Goal: Task Accomplishment & Management: Manage account settings

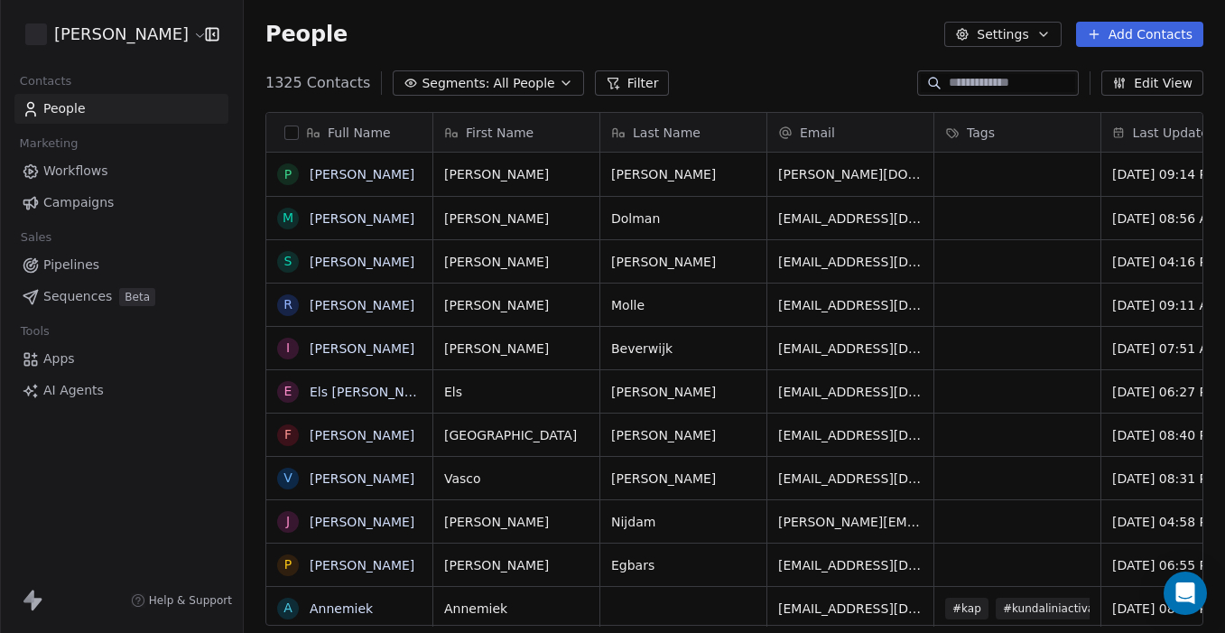
scroll to position [557, 981]
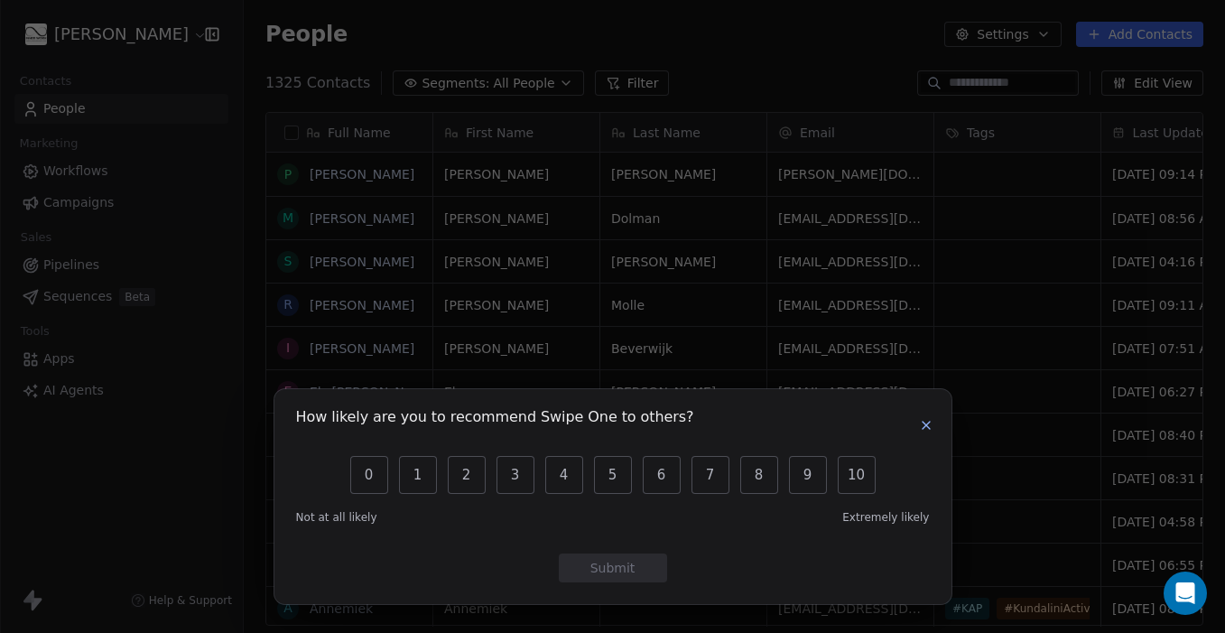
click at [929, 422] on icon "button" at bounding box center [926, 425] width 14 height 14
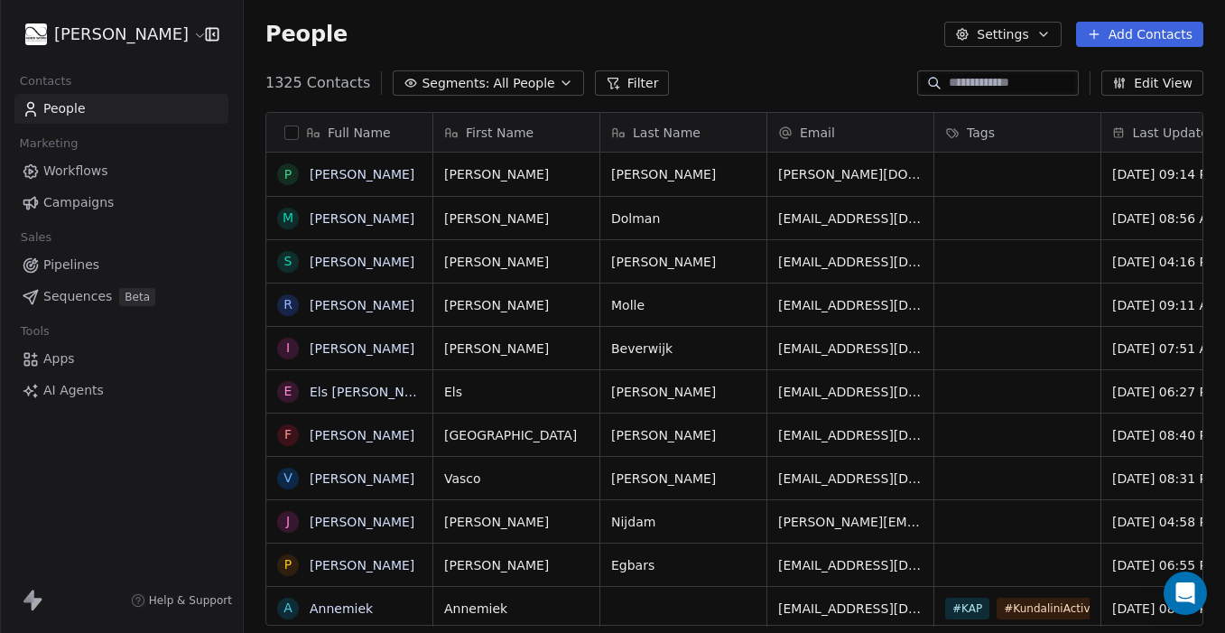
click at [515, 90] on span "All People" at bounding box center [523, 83] width 61 height 19
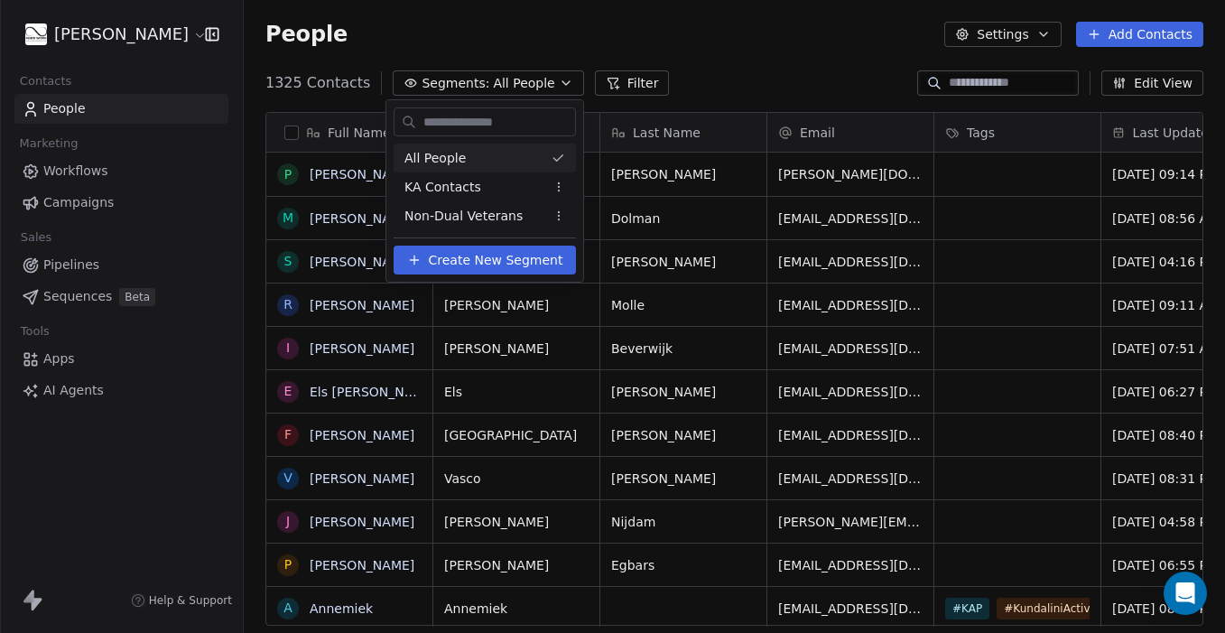
click at [76, 200] on html "Ingvild Molenaar Contacts People Marketing Workflows Campaigns Sales Pipelines …" at bounding box center [612, 316] width 1225 height 633
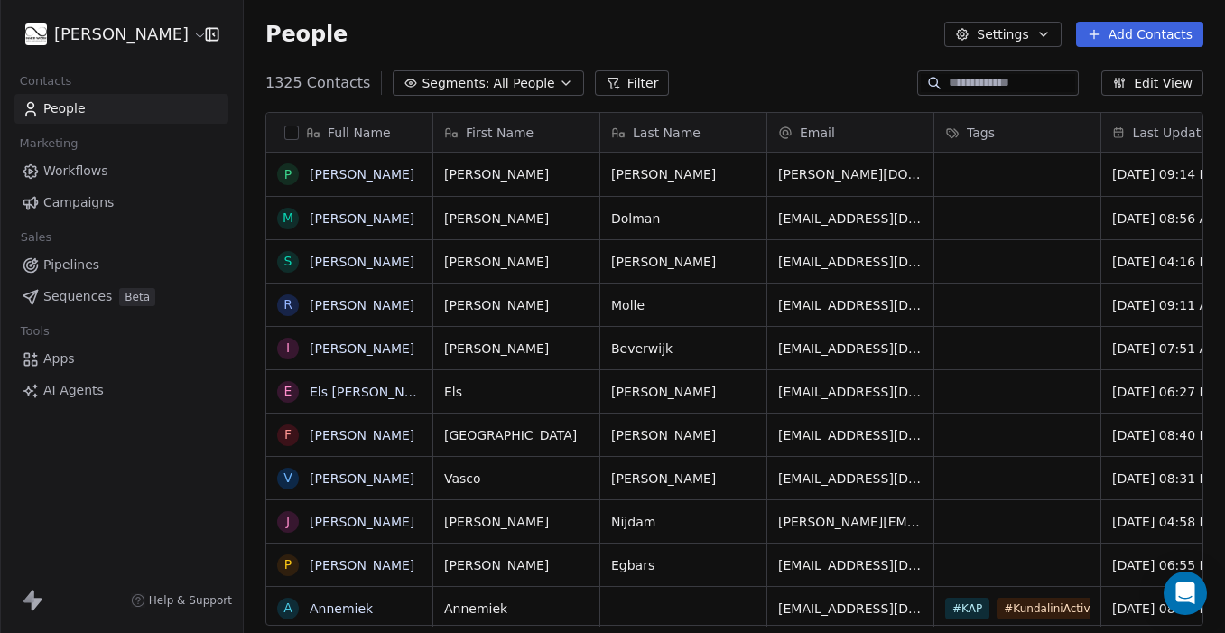
click at [75, 200] on span "Campaigns" at bounding box center [78, 202] width 70 height 19
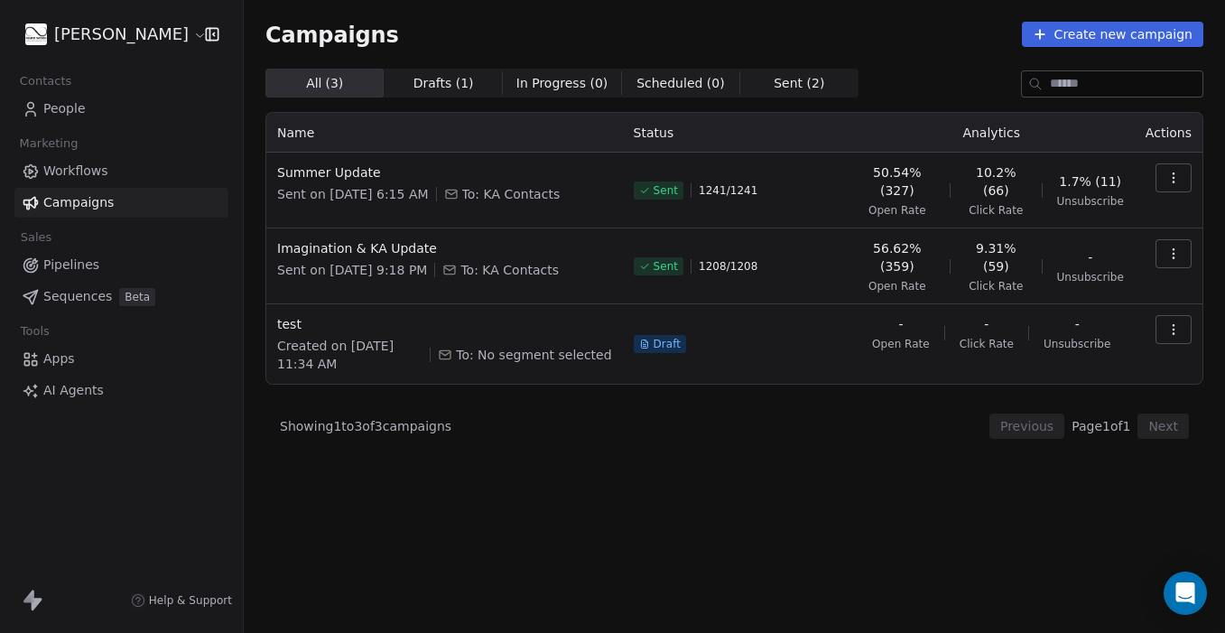
click at [1069, 25] on button "Create new campaign" at bounding box center [1112, 34] width 181 height 25
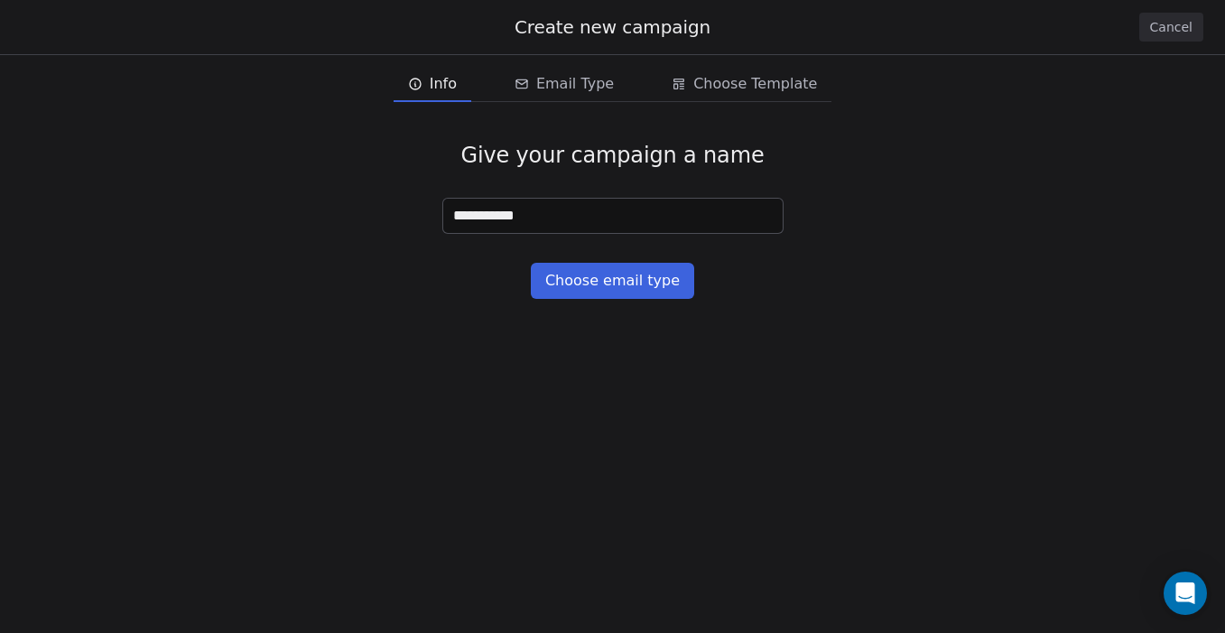
type input "**********"
click at [662, 293] on button "Choose email type" at bounding box center [612, 281] width 163 height 36
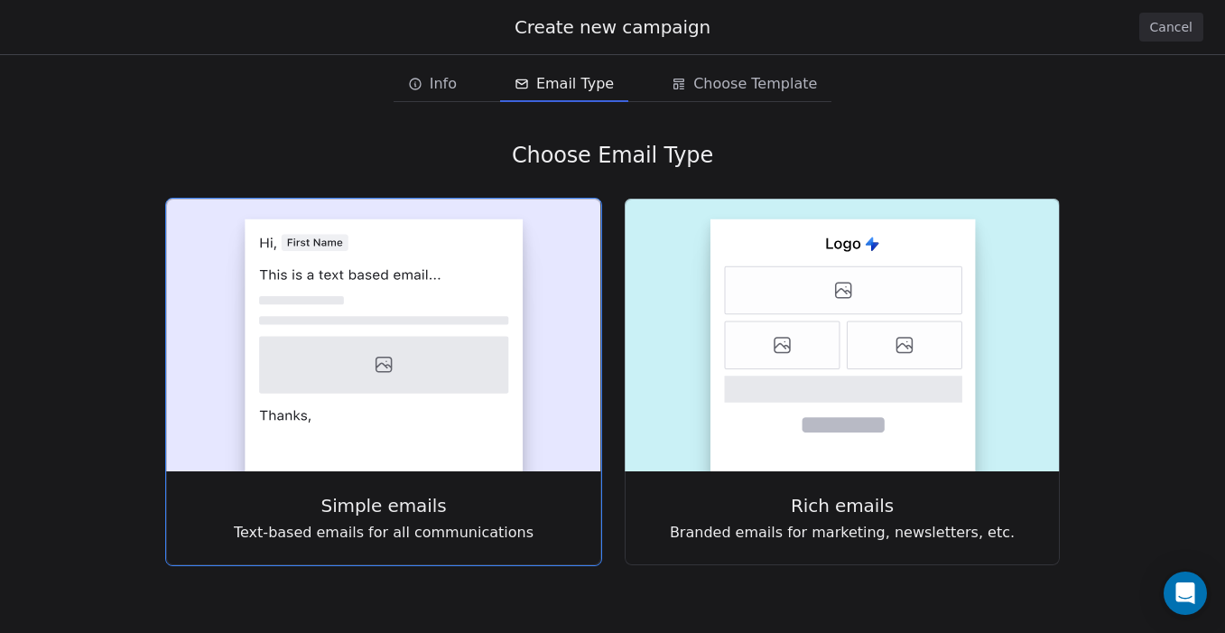
click at [455, 331] on rect at bounding box center [384, 345] width 278 height 252
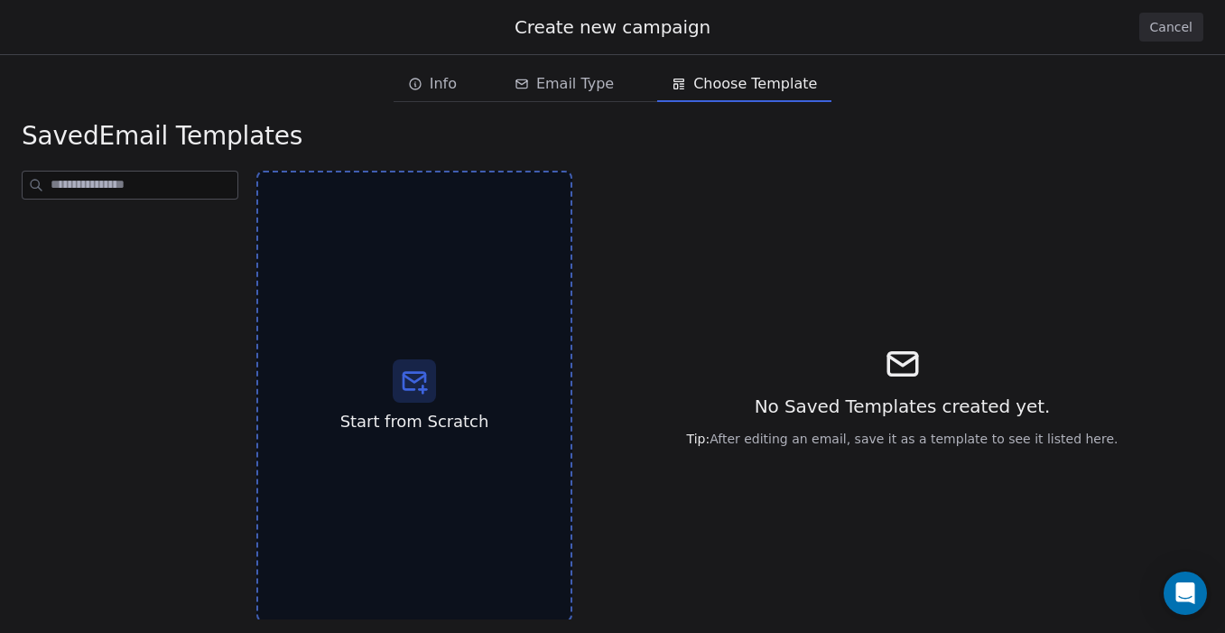
click at [455, 329] on div "Start from Scratch" at bounding box center [414, 396] width 316 height 451
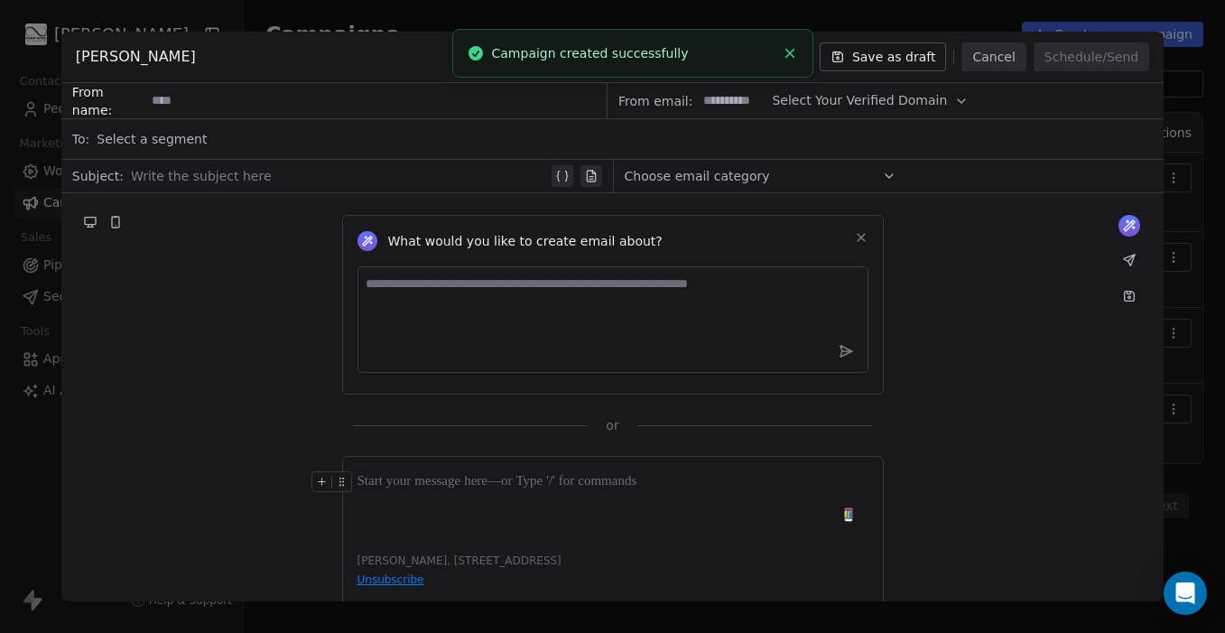
click at [347, 137] on div "Select a segment" at bounding box center [625, 139] width 1056 height 40
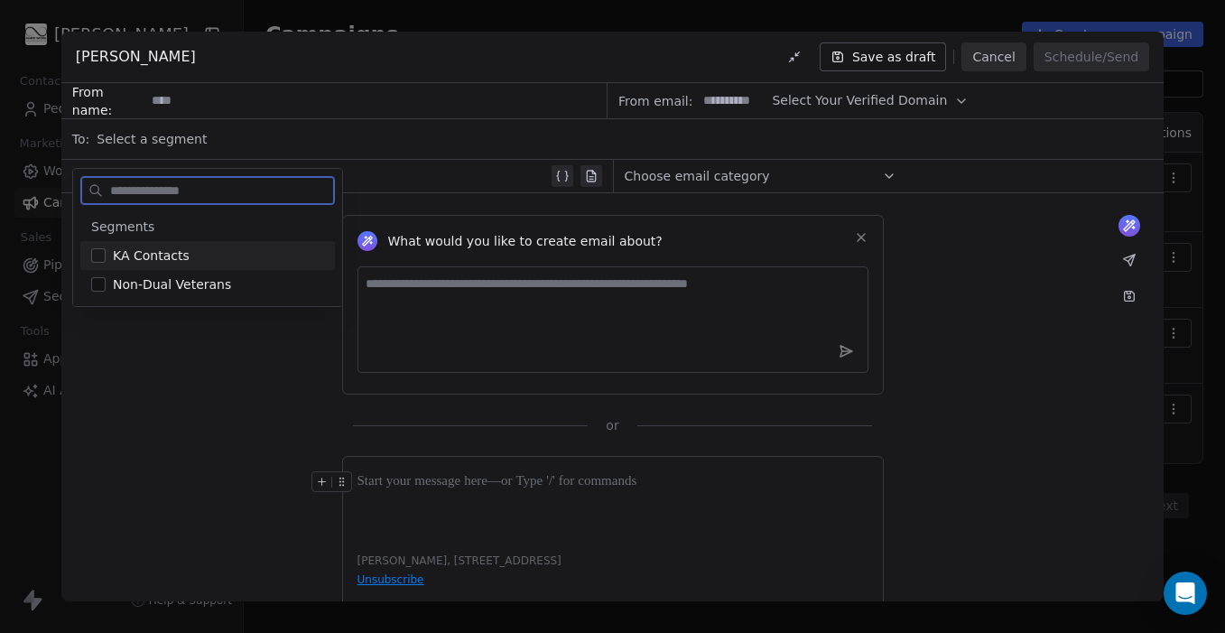
click at [984, 54] on button "Cancel" at bounding box center [993, 56] width 64 height 29
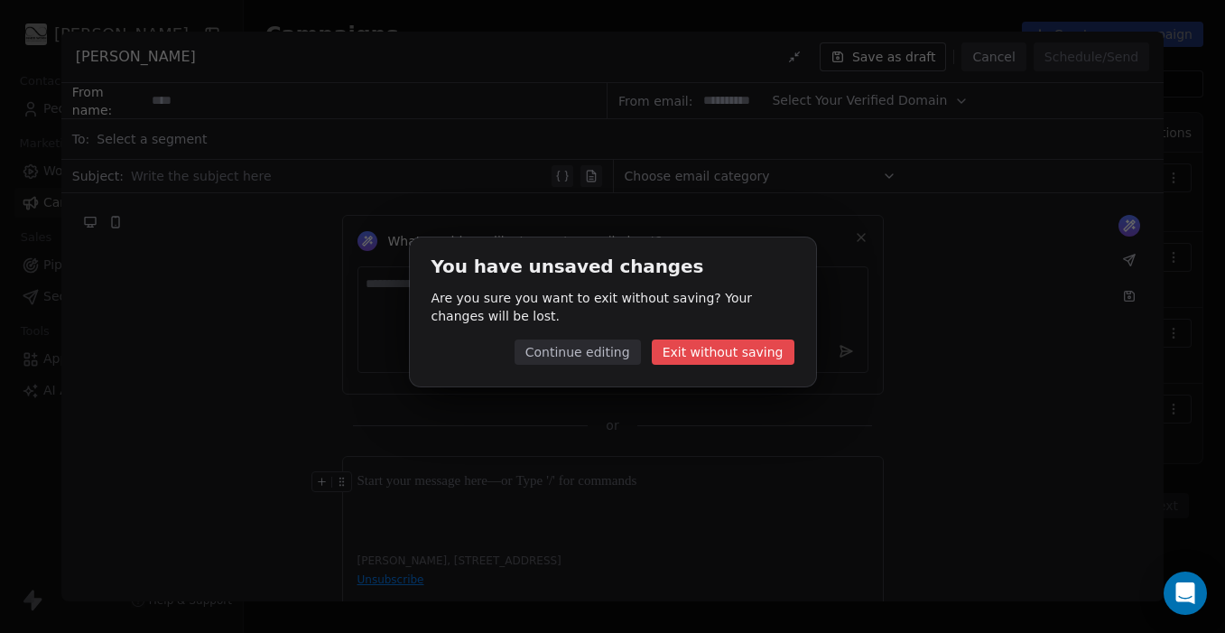
click at [749, 340] on button "Exit without saving" at bounding box center [723, 351] width 143 height 25
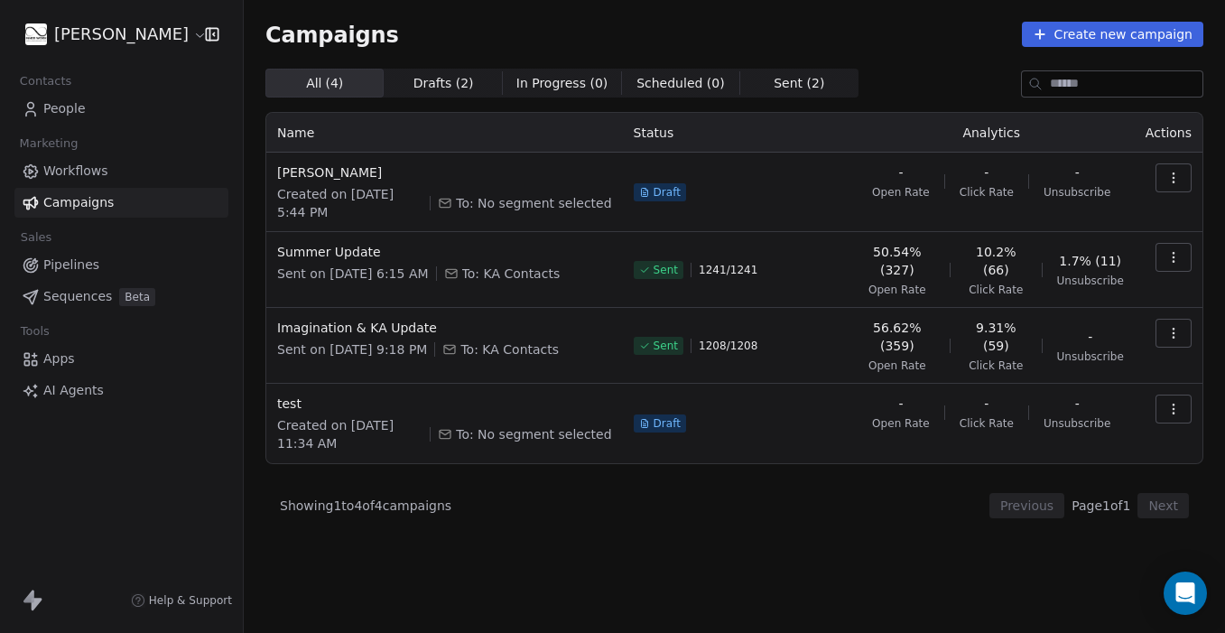
click at [65, 110] on span "People" at bounding box center [64, 108] width 42 height 19
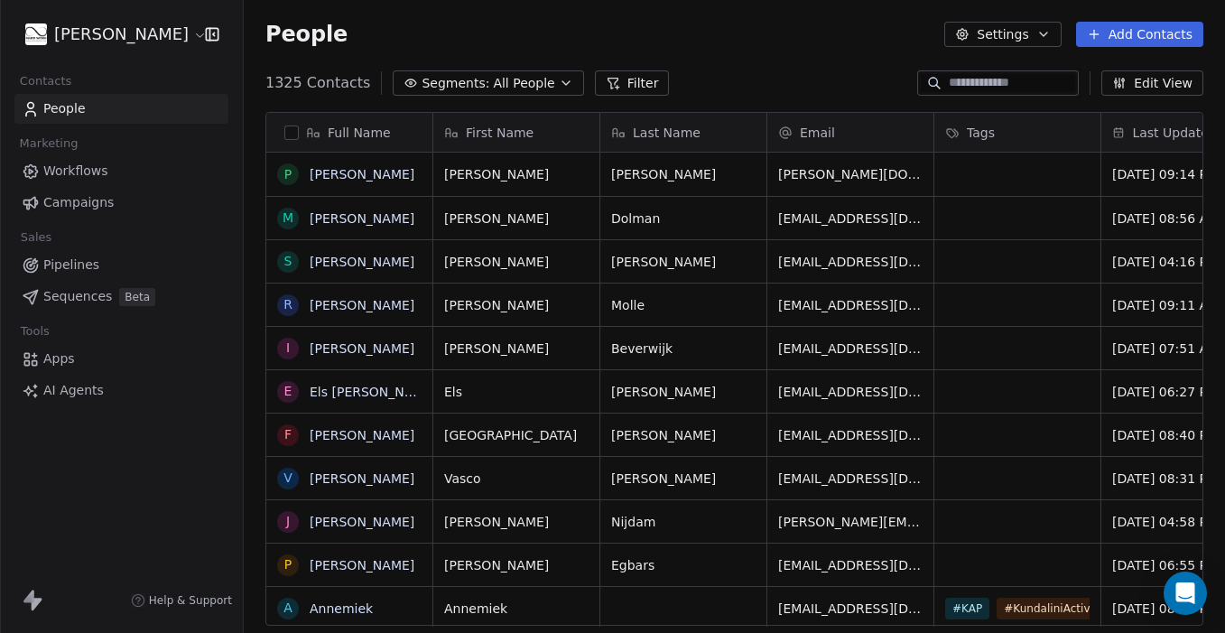
scroll to position [557, 981]
click at [559, 77] on icon "button" at bounding box center [566, 83] width 14 height 14
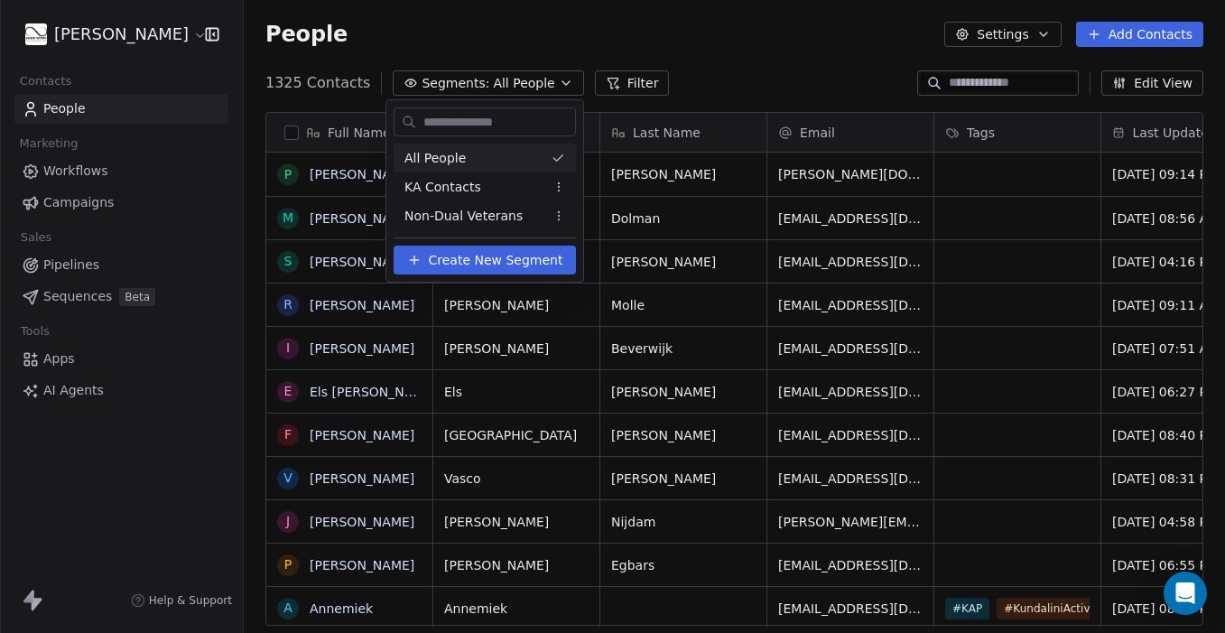
click at [547, 50] on html "Ingvild Molenaar Contacts People Marketing Workflows Campaigns Sales Pipelines …" at bounding box center [612, 316] width 1225 height 633
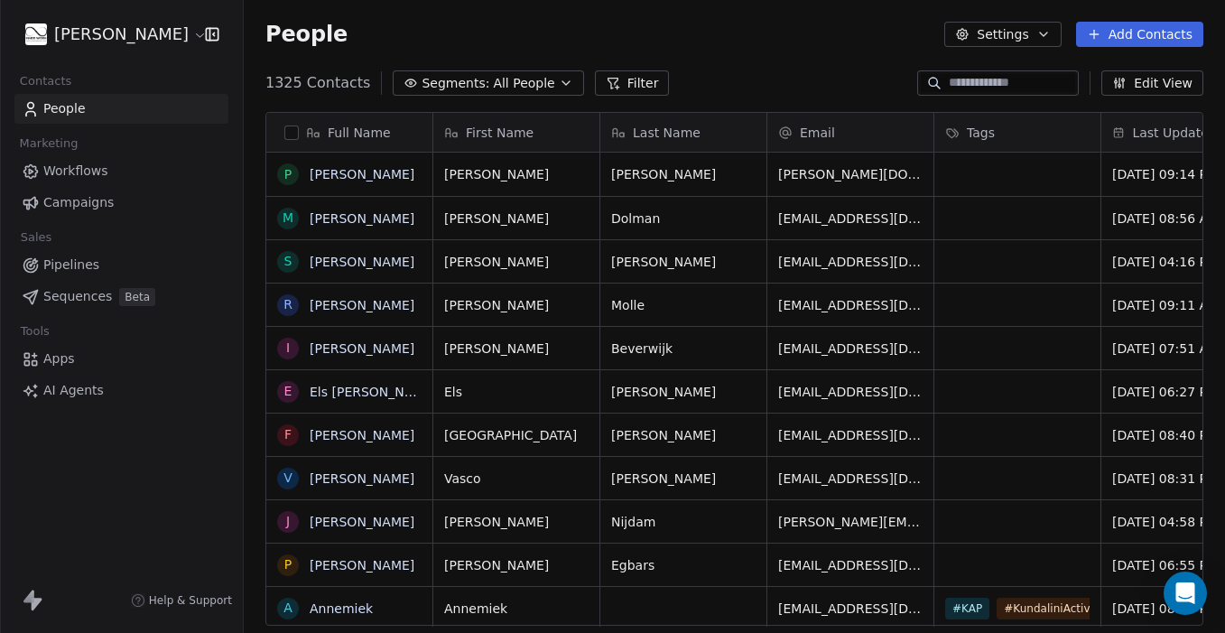
click at [286, 125] on button "button" at bounding box center [291, 132] width 14 height 14
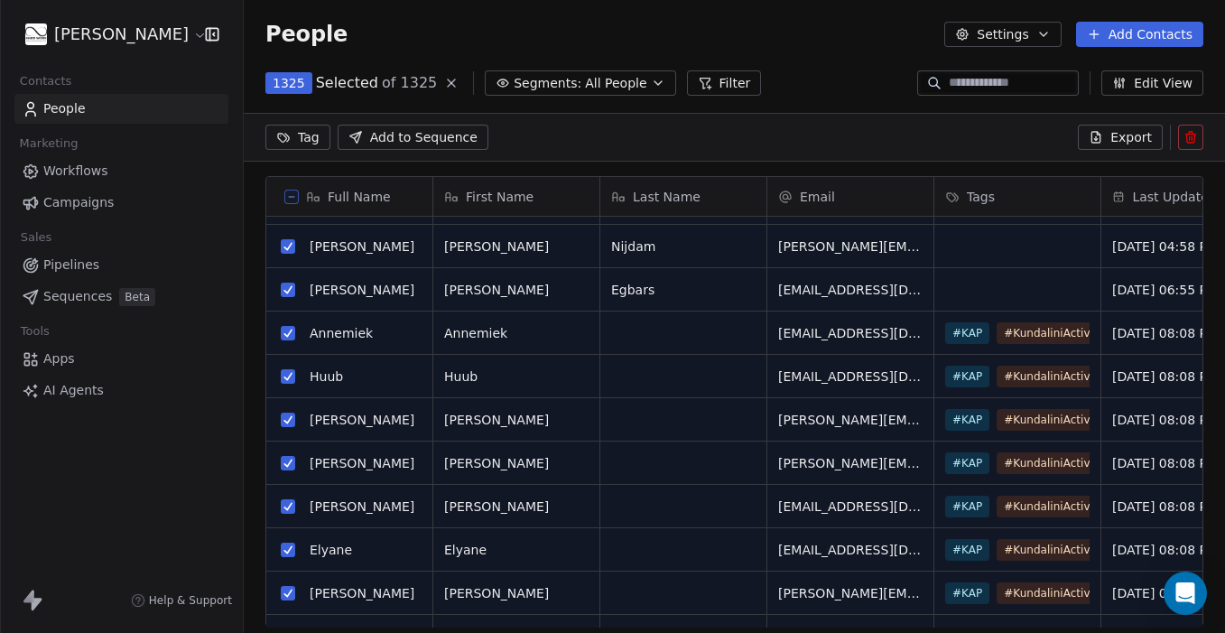
scroll to position [6, 0]
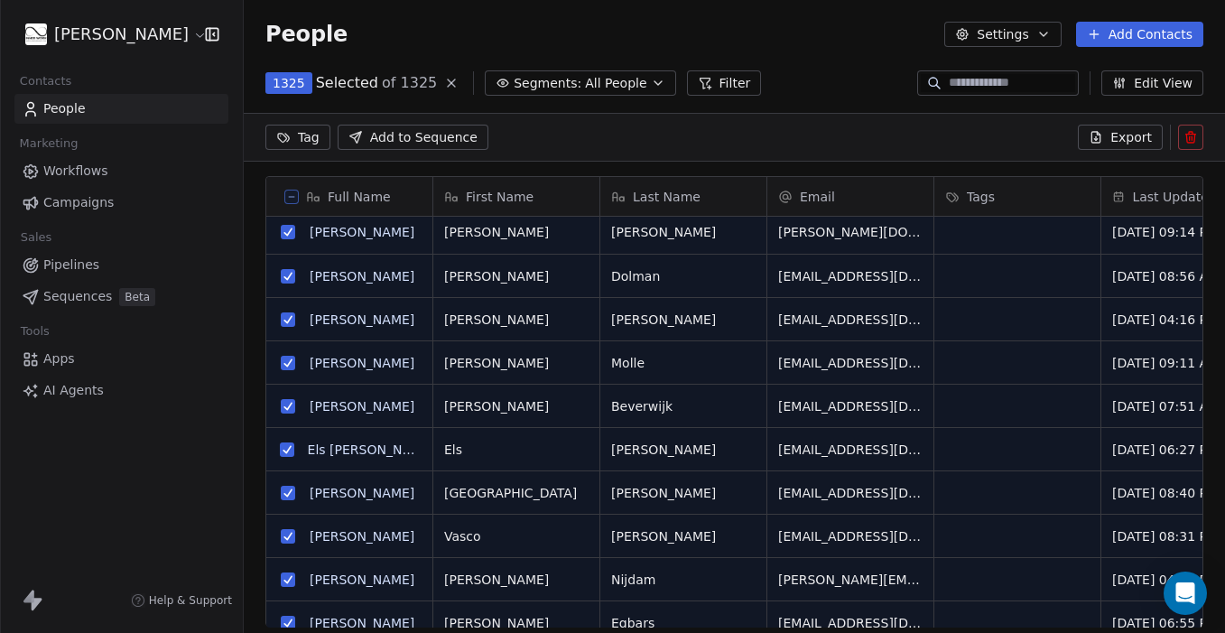
click at [297, 131] on html "Ingvild Molenaar Contacts People Marketing Workflows Campaigns Sales Pipelines …" at bounding box center [612, 316] width 1225 height 633
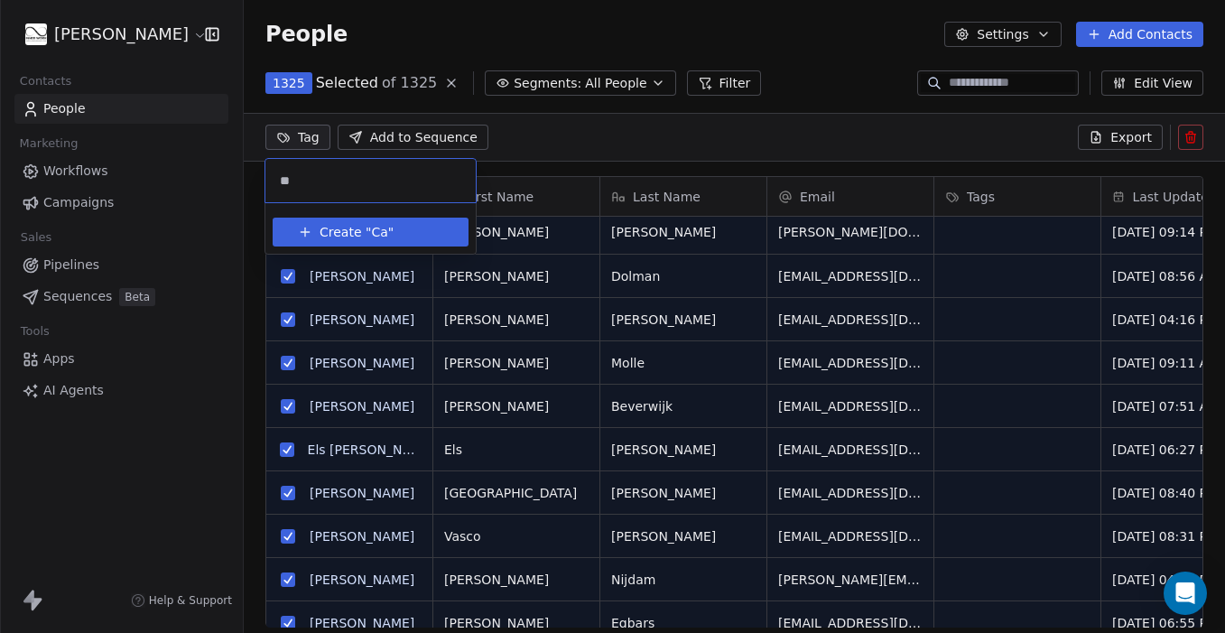
type input "*"
type input "*****"
click at [350, 230] on span "Create "" at bounding box center [345, 232] width 51 height 19
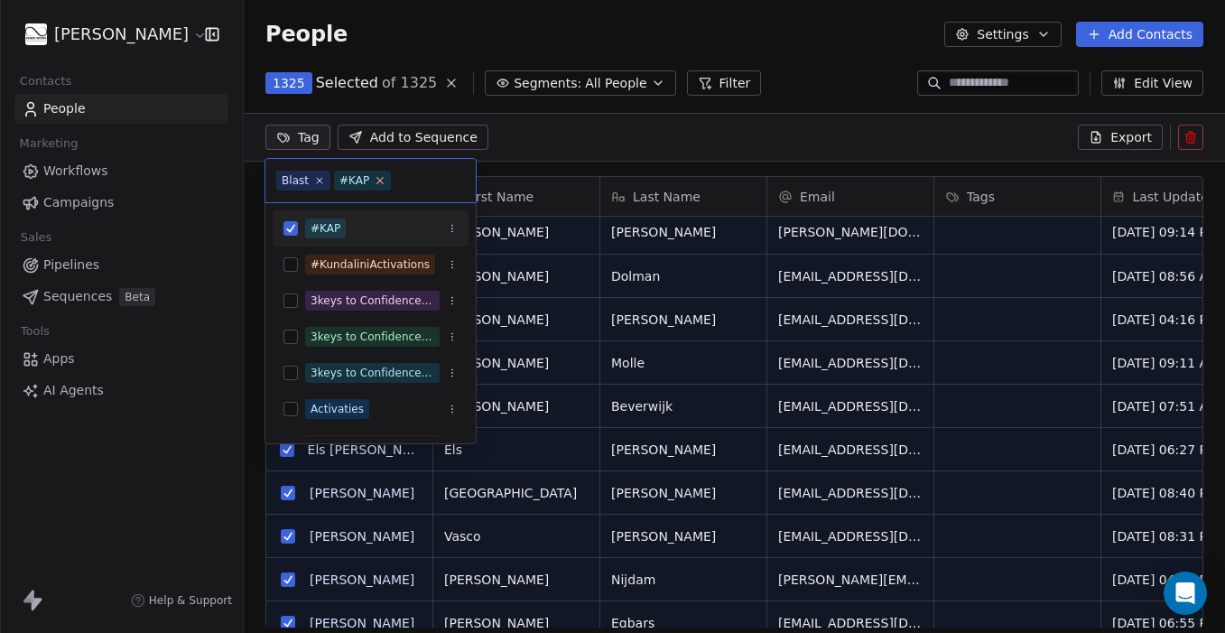
click at [376, 185] on icon at bounding box center [381, 180] width 12 height 12
click at [543, 125] on html "Ingvild Molenaar Contacts People Marketing Workflows Campaigns Sales Pipelines …" at bounding box center [612, 316] width 1225 height 633
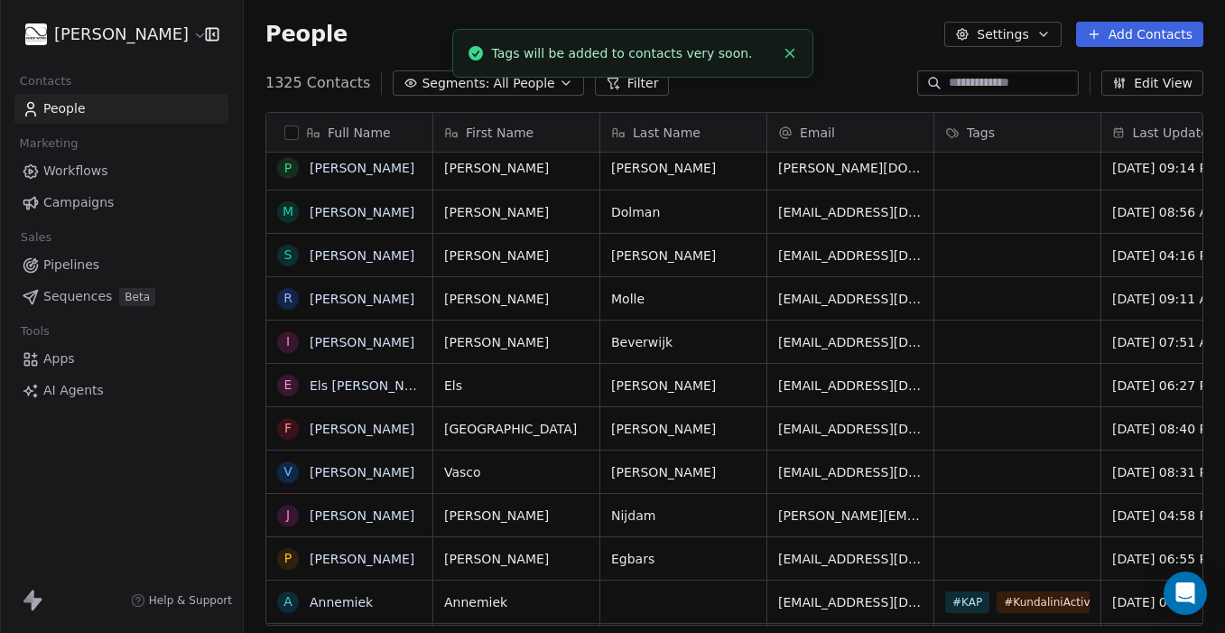
scroll to position [12, 0]
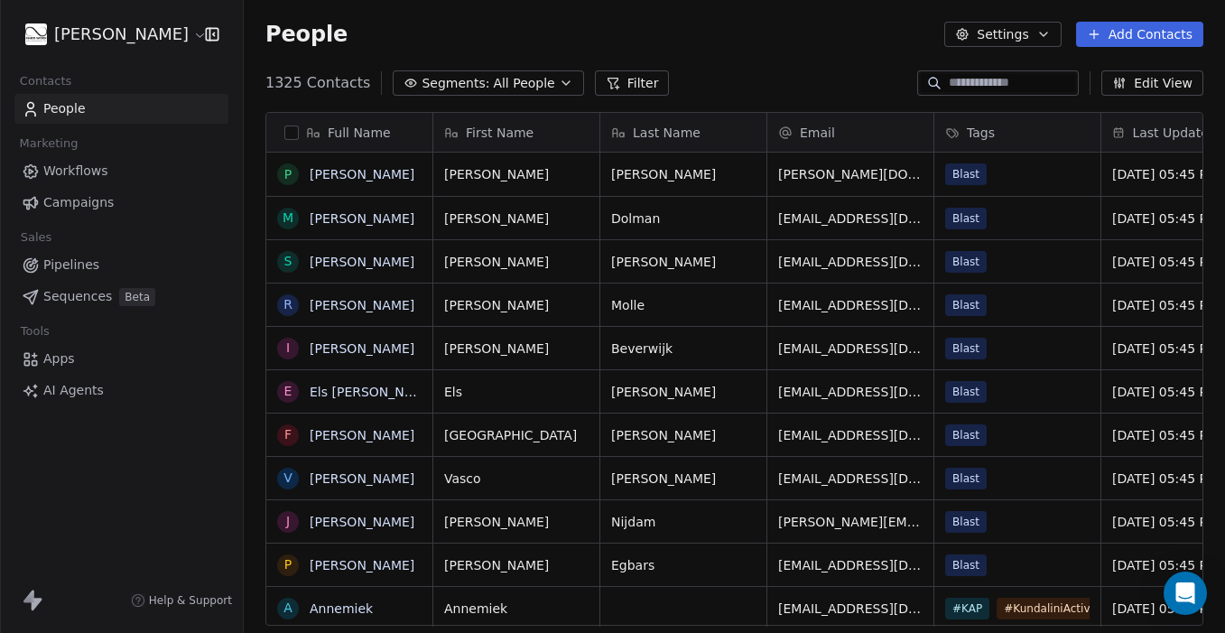
scroll to position [557, 981]
click at [79, 206] on span "Campaigns" at bounding box center [78, 202] width 70 height 19
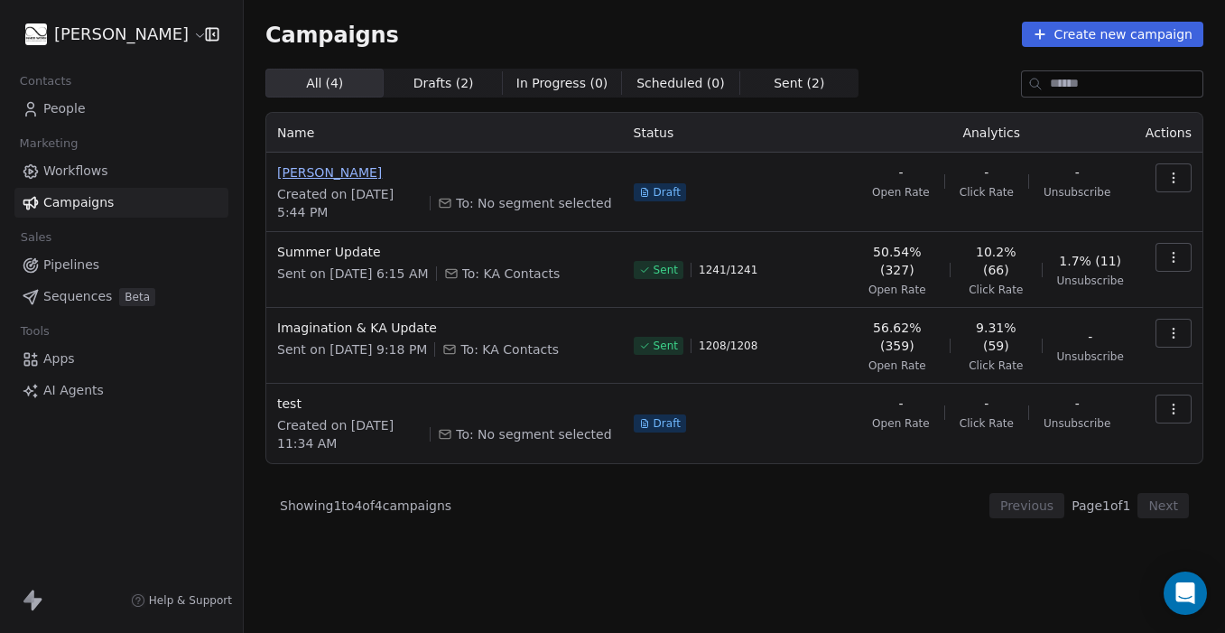
click at [328, 166] on span "[PERSON_NAME]" at bounding box center [444, 172] width 335 height 18
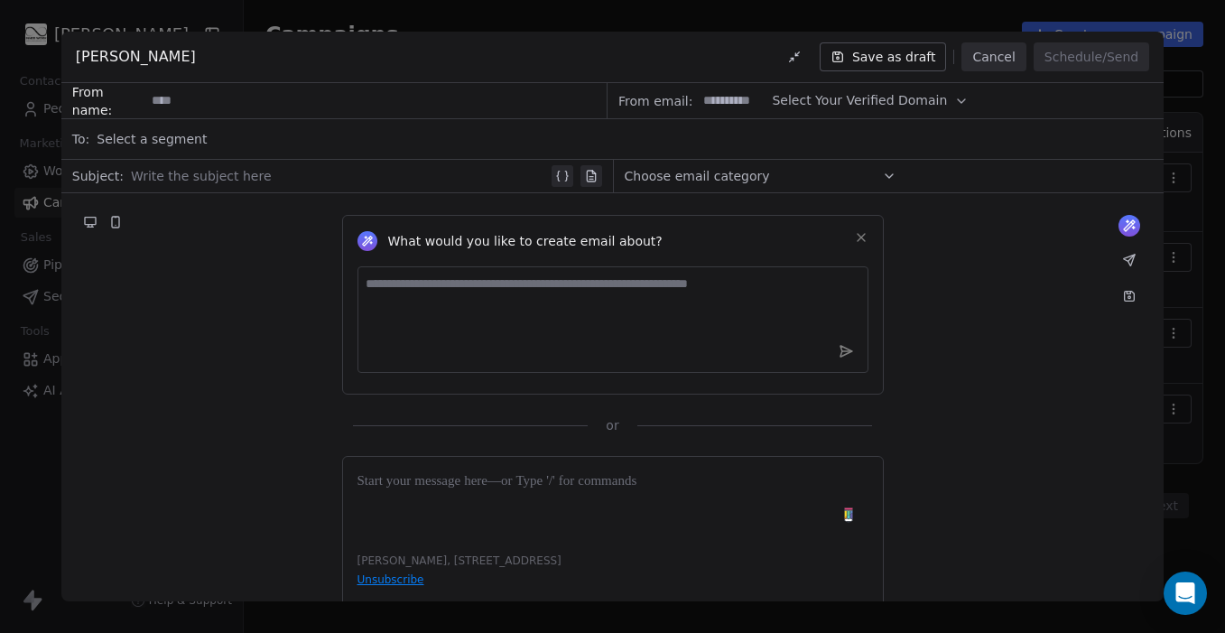
click at [377, 131] on div "Select a segment" at bounding box center [625, 139] width 1056 height 40
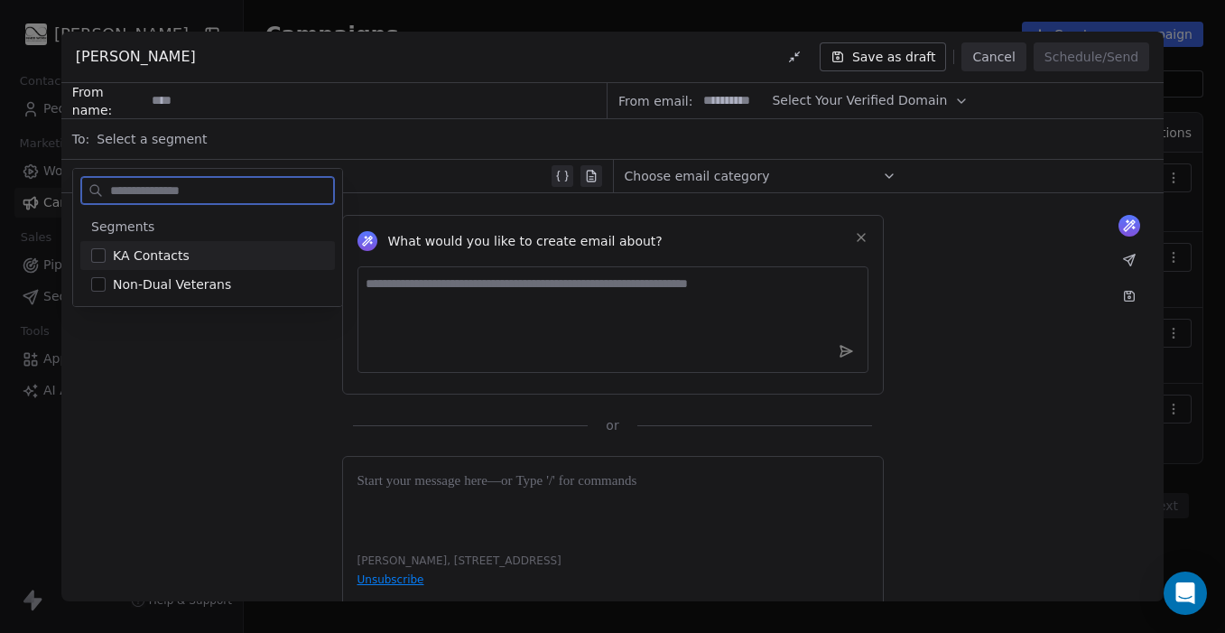
click at [1012, 51] on button "Cancel" at bounding box center [993, 56] width 64 height 29
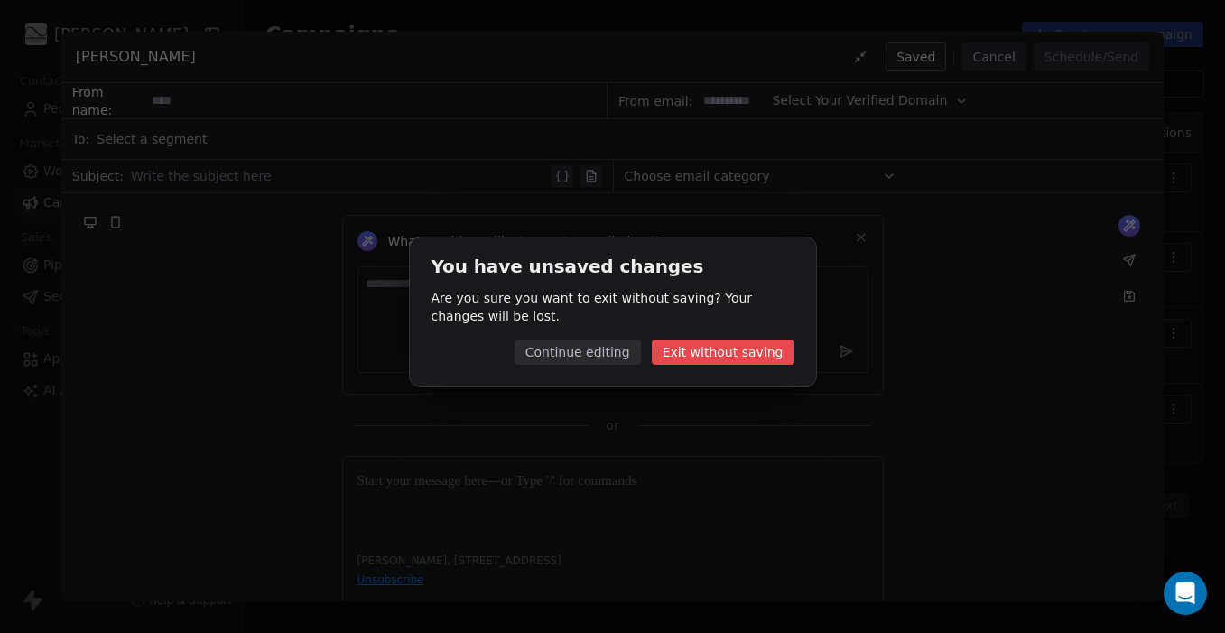
click at [693, 345] on button "Exit without saving" at bounding box center [723, 351] width 143 height 25
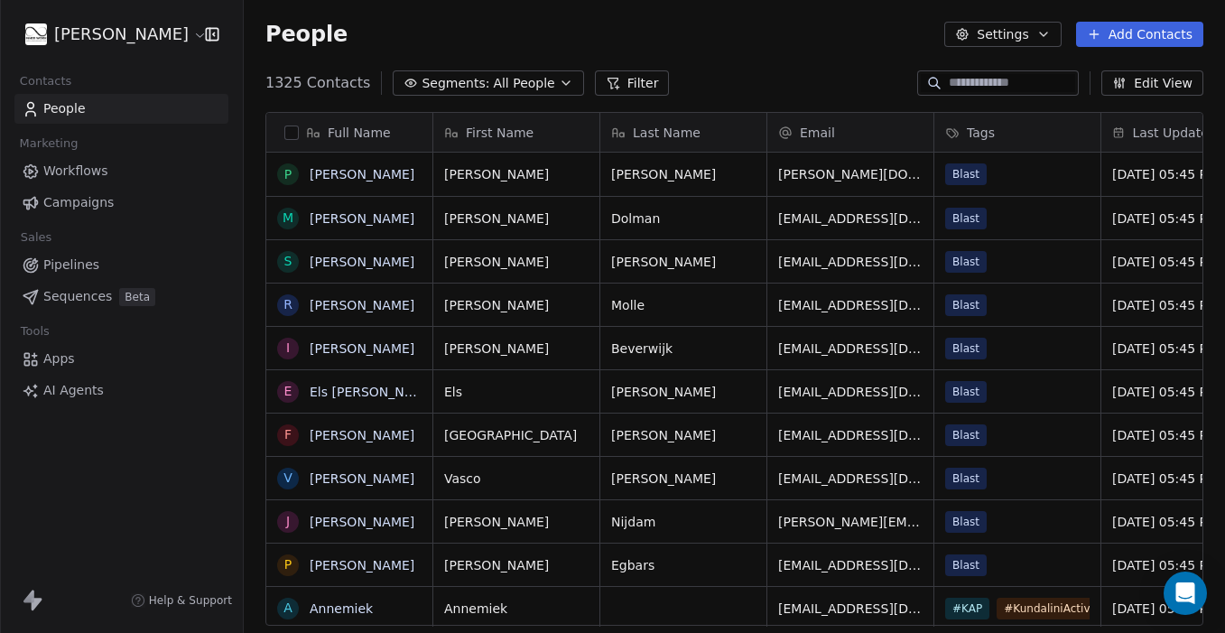
scroll to position [557, 981]
click at [559, 85] on icon "button" at bounding box center [566, 83] width 14 height 14
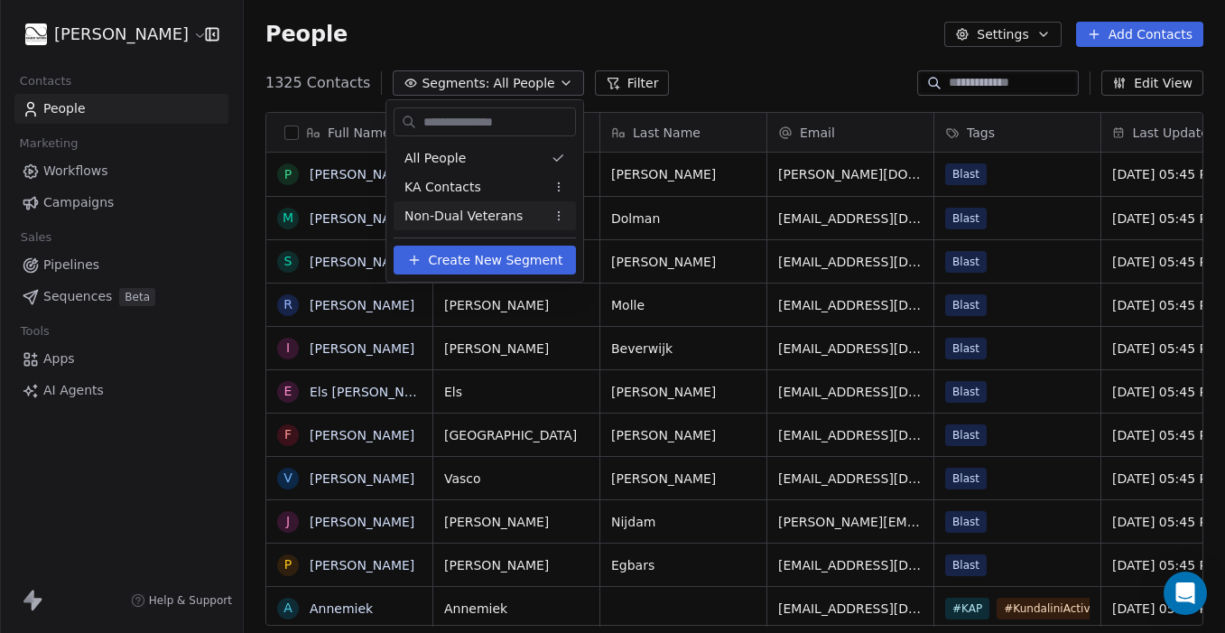
click at [510, 263] on span "Create New Segment" at bounding box center [496, 260] width 135 height 19
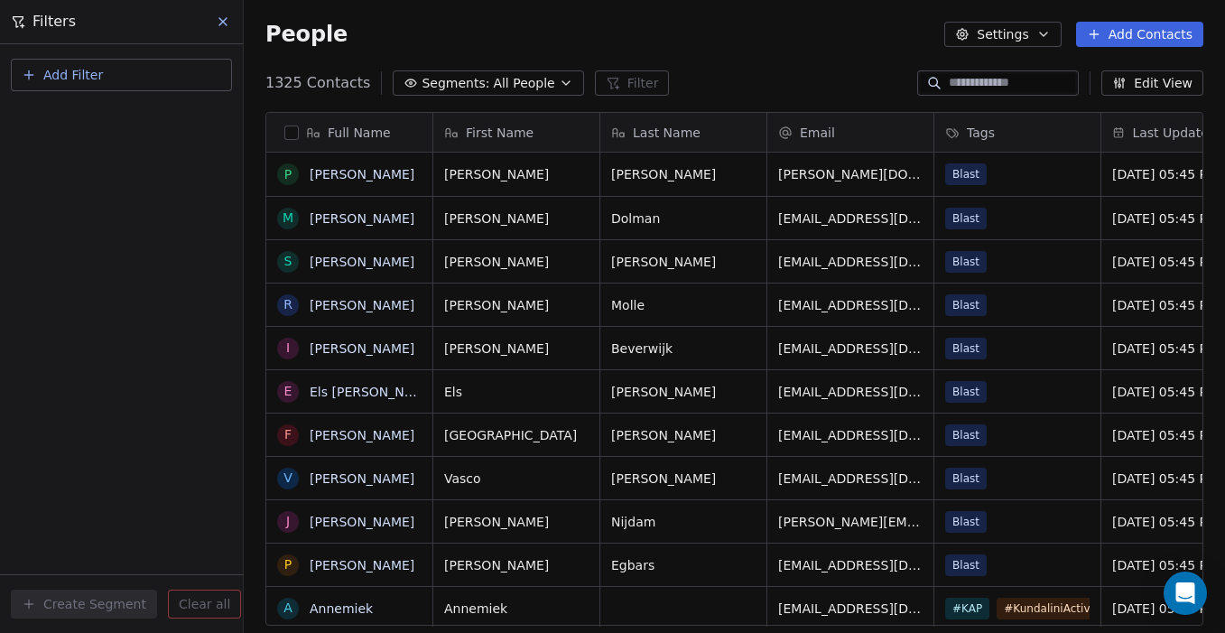
click at [157, 74] on button "Add Filter" at bounding box center [121, 75] width 221 height 32
click at [125, 116] on span "Contact properties" at bounding box center [88, 117] width 117 height 19
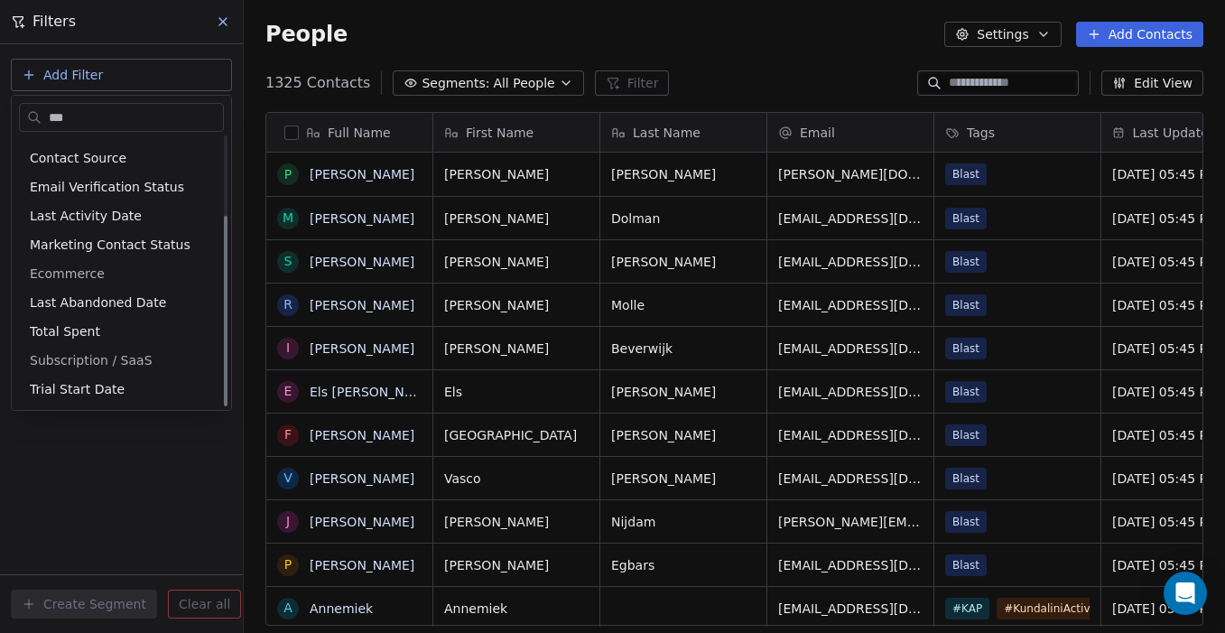
scroll to position [0, 0]
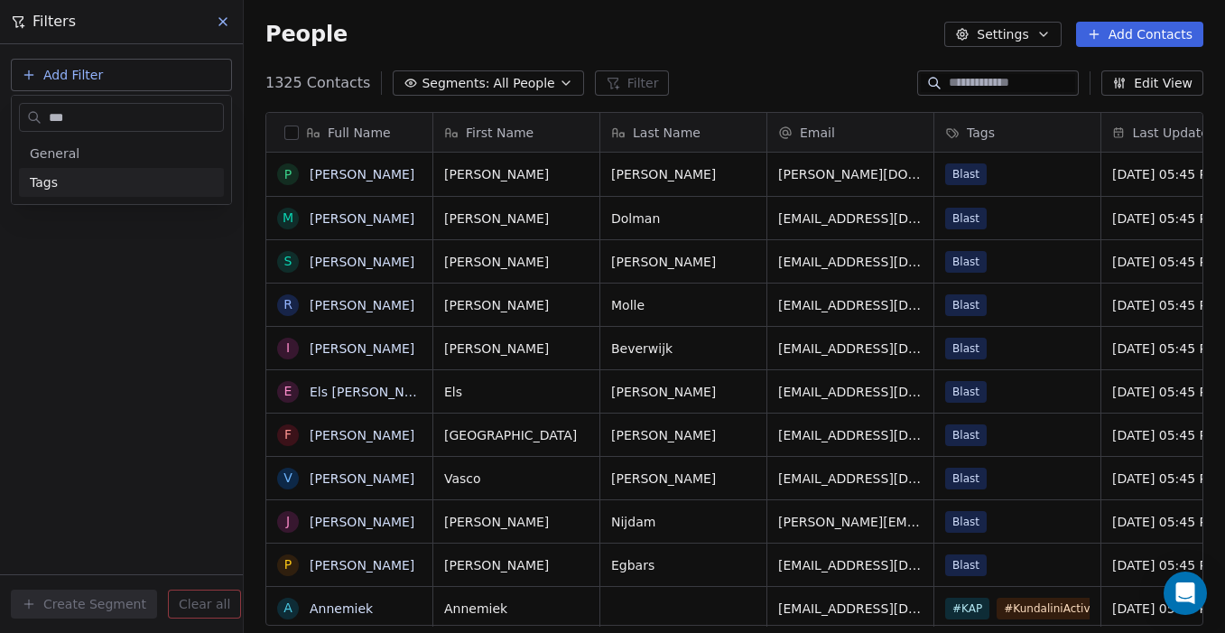
type input "***"
click at [82, 179] on div "Tags" at bounding box center [121, 182] width 183 height 18
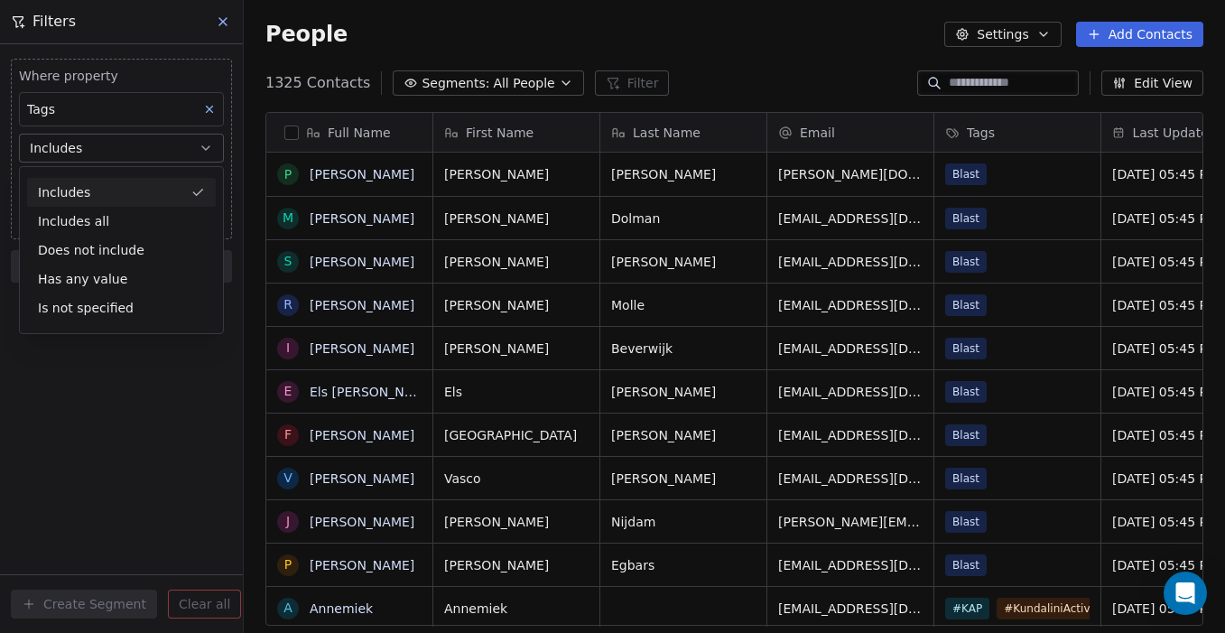
click at [14, 180] on div "Where property Tags Includes Select Tags Add filter to this group" at bounding box center [121, 149] width 221 height 181
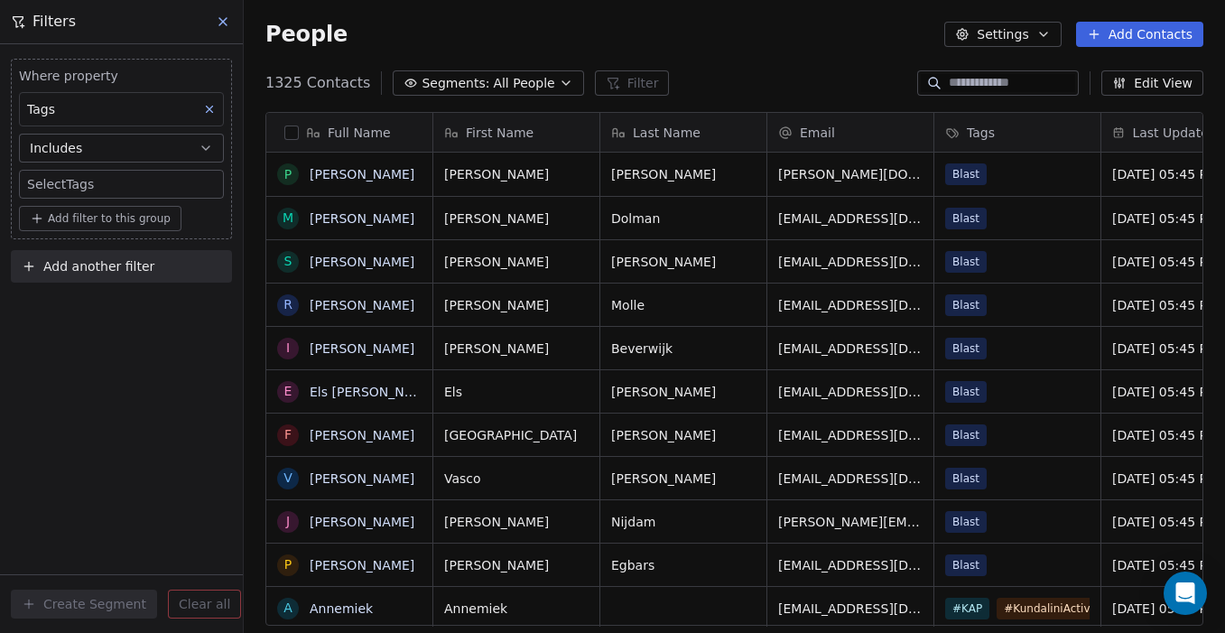
click at [48, 185] on body "Ingvild Molenaar Contacts People Marketing Workflows Campaigns Sales Pipelines …" at bounding box center [612, 316] width 1225 height 633
type input "****"
click at [46, 241] on button "Suggestions" at bounding box center [44, 240] width 14 height 14
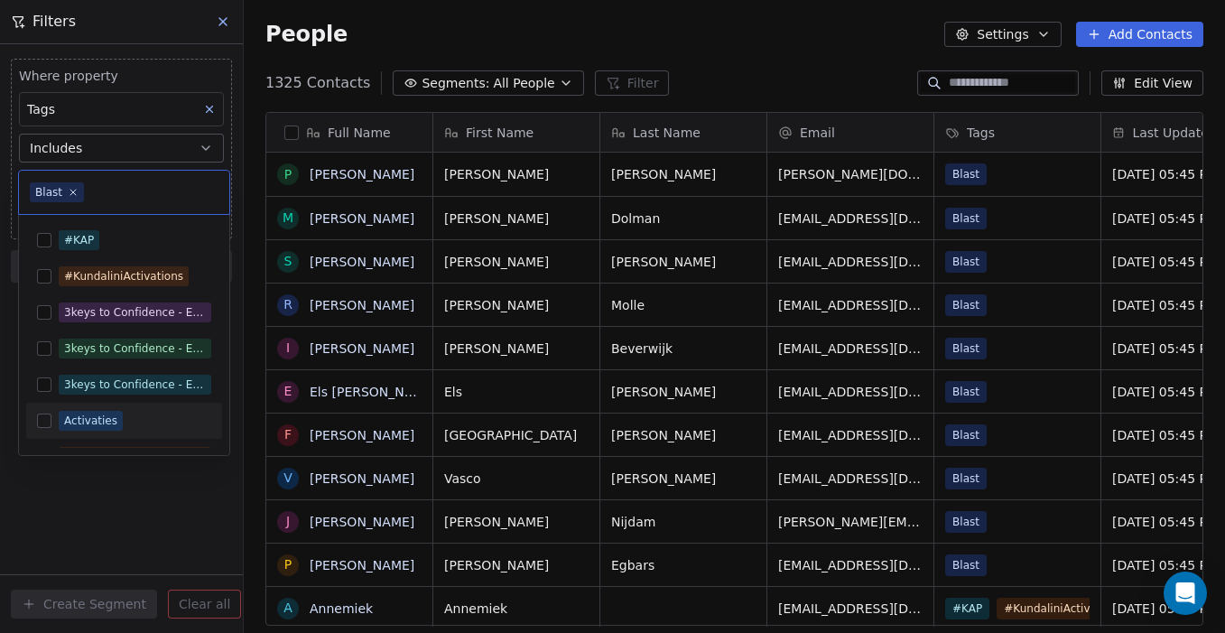
click at [60, 504] on html "Ingvild Molenaar Contacts People Marketing Workflows Campaigns Sales Pipelines …" at bounding box center [612, 316] width 1225 height 633
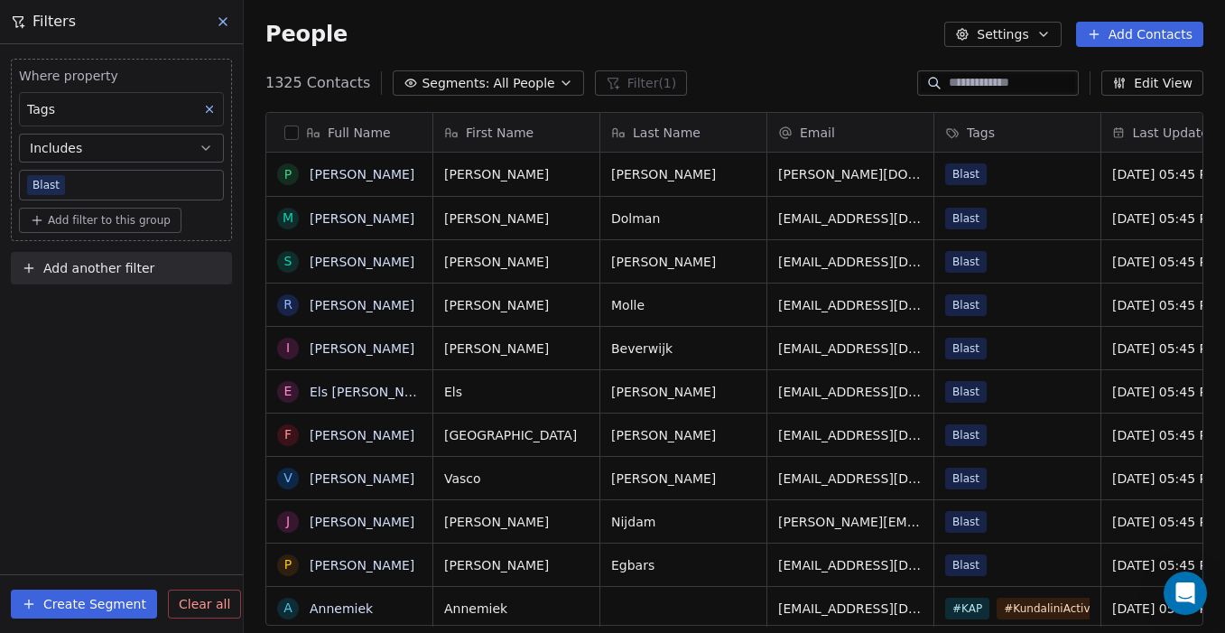
scroll to position [557, 981]
click at [539, 77] on span "All People" at bounding box center [523, 83] width 61 height 19
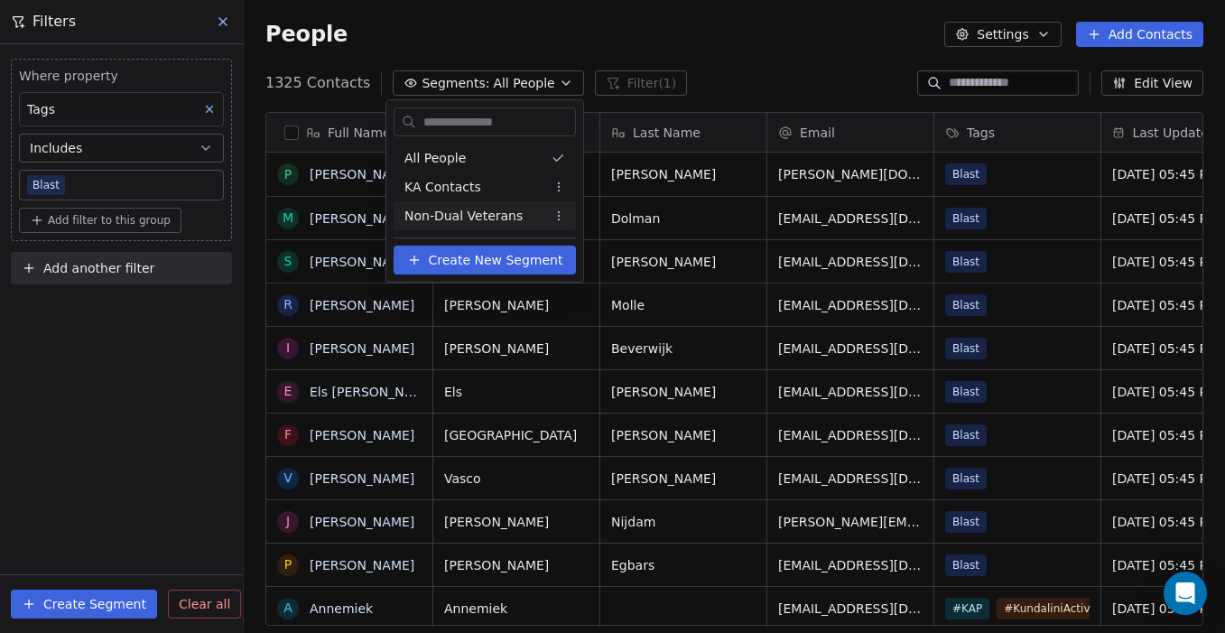
click at [103, 315] on html "Ingvild Molenaar Contacts People Marketing Workflows Campaigns Sales Pipelines …" at bounding box center [612, 316] width 1225 height 633
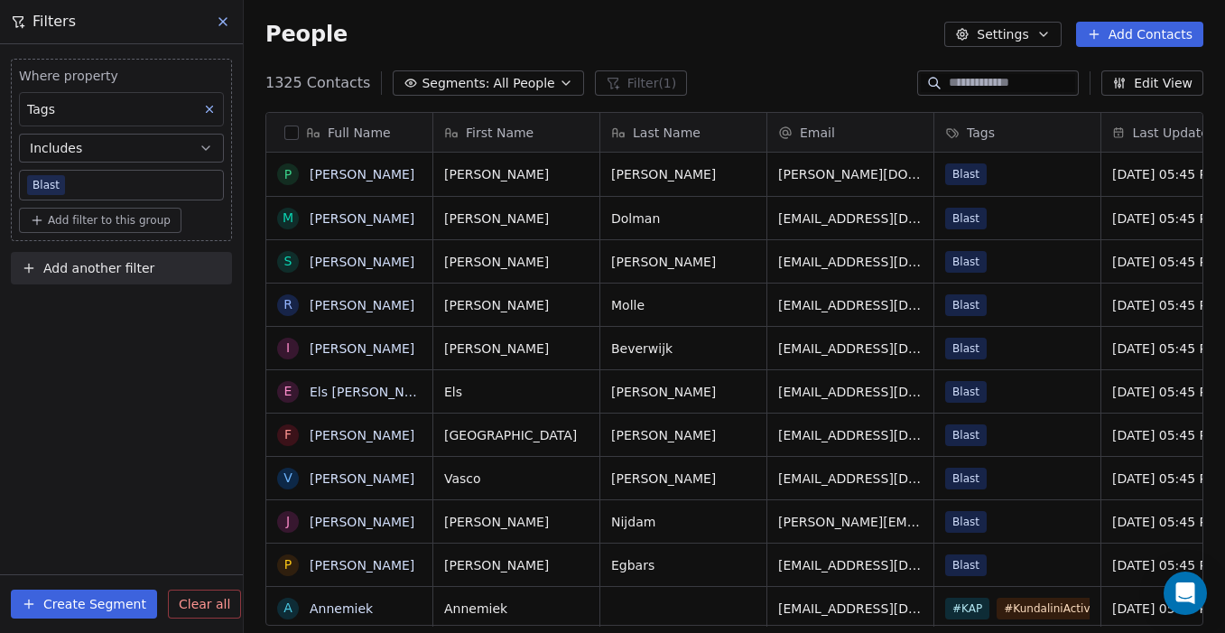
click at [83, 603] on button "Create Segment" at bounding box center [84, 603] width 146 height 29
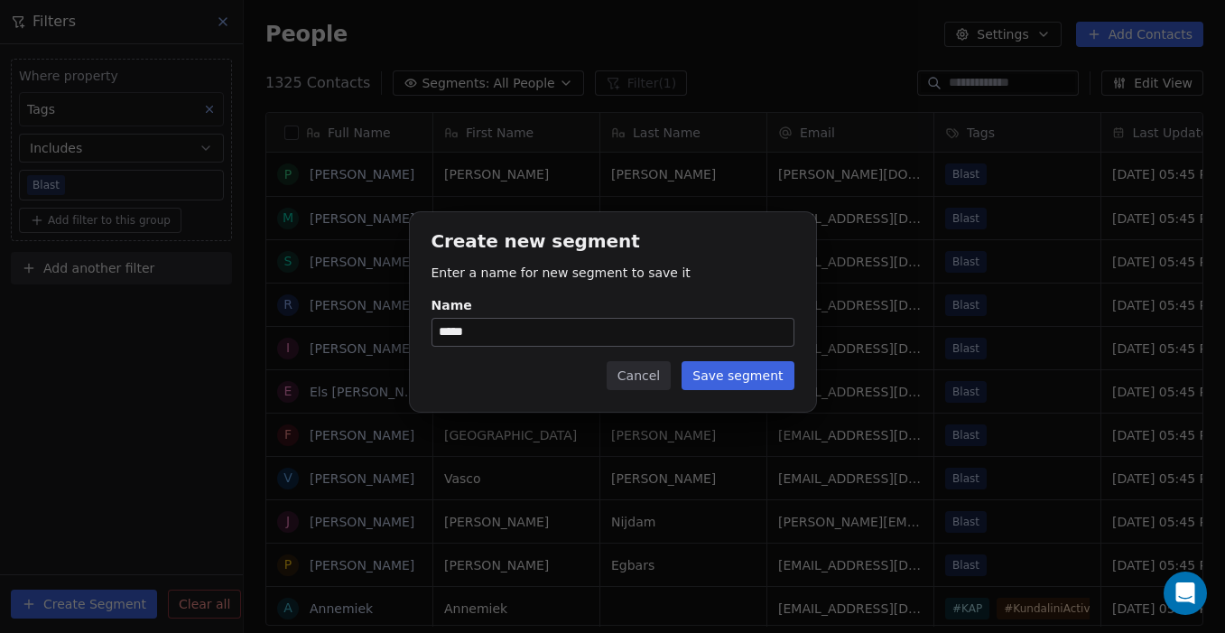
type input "*****"
click at [761, 376] on button "Save segment" at bounding box center [738, 375] width 112 height 29
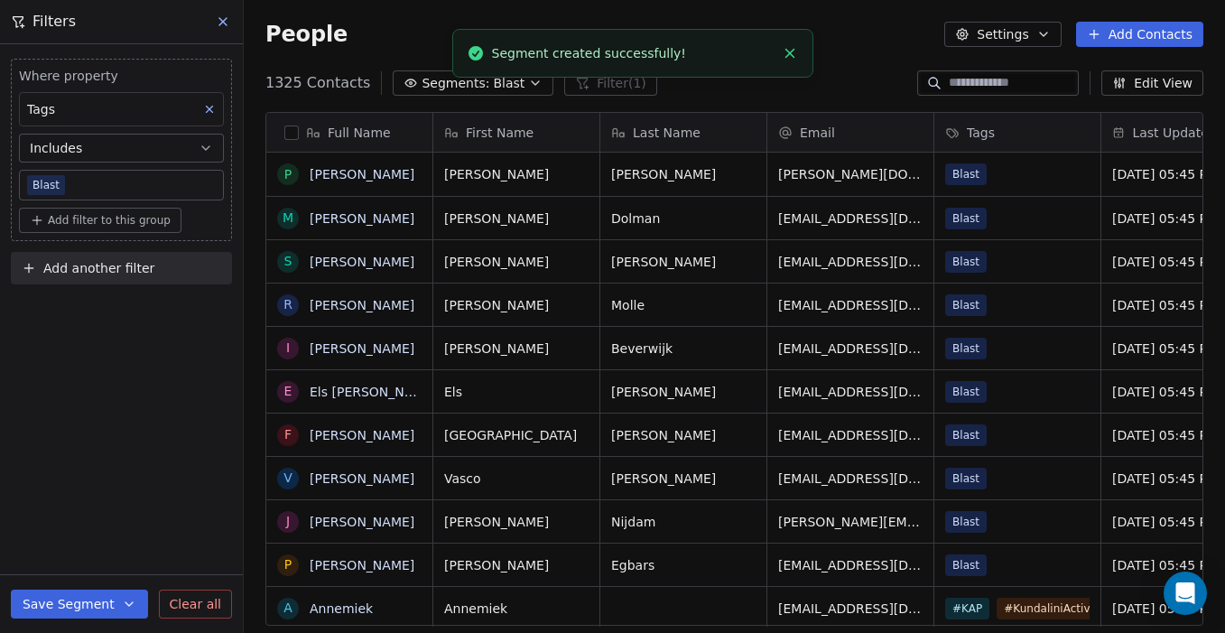
click at [221, 18] on icon at bounding box center [223, 21] width 14 height 14
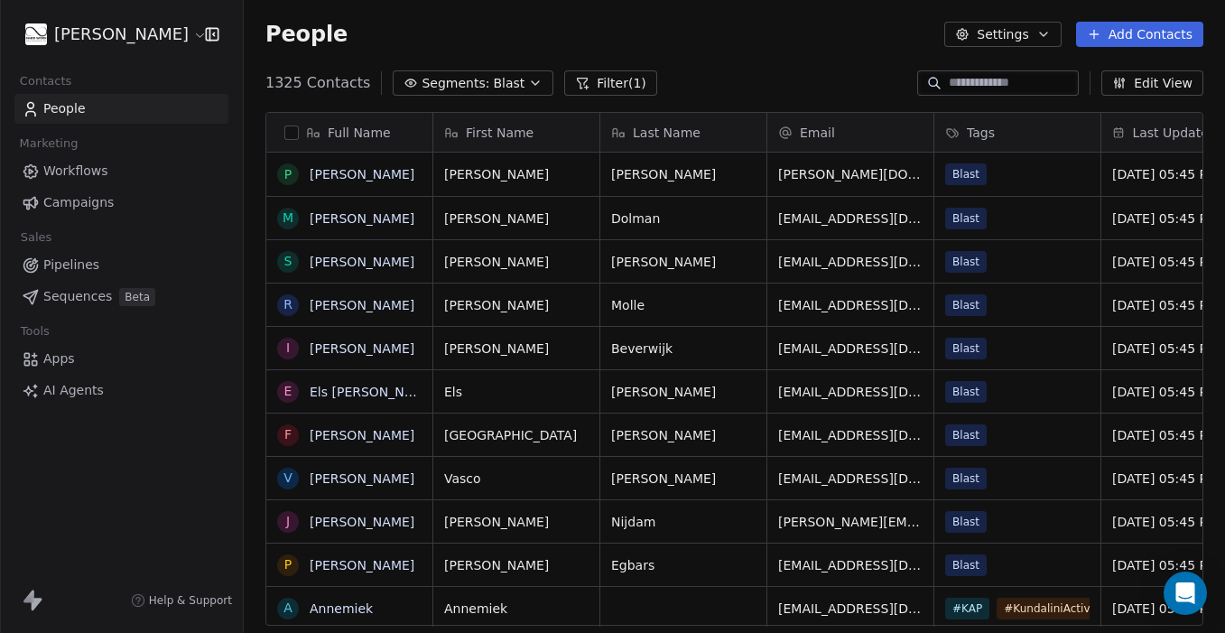
click at [80, 202] on span "Campaigns" at bounding box center [78, 202] width 70 height 19
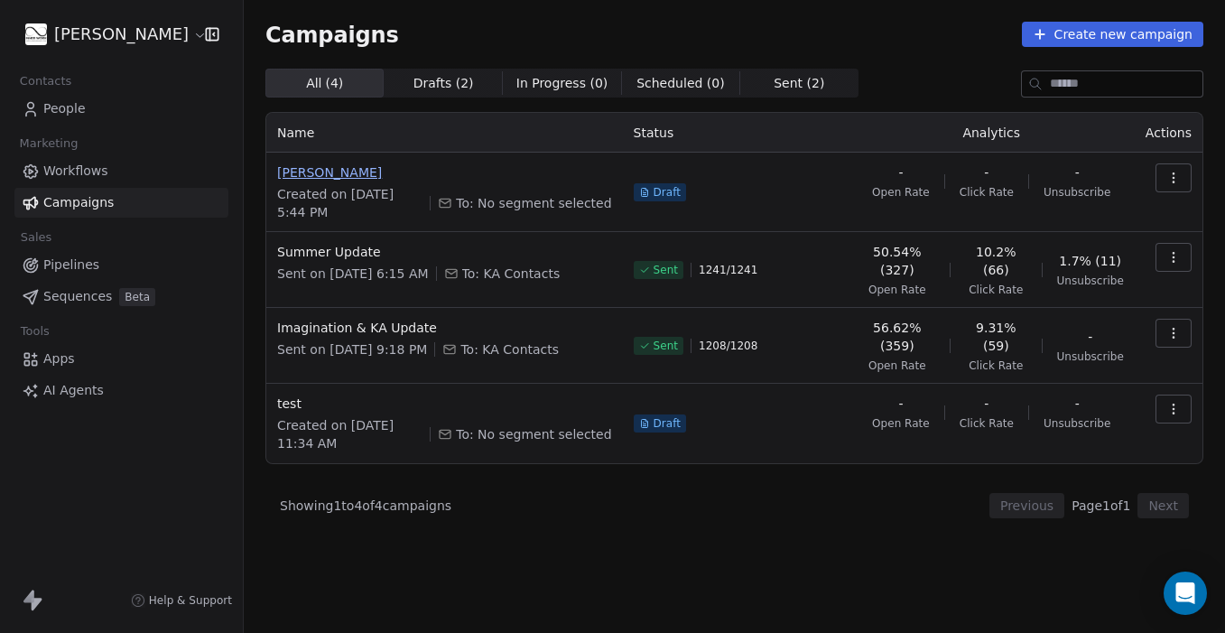
click at [320, 178] on span "Daniel Test" at bounding box center [444, 172] width 335 height 18
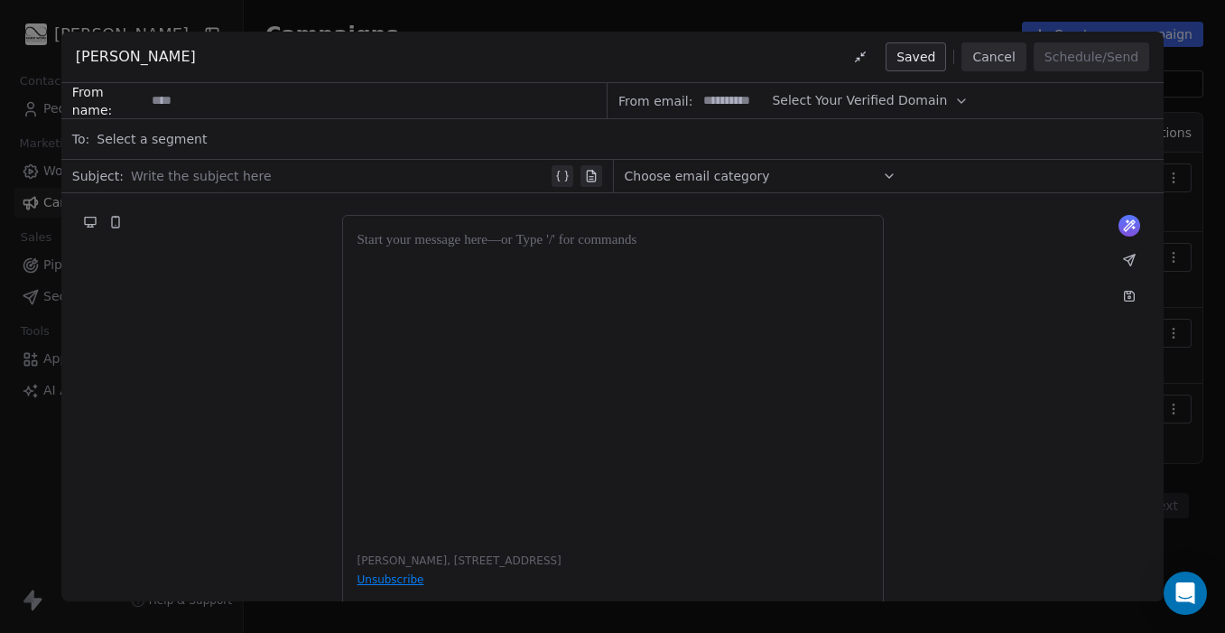
click at [320, 133] on div "Select a segment" at bounding box center [625, 139] width 1056 height 40
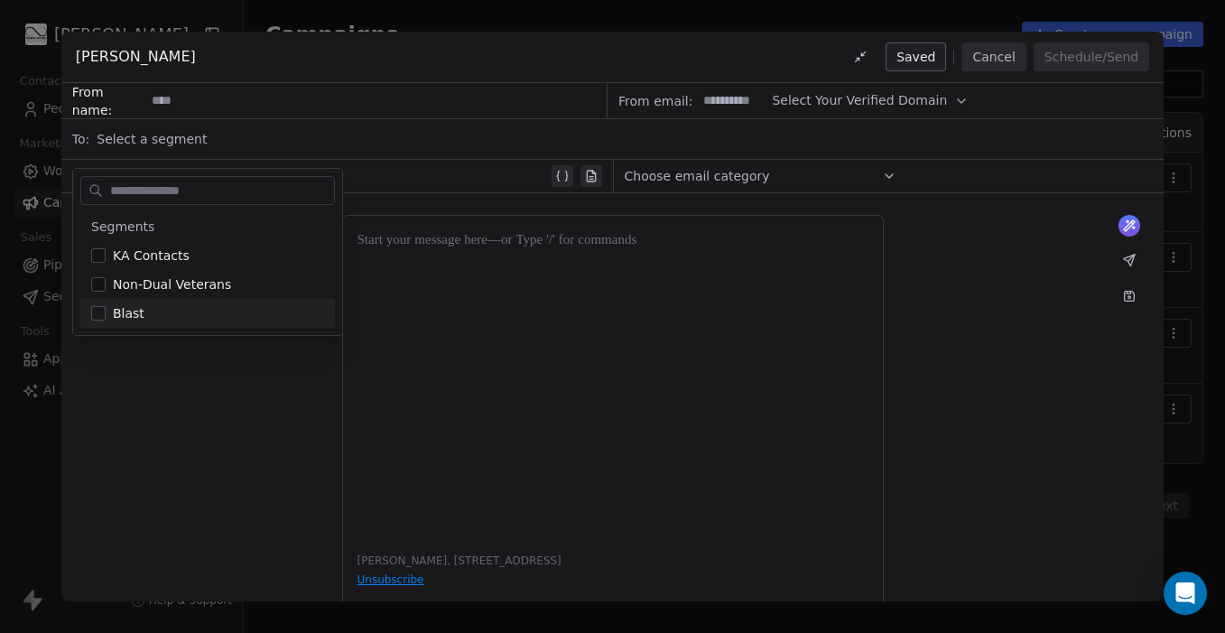
click at [221, 451] on div "What would you like to create email about? or Ingvild Molenaar, Fuik 53, Monnic…" at bounding box center [612, 416] width 1102 height 446
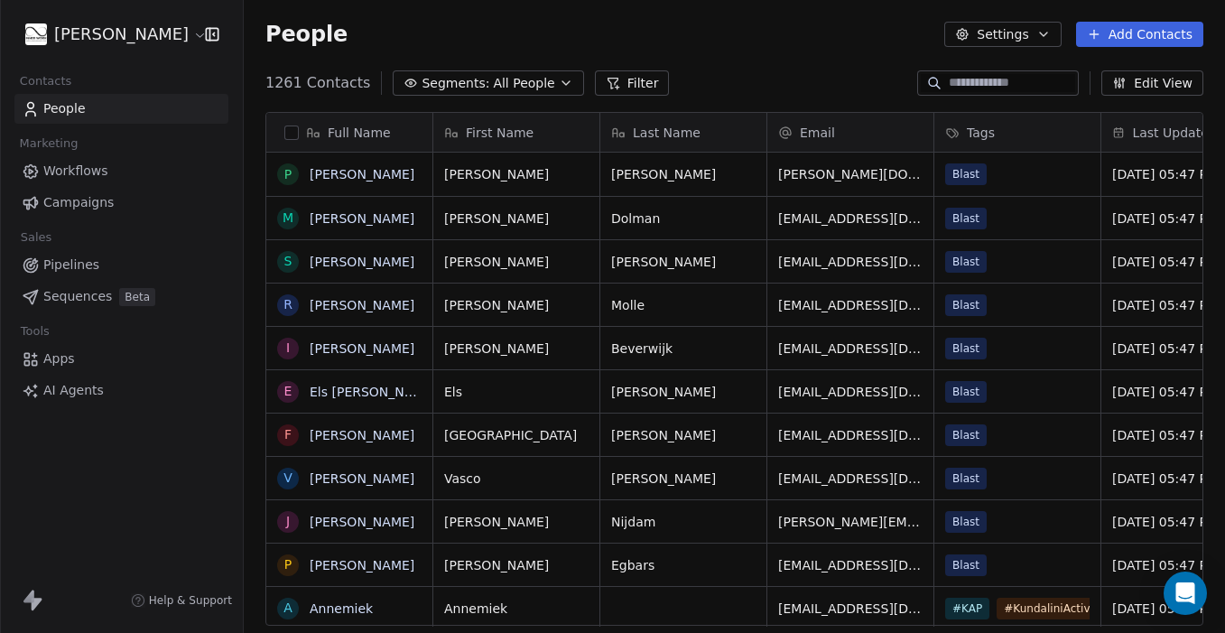
scroll to position [557, 981]
click at [622, 77] on button "Filter" at bounding box center [632, 82] width 75 height 25
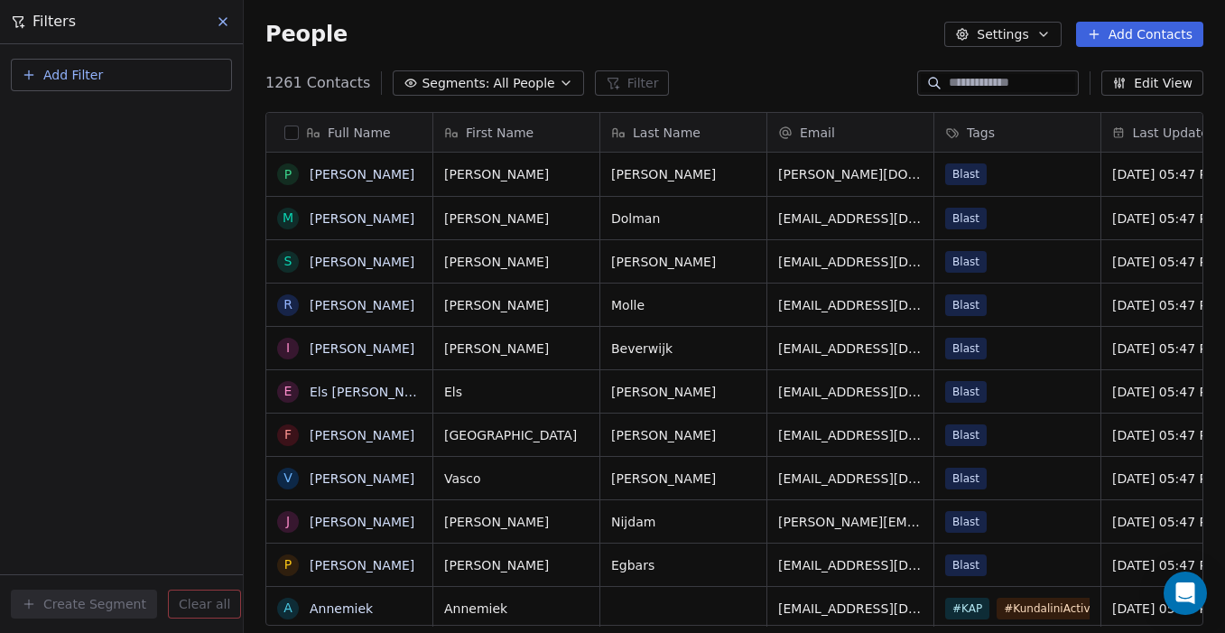
click at [86, 79] on span "Add Filter" at bounding box center [73, 75] width 60 height 19
click at [71, 118] on span "Contact properties" at bounding box center [88, 117] width 117 height 19
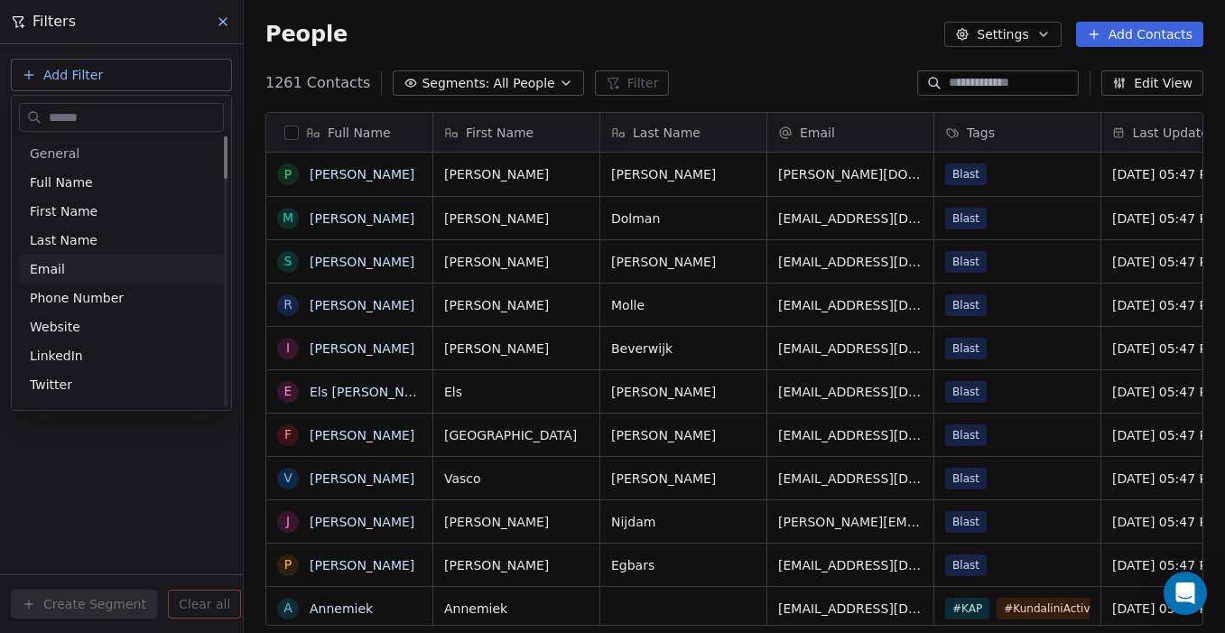
scroll to position [24, 0]
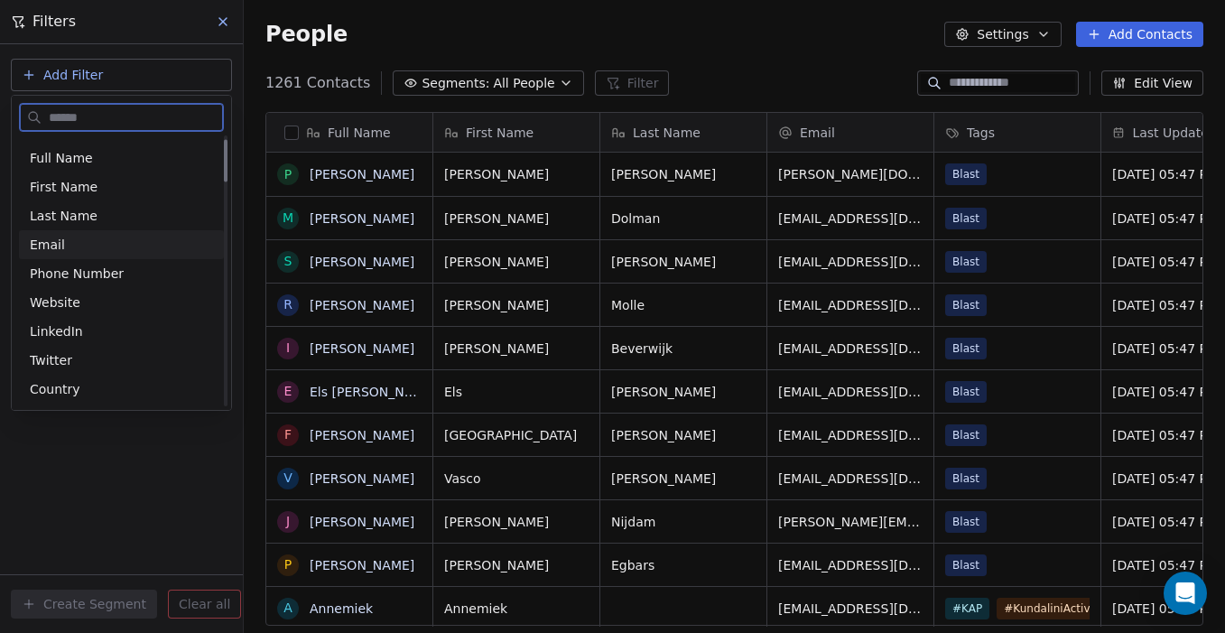
click at [79, 246] on div "Email" at bounding box center [121, 245] width 183 height 18
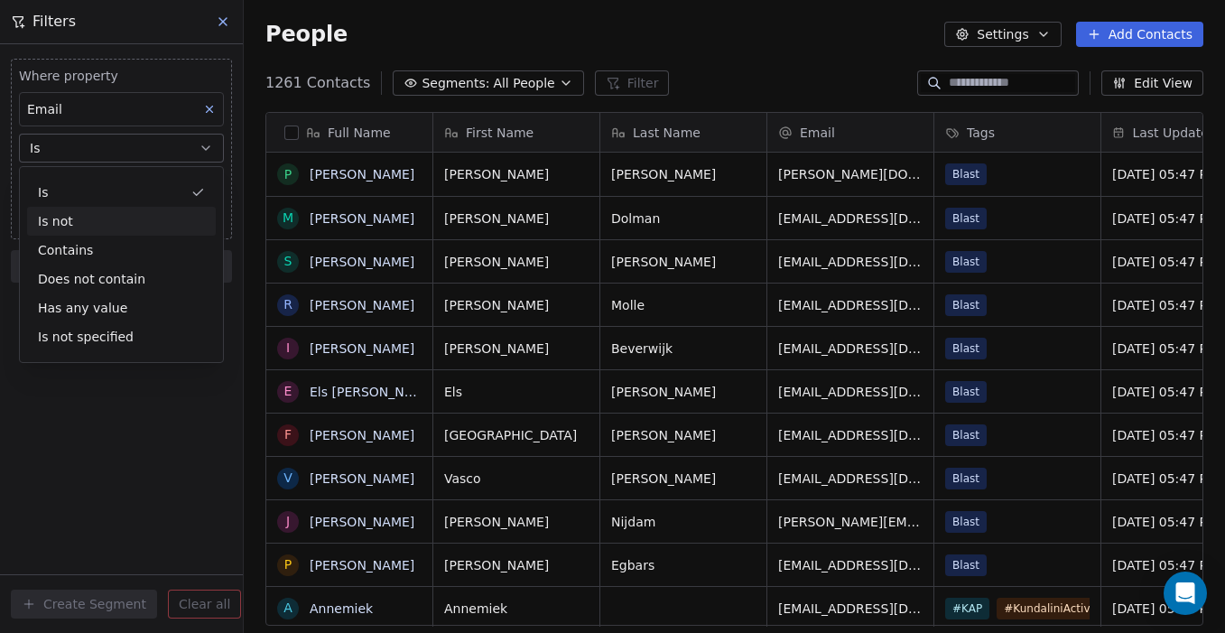
click at [105, 228] on div "Is not" at bounding box center [121, 221] width 189 height 29
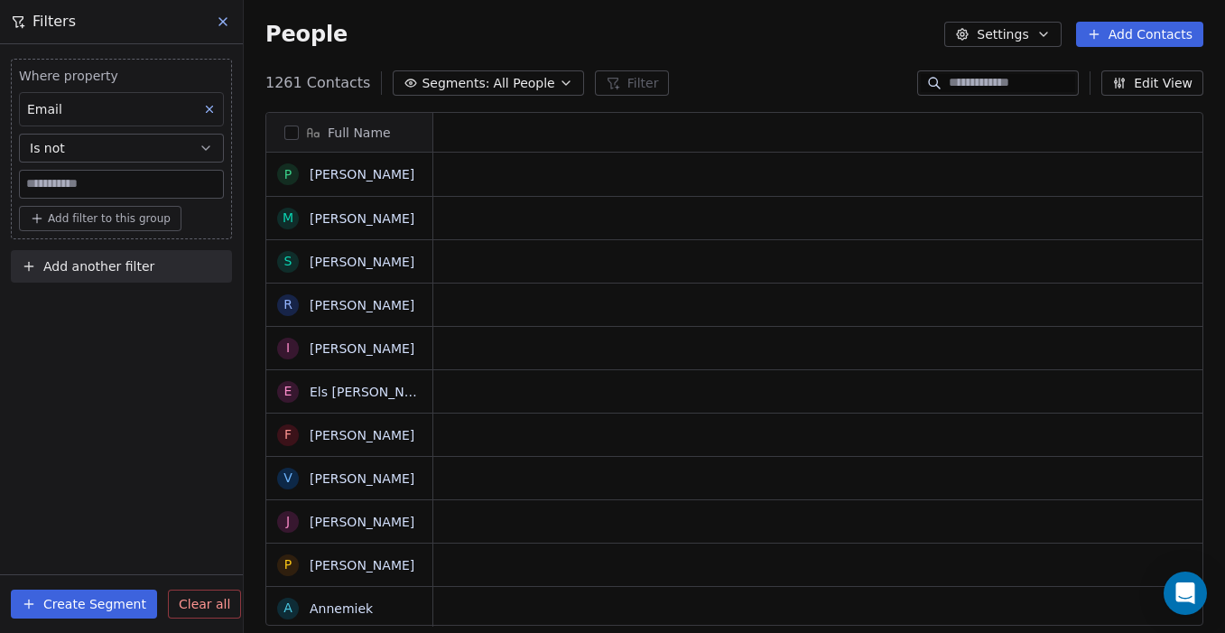
scroll to position [557, 981]
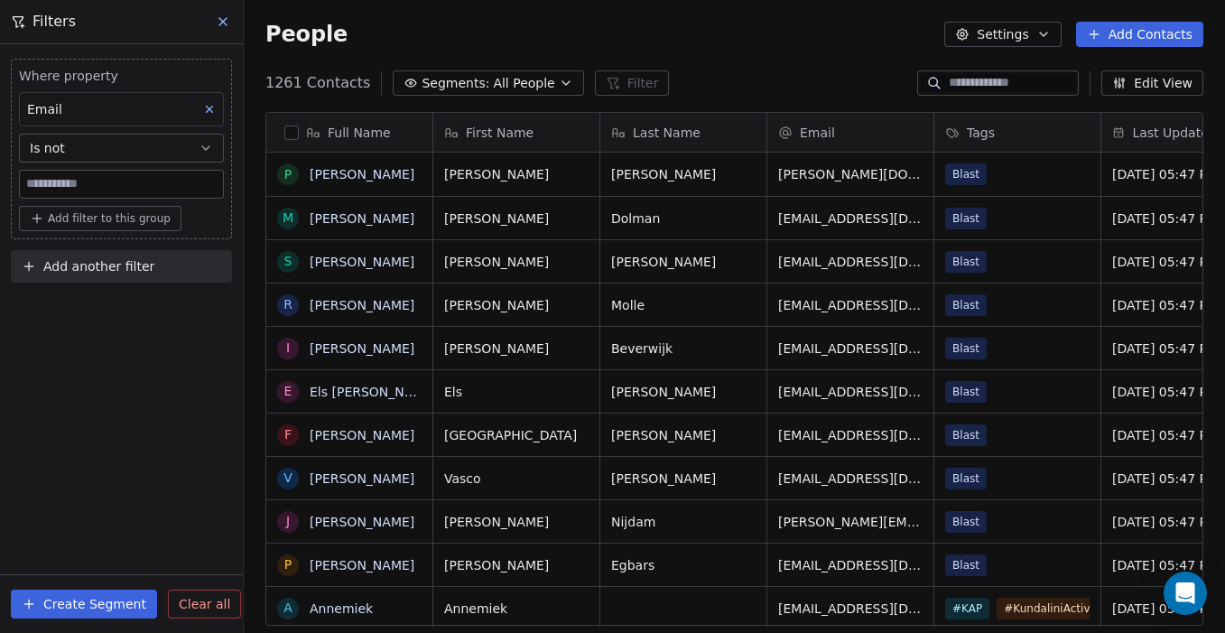
click at [209, 143] on icon "button" at bounding box center [206, 148] width 14 height 14
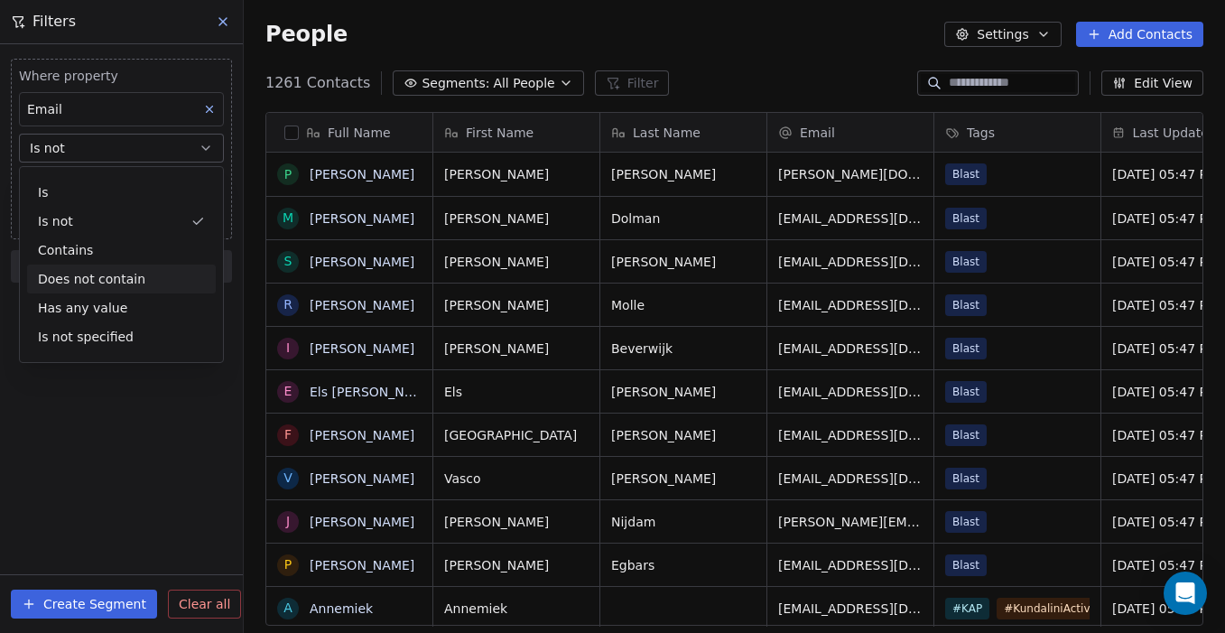
click at [133, 269] on div "Does not contain" at bounding box center [121, 278] width 189 height 29
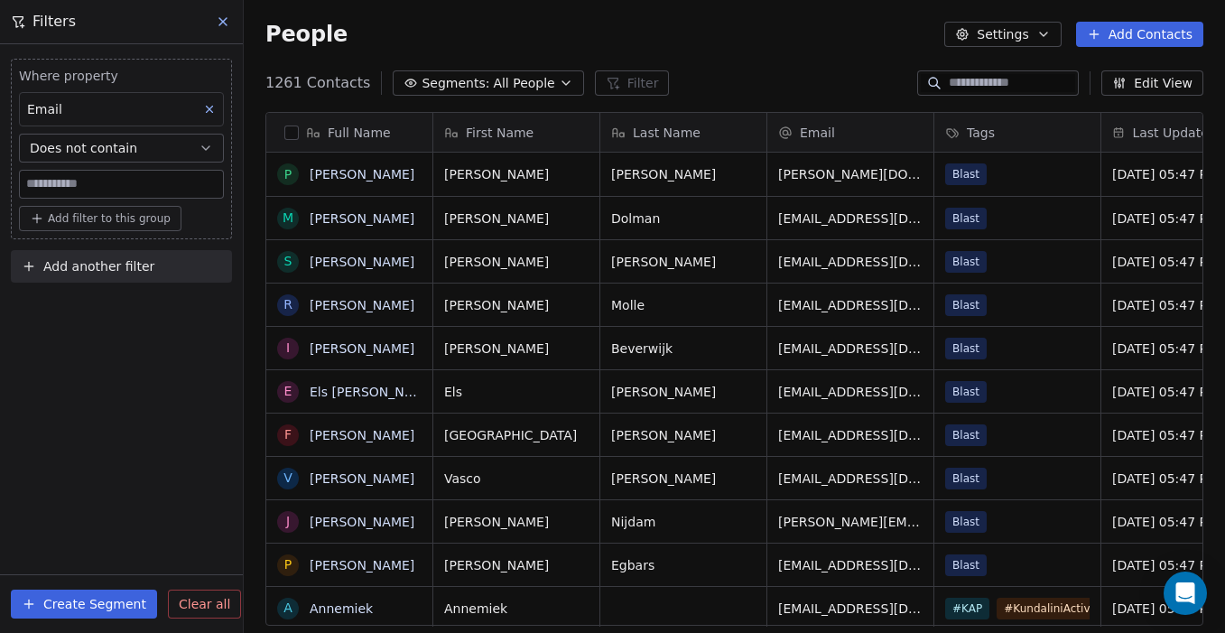
click at [152, 187] on input at bounding box center [121, 184] width 203 height 27
click at [63, 358] on div "Where property Email Does not contain Add filter to this group Add another filt…" at bounding box center [121, 338] width 243 height 589
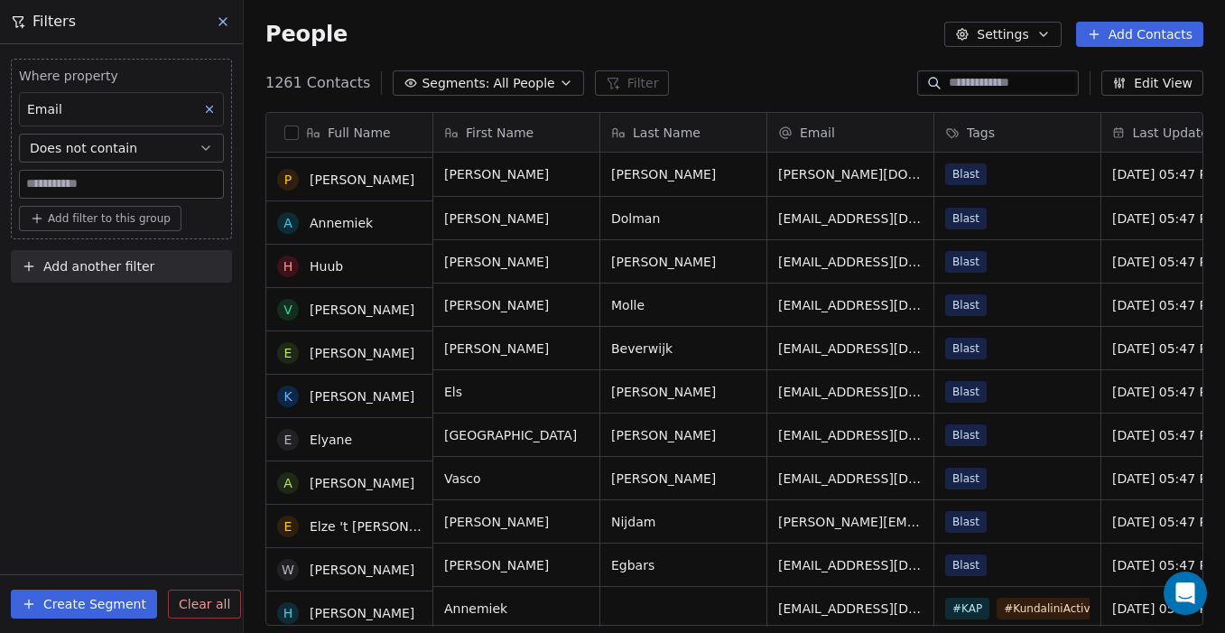
scroll to position [0, 0]
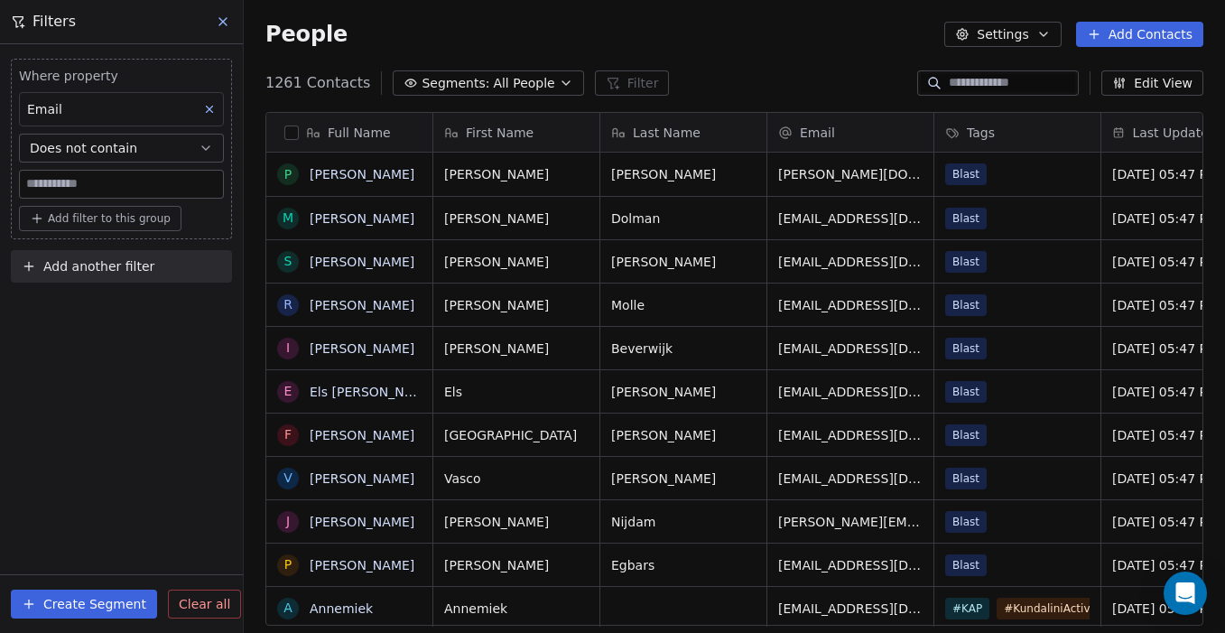
click at [172, 149] on button "Does not contain" at bounding box center [121, 148] width 205 height 29
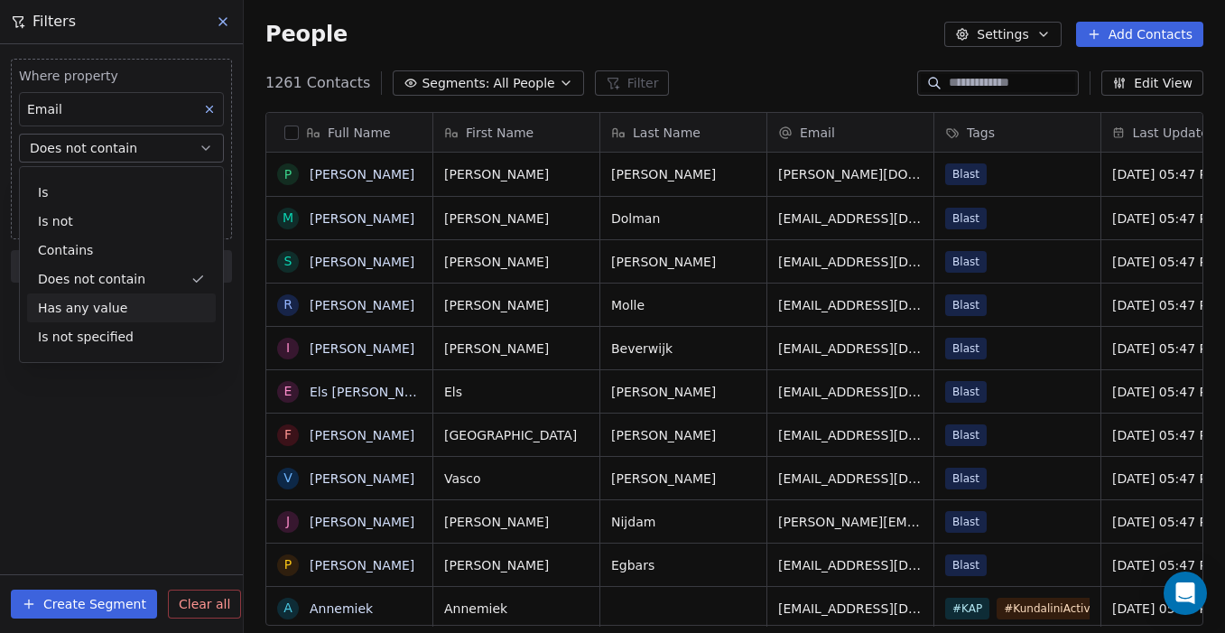
click at [112, 301] on div "Has any value" at bounding box center [121, 307] width 189 height 29
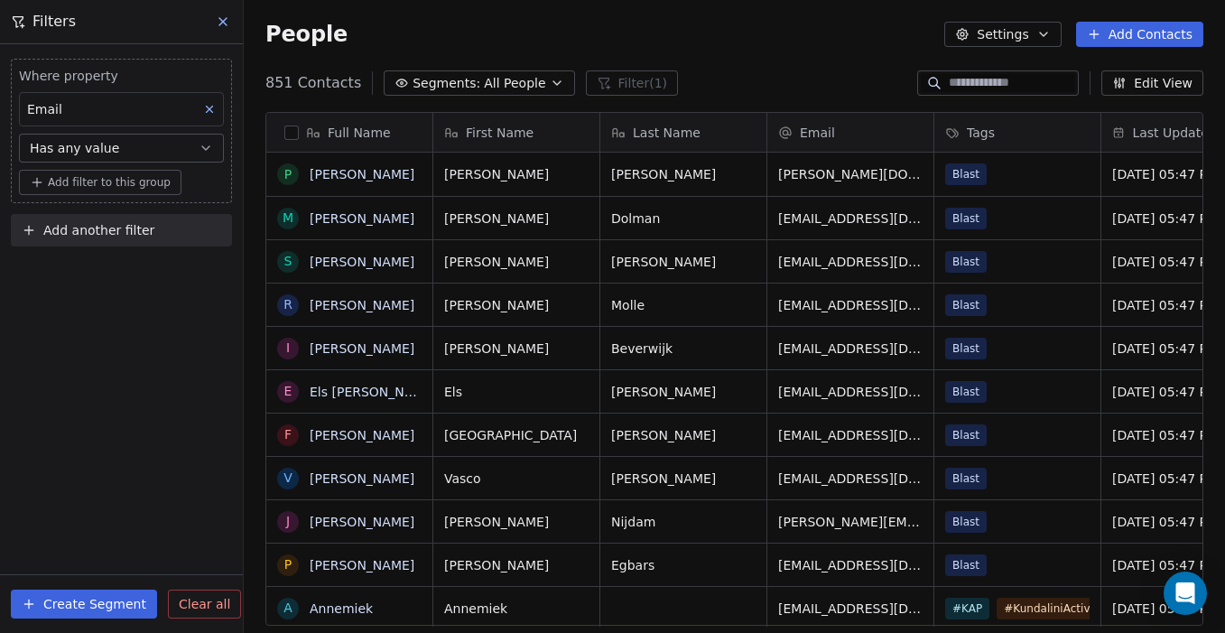
scroll to position [557, 981]
click at [92, 189] on span "Add filter to this group" at bounding box center [109, 182] width 123 height 14
click at [58, 274] on html "Ingvild Molenaar Contacts People Marketing Workflows Campaigns Sales Pipelines …" at bounding box center [612, 316] width 1225 height 633
click at [139, 144] on button "Has any value" at bounding box center [121, 148] width 205 height 29
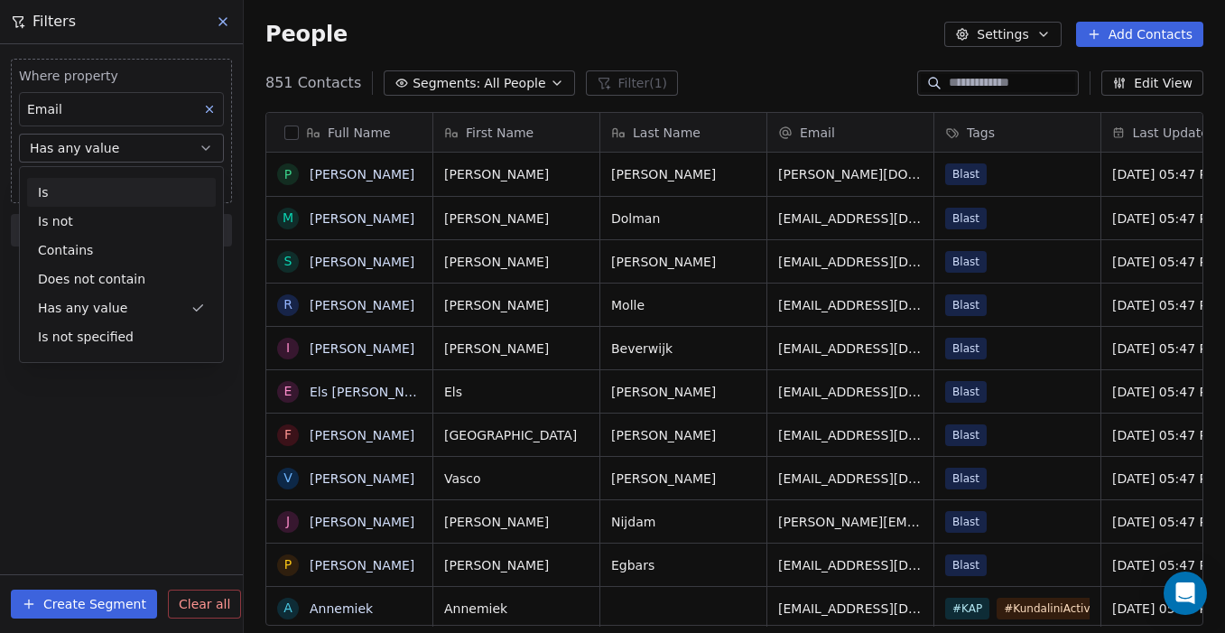
click at [0, 0] on div at bounding box center [0, 0] width 0 height 0
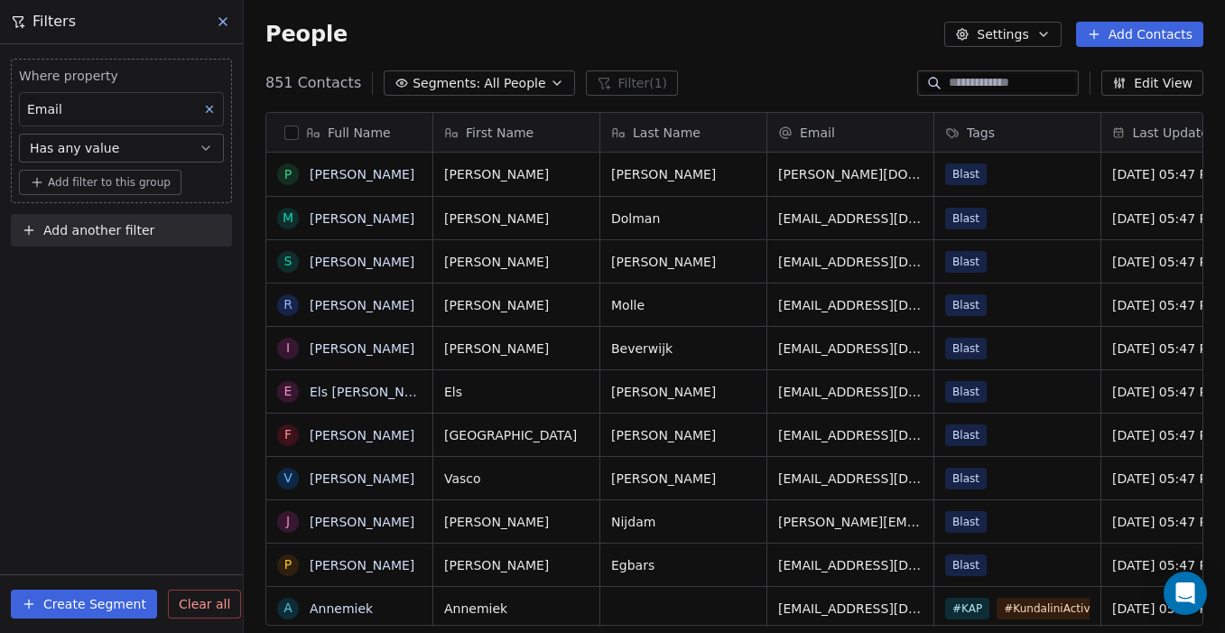
click at [147, 151] on button "Has any value" at bounding box center [121, 148] width 205 height 29
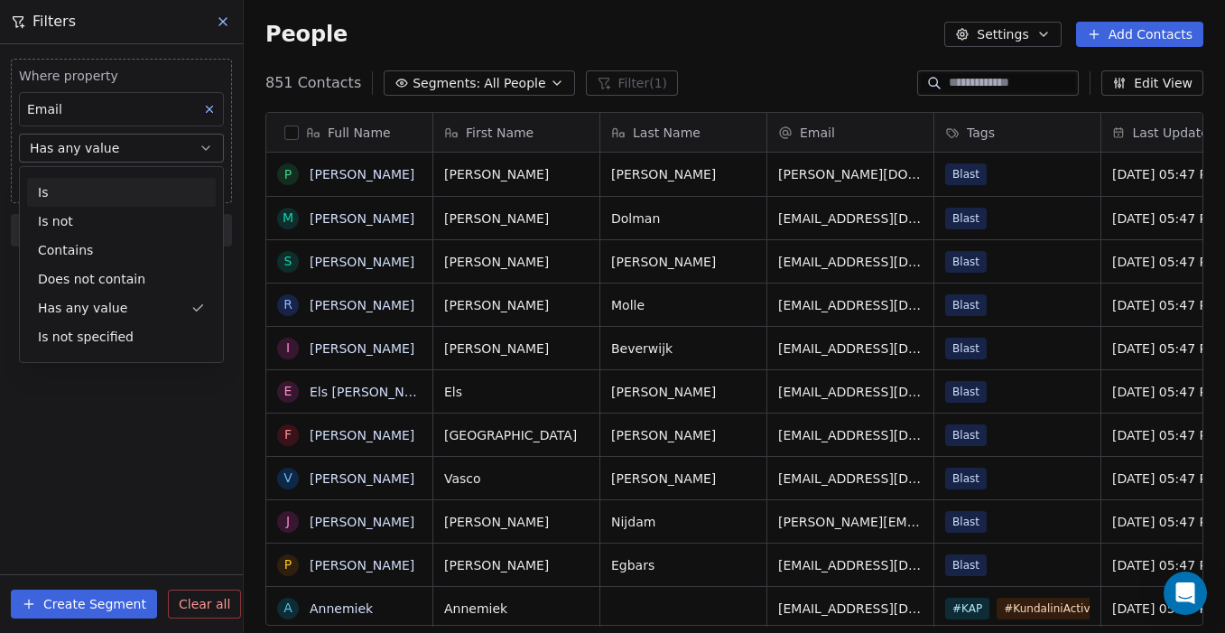
click at [111, 190] on div "Is" at bounding box center [121, 192] width 189 height 29
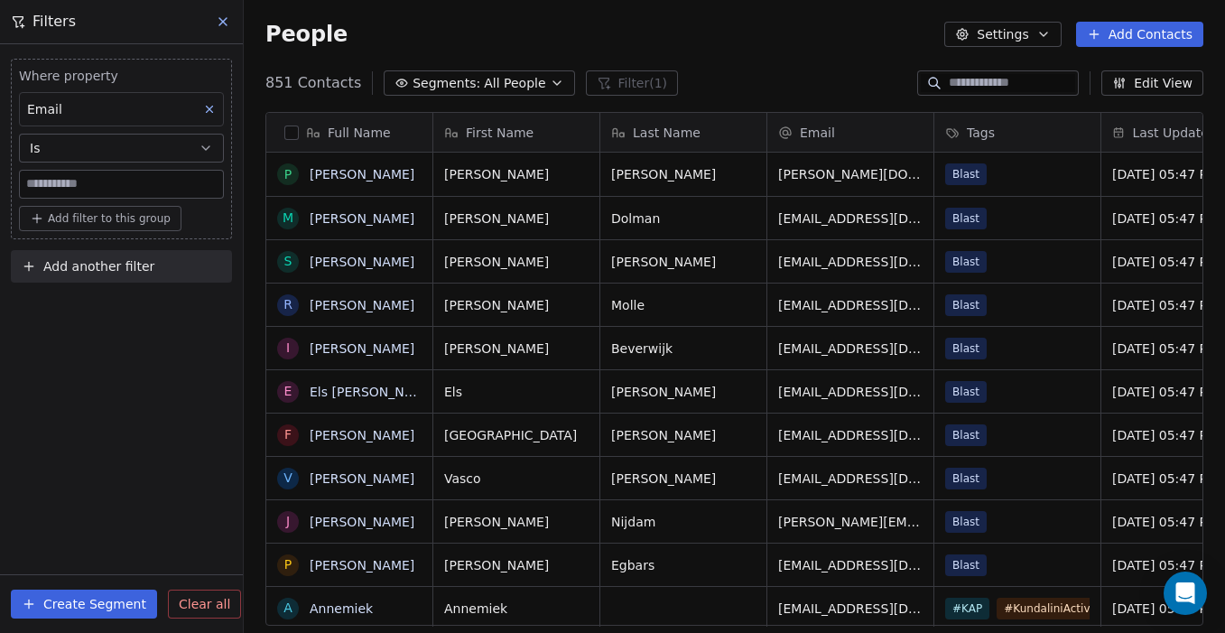
click at [125, 216] on span "Add filter to this group" at bounding box center [109, 218] width 123 height 14
click at [65, 348] on html "Ingvild Molenaar Contacts People Marketing Workflows Campaigns Sales Pipelines …" at bounding box center [612, 316] width 1225 height 633
click at [125, 266] on span "Add another filter" at bounding box center [98, 266] width 111 height 19
click at [87, 406] on html "Ingvild Molenaar Contacts People Marketing Workflows Campaigns Sales Pipelines …" at bounding box center [612, 316] width 1225 height 633
click at [819, 129] on span "Email" at bounding box center [817, 133] width 35 height 18
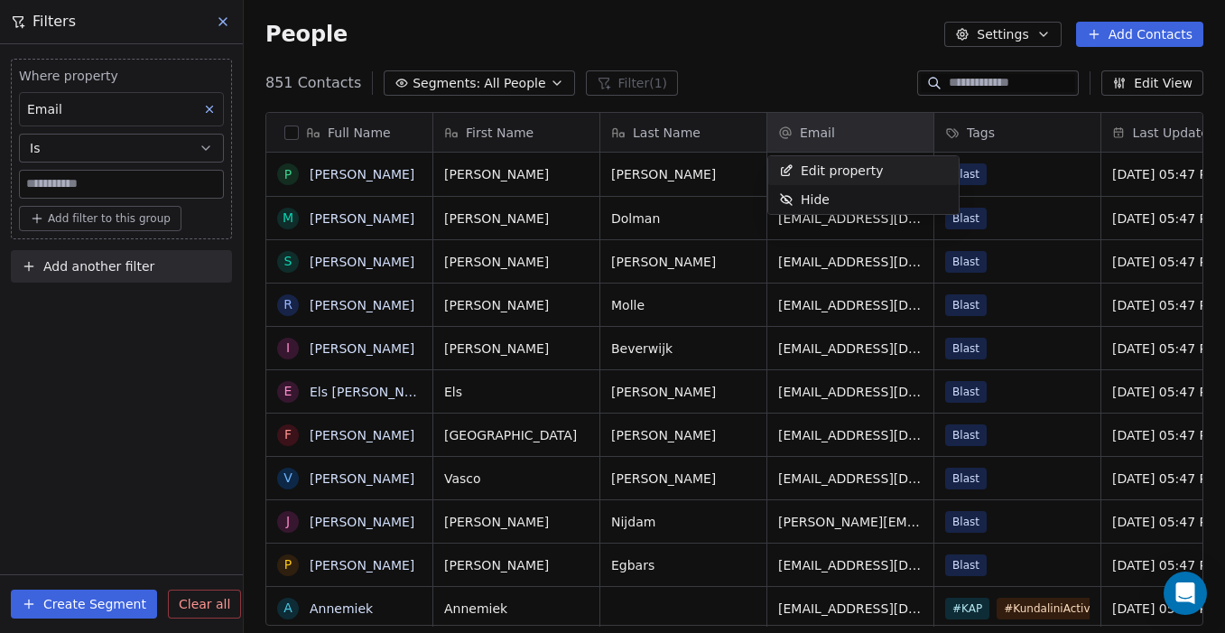
click at [817, 92] on html "Ingvild Molenaar Contacts People Marketing Workflows Campaigns Sales Pipelines …" at bounding box center [612, 316] width 1225 height 633
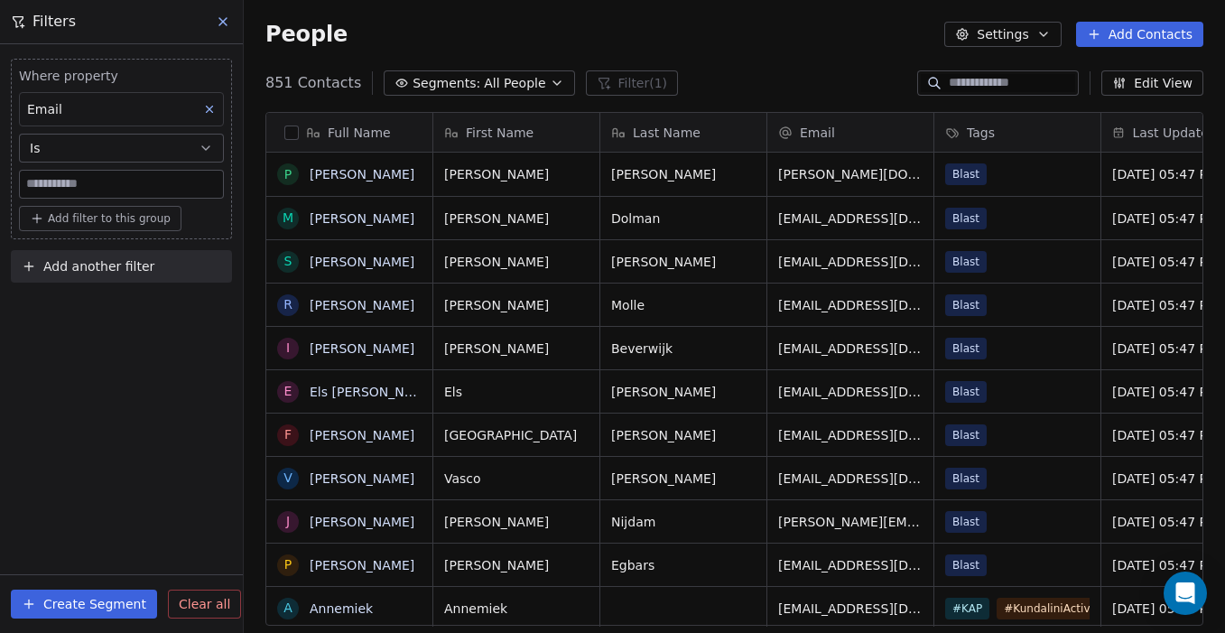
click at [220, 20] on icon at bounding box center [222, 21] width 7 height 7
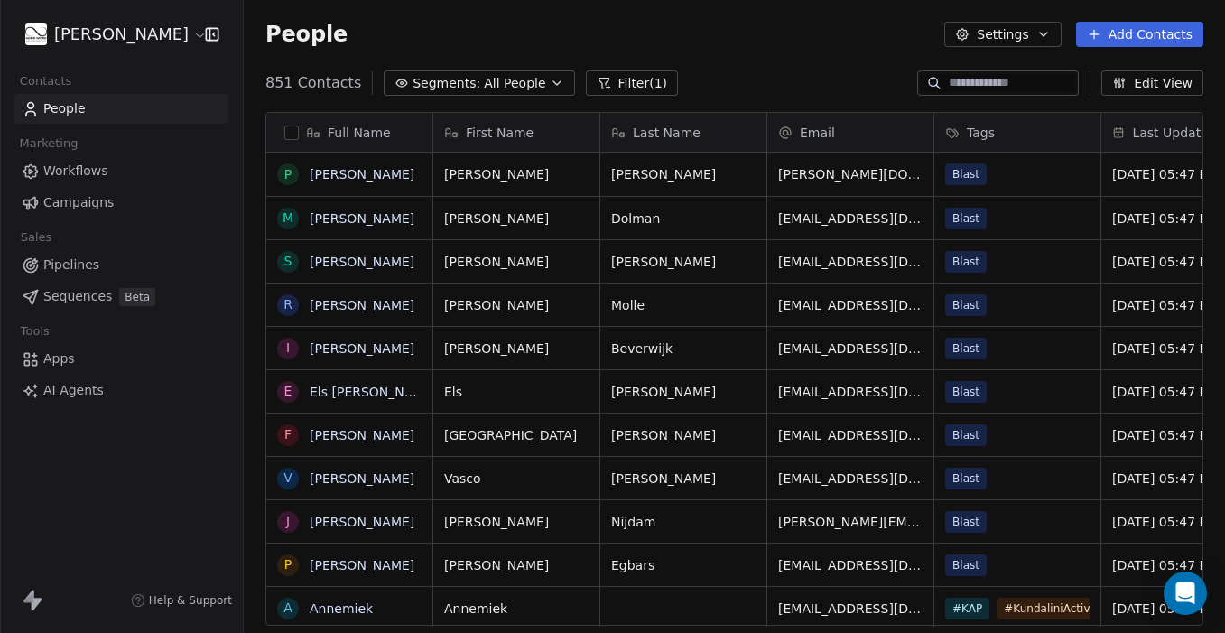
click at [858, 128] on div "Email" at bounding box center [848, 133] width 141 height 18
click at [856, 77] on html "Ingvild Molenaar Contacts People Marketing Workflows Campaigns Sales Pipelines …" at bounding box center [612, 316] width 1225 height 633
click at [848, 124] on div "Email" at bounding box center [848, 133] width 141 height 18
click at [835, 88] on html "Ingvild Molenaar Contacts People Marketing Workflows Campaigns Sales Pipelines …" at bounding box center [612, 316] width 1225 height 633
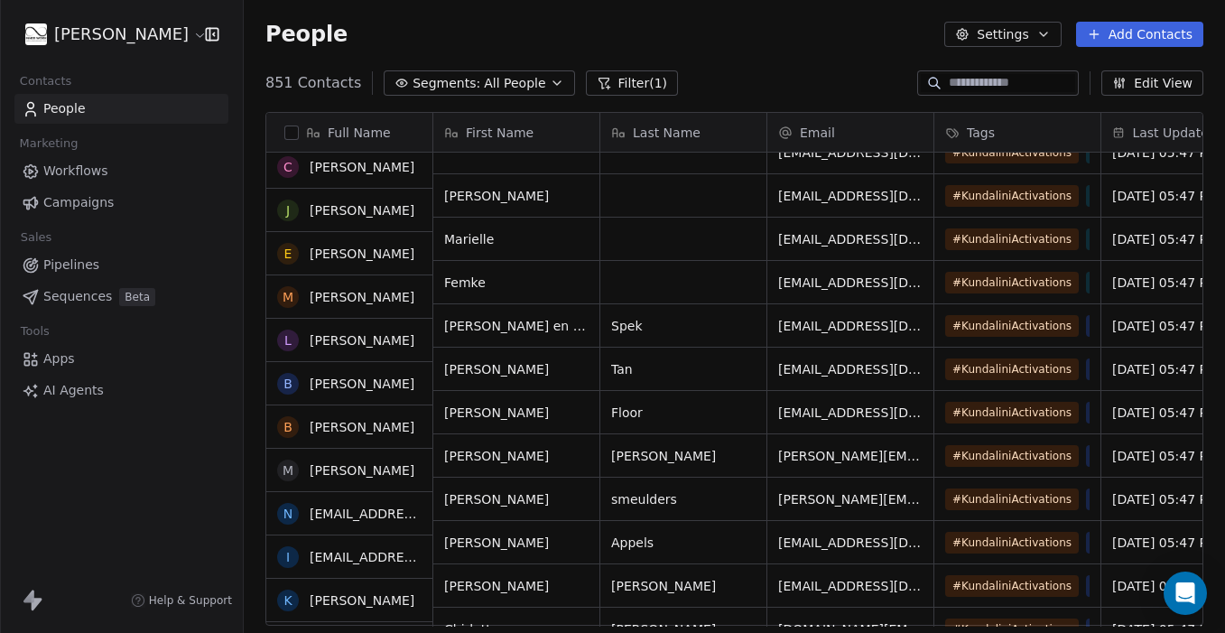
scroll to position [0, 0]
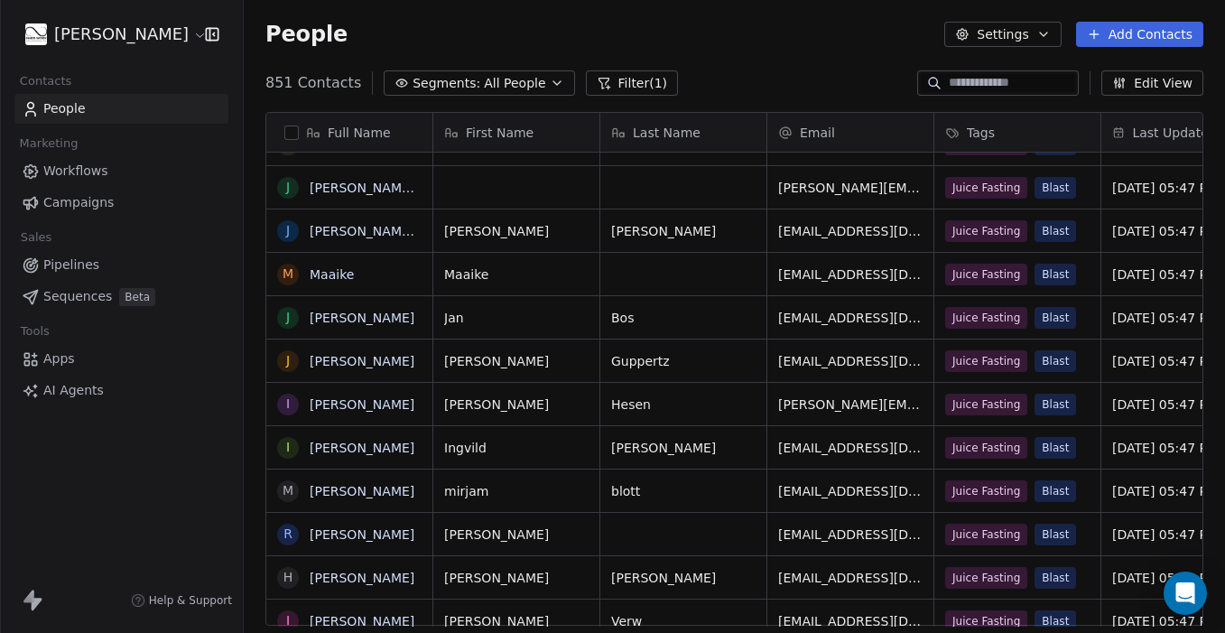
click at [599, 82] on button "Filter (1)" at bounding box center [632, 82] width 93 height 25
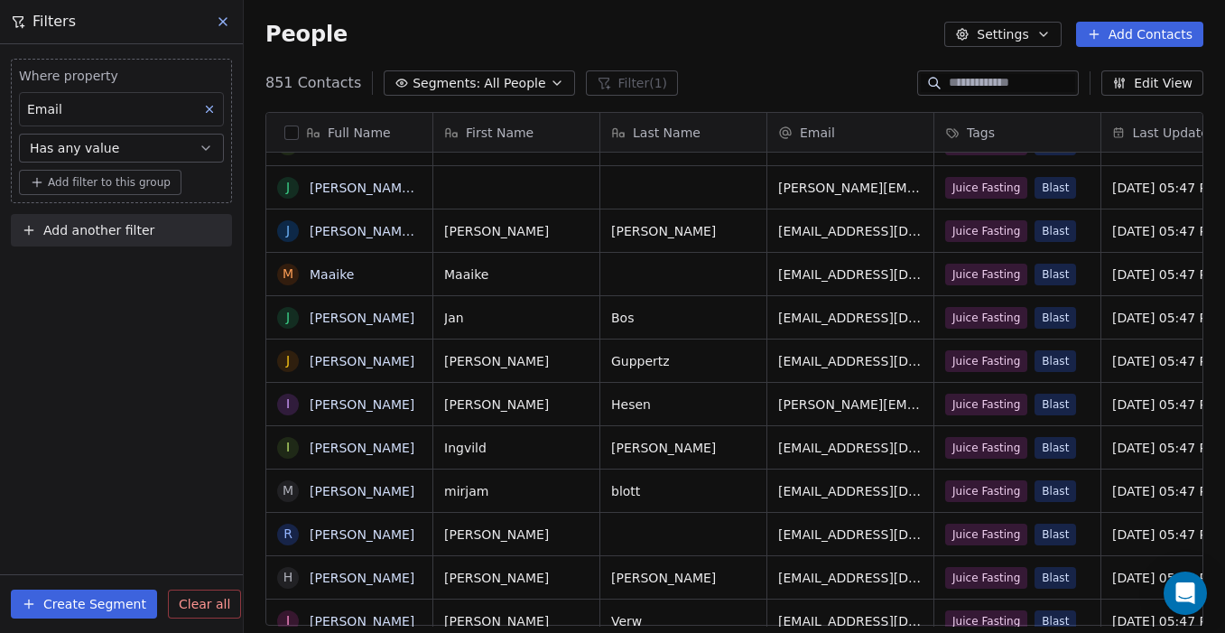
click at [215, 110] on icon at bounding box center [209, 109] width 13 height 13
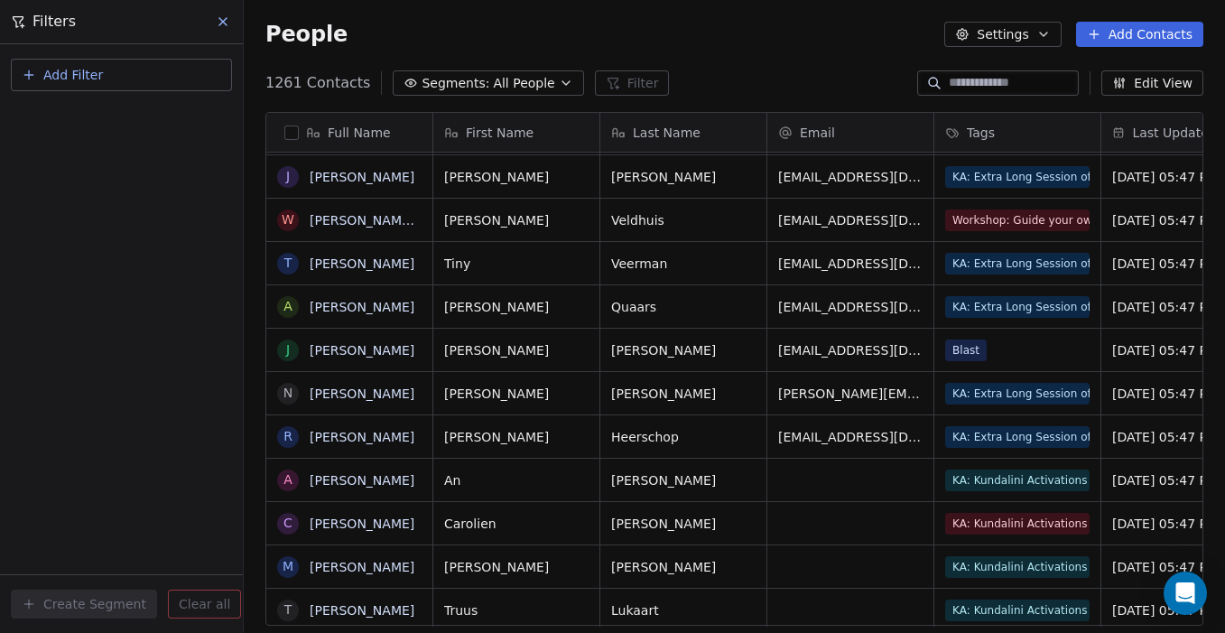
click at [0, 0] on button "grid" at bounding box center [0, 0] width 0 height 0
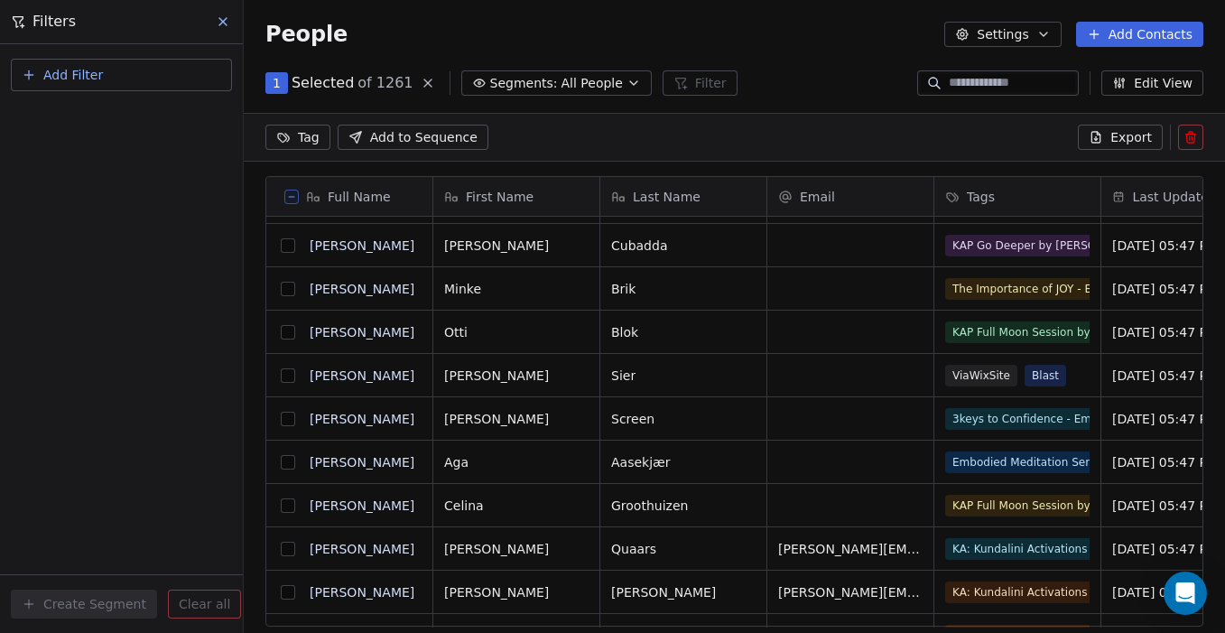
click at [288, 509] on button "grid" at bounding box center [288, 505] width 14 height 14
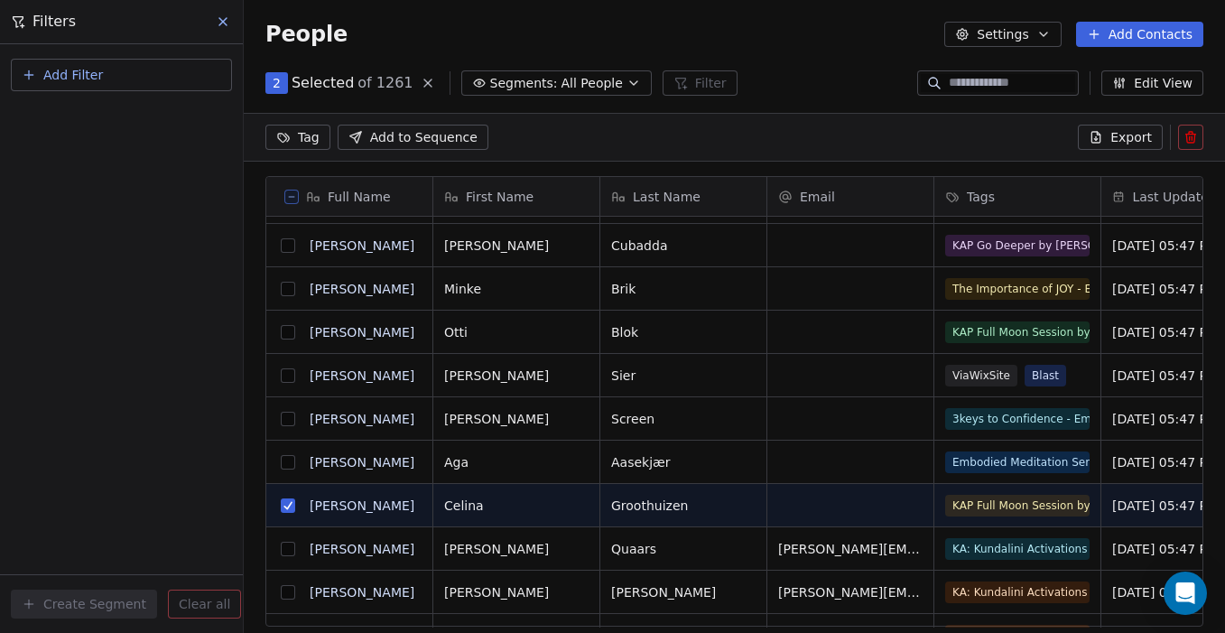
type button "on"
click at [292, 498] on button "grid" at bounding box center [288, 505] width 14 height 14
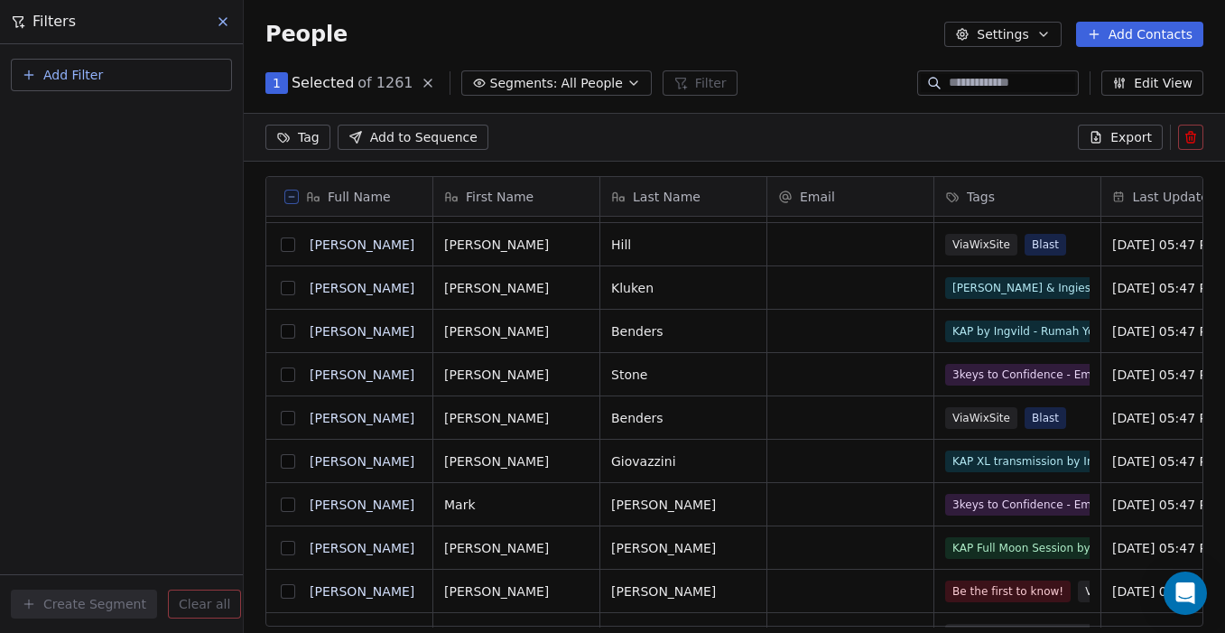
click at [128, 81] on button "Add Filter" at bounding box center [121, 75] width 221 height 32
click at [106, 125] on span "Contact properties" at bounding box center [88, 117] width 117 height 19
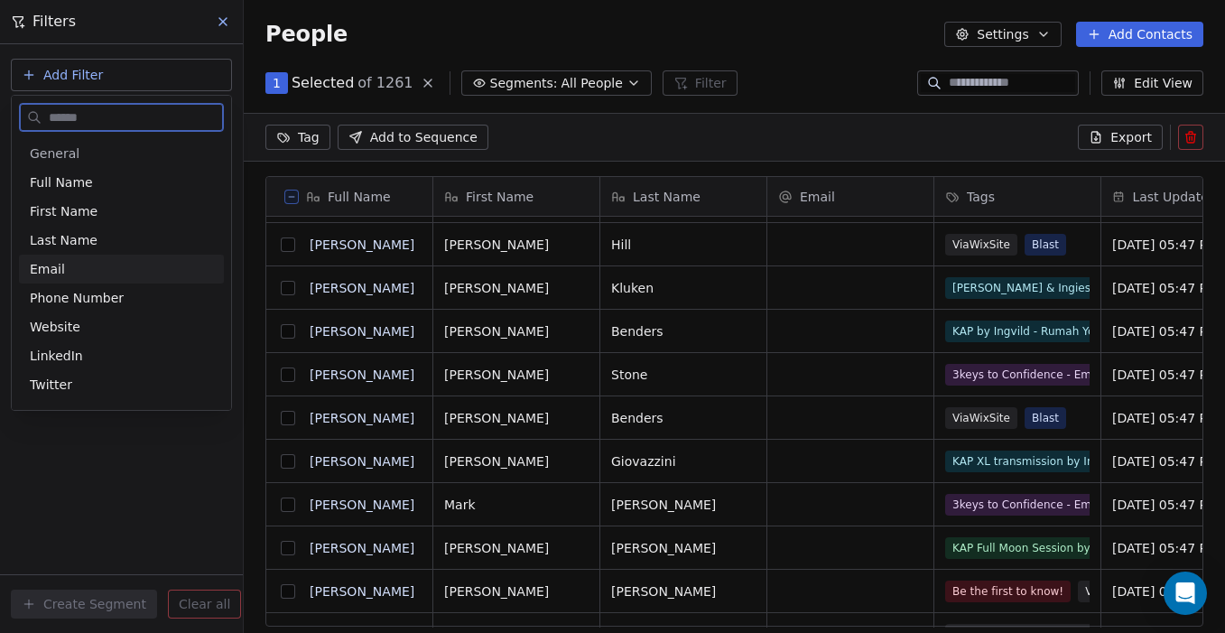
click at [70, 274] on div "Email" at bounding box center [121, 269] width 183 height 18
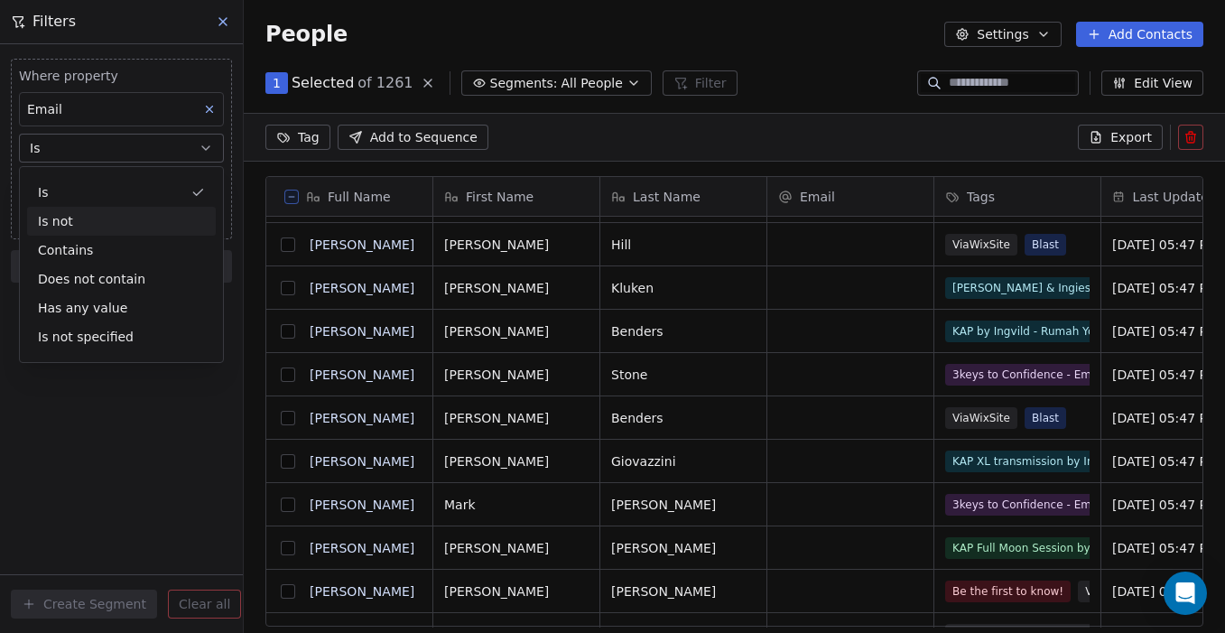
click at [79, 218] on div "Is not" at bounding box center [121, 221] width 189 height 29
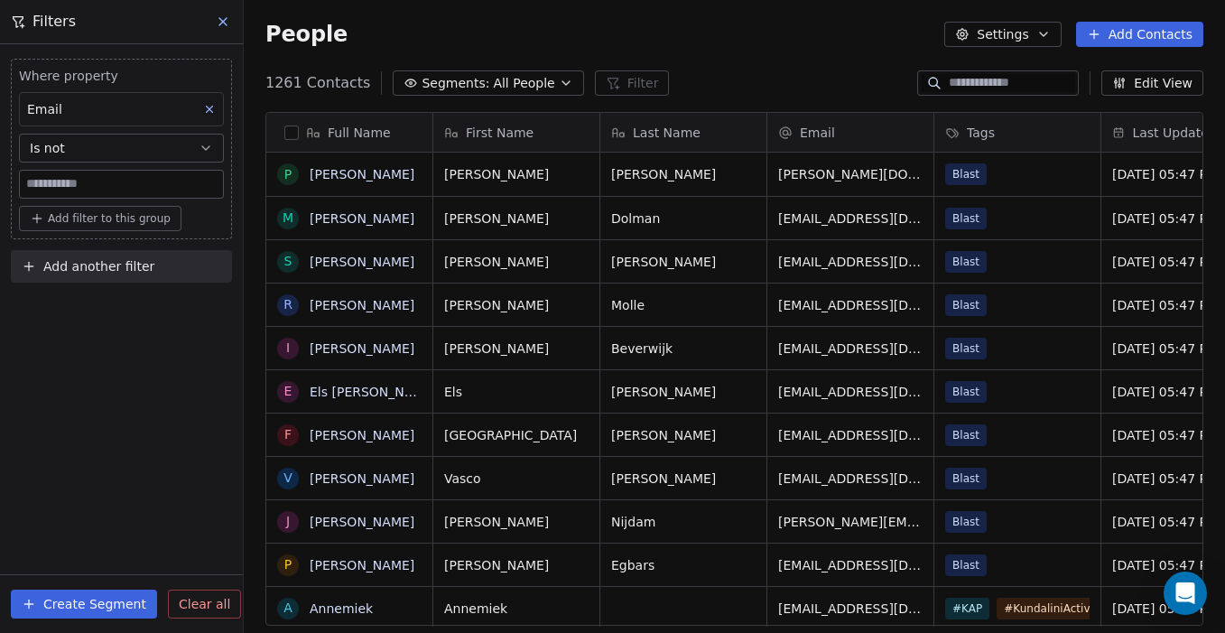
click at [137, 153] on button "Is not" at bounding box center [121, 148] width 205 height 29
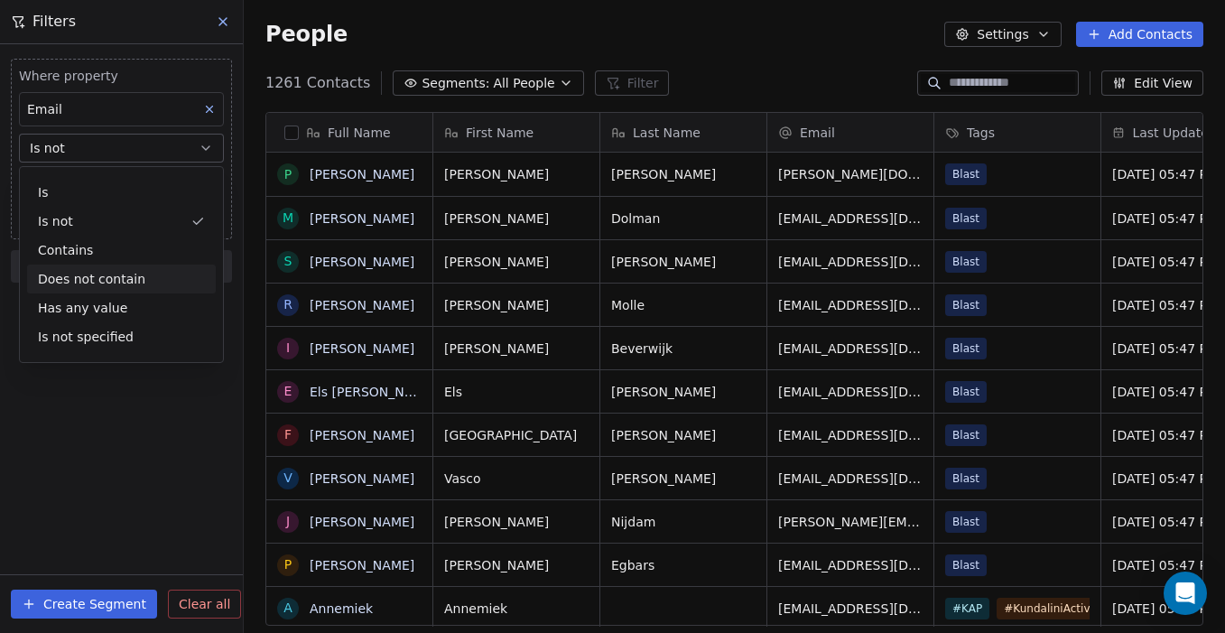
click at [97, 281] on div "Does not contain" at bounding box center [121, 278] width 189 height 29
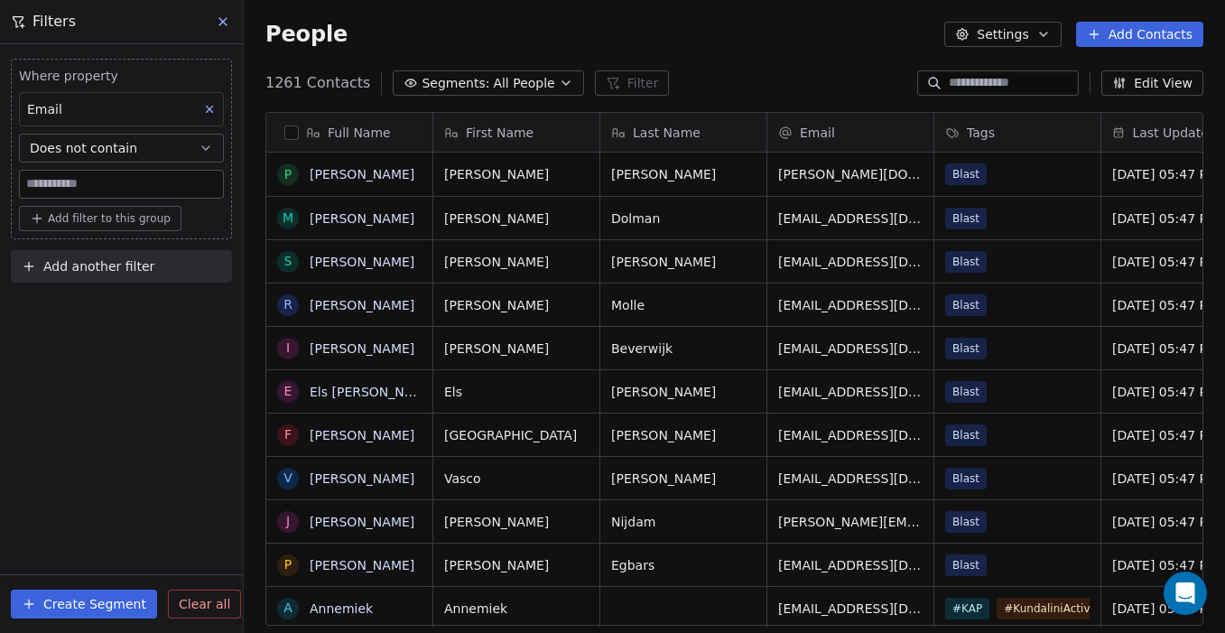
click at [105, 187] on input at bounding box center [121, 184] width 203 height 27
type input "*"
click at [126, 380] on div "Where property Email Does not contain * Add filter to this group Add another fi…" at bounding box center [121, 338] width 243 height 589
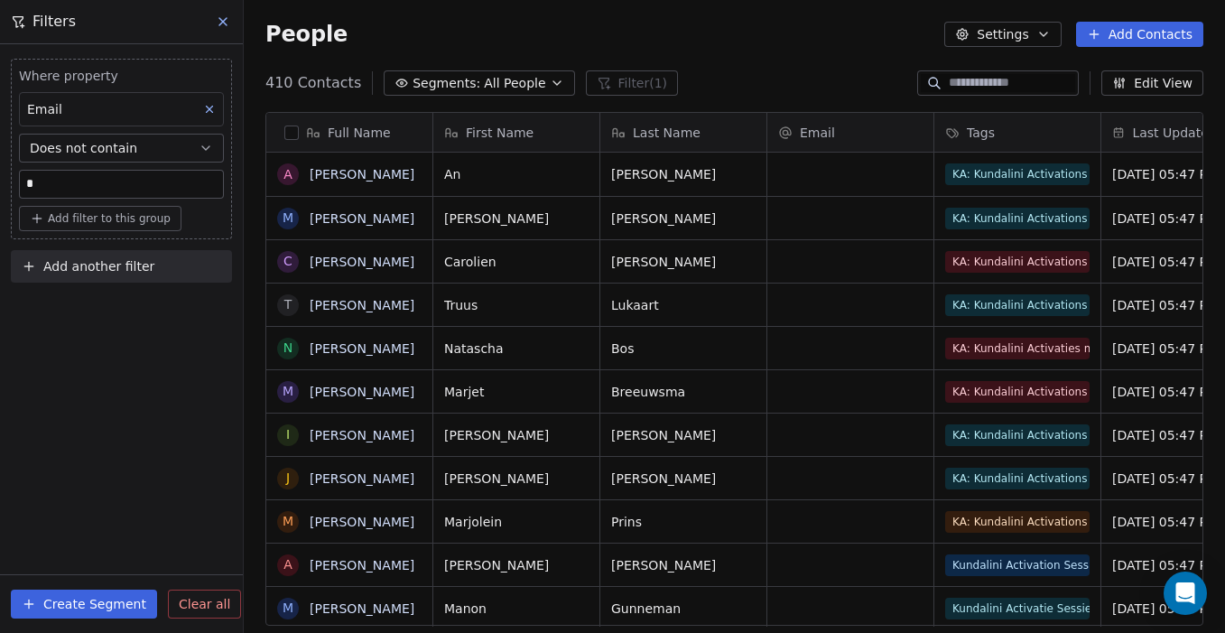
click at [295, 132] on button "button" at bounding box center [291, 132] width 14 height 14
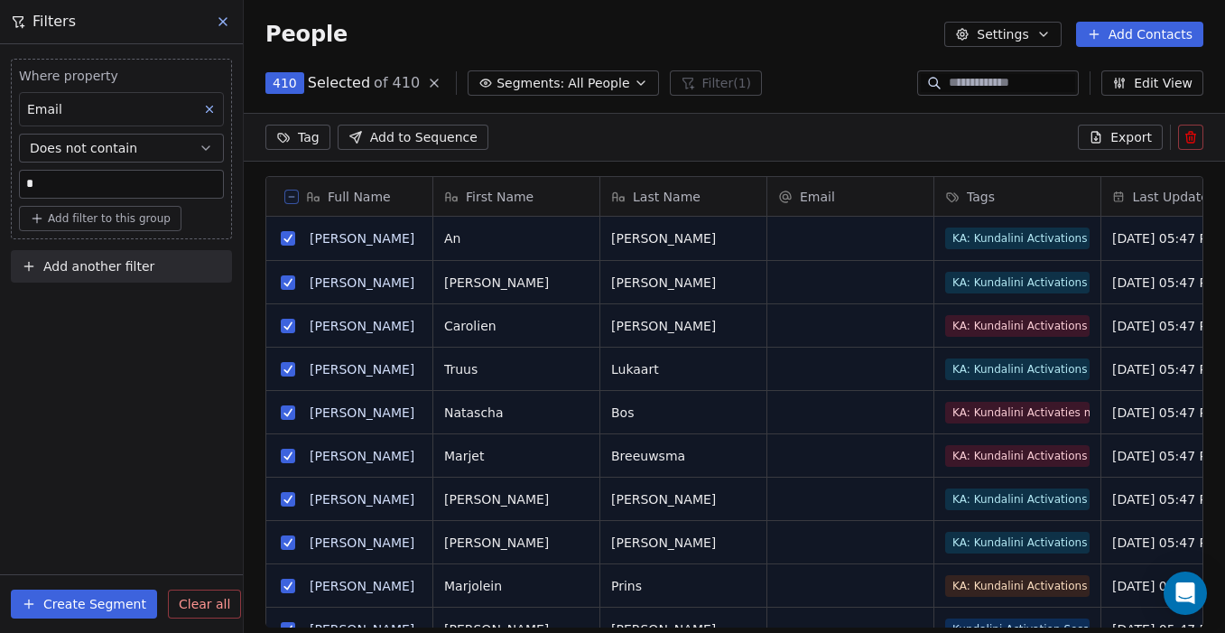
click at [1118, 141] on span "Export" at bounding box center [1131, 137] width 42 height 18
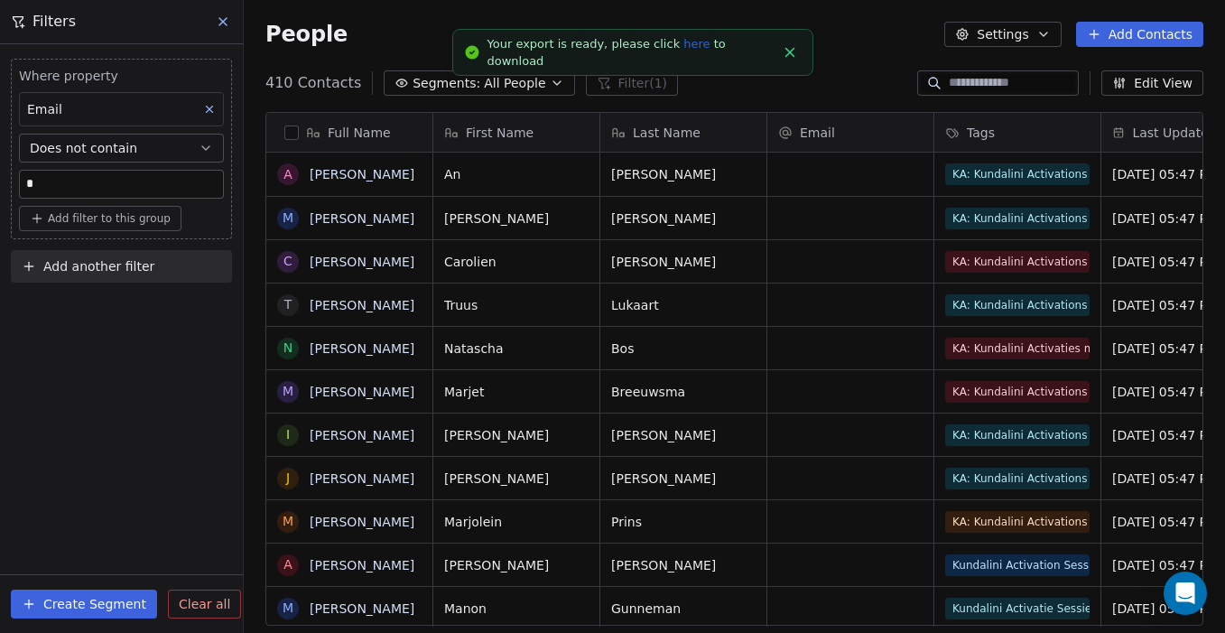
click at [683, 51] on link "here" at bounding box center [696, 44] width 26 height 14
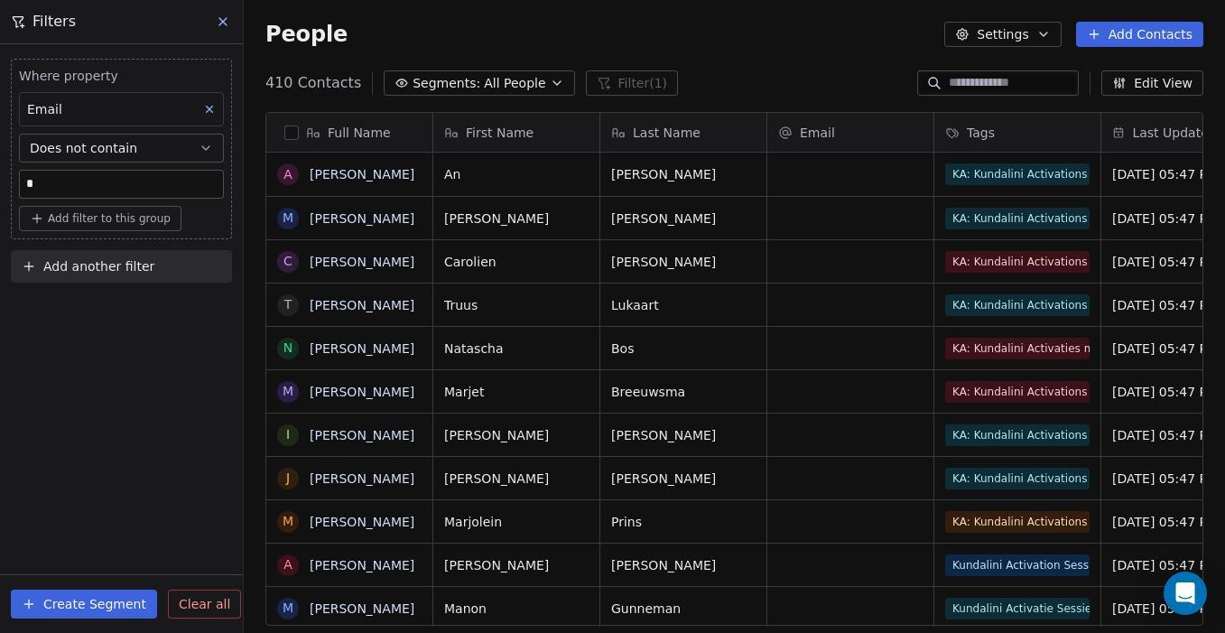
click at [394, 28] on div "People Settings Add Contacts" at bounding box center [734, 34] width 938 height 25
click at [292, 131] on button "button" at bounding box center [291, 132] width 14 height 14
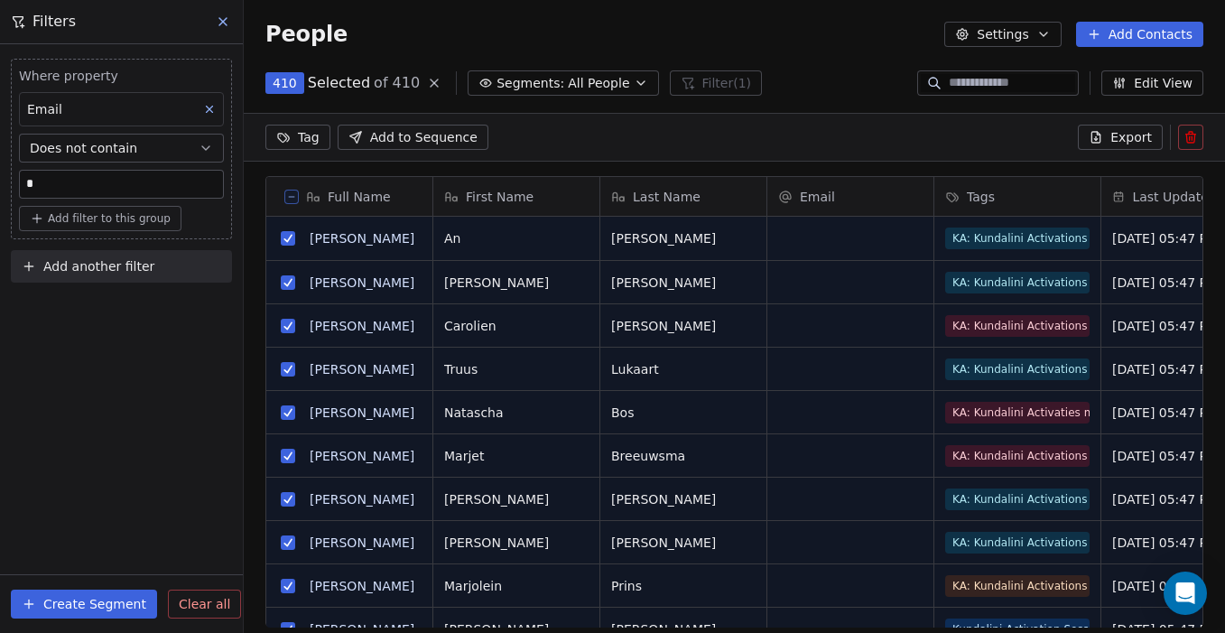
click at [1193, 135] on icon at bounding box center [1190, 137] width 14 height 14
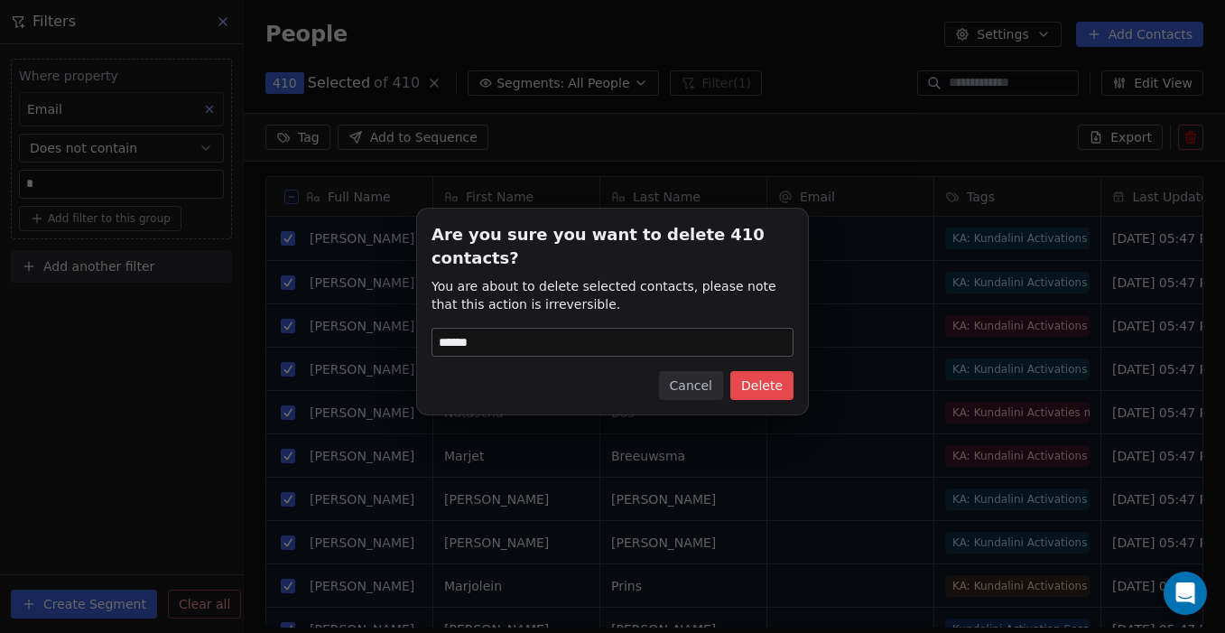
type input "******"
click at [791, 371] on button "Delete" at bounding box center [761, 385] width 63 height 29
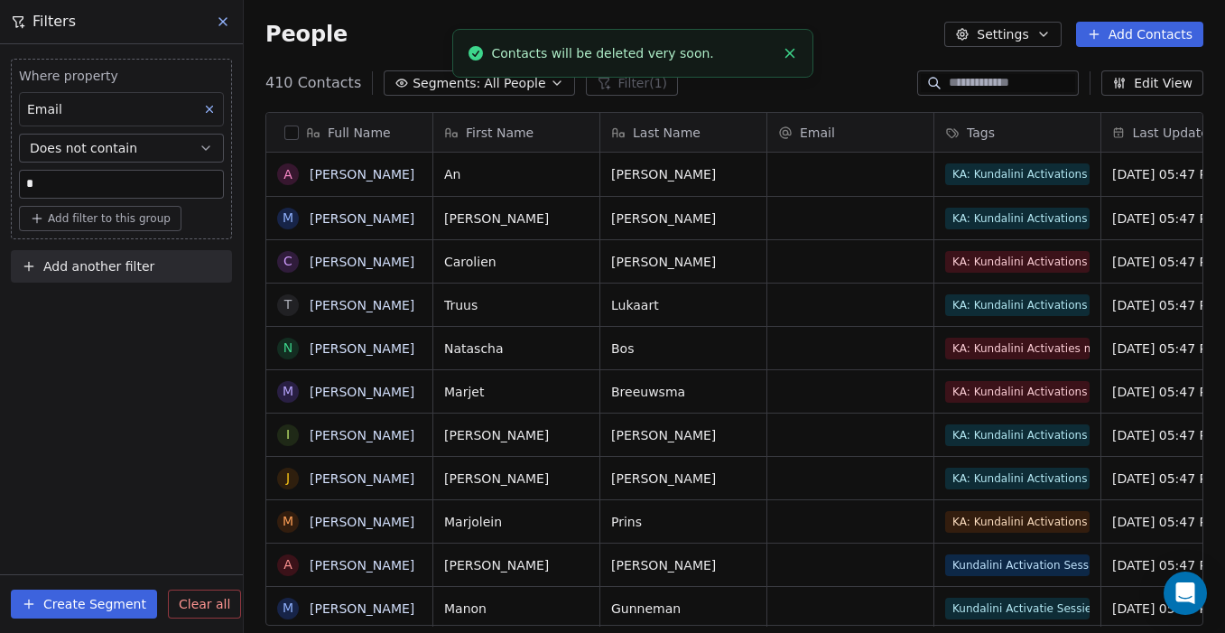
click at [793, 51] on icon "Close toast" at bounding box center [790, 53] width 16 height 16
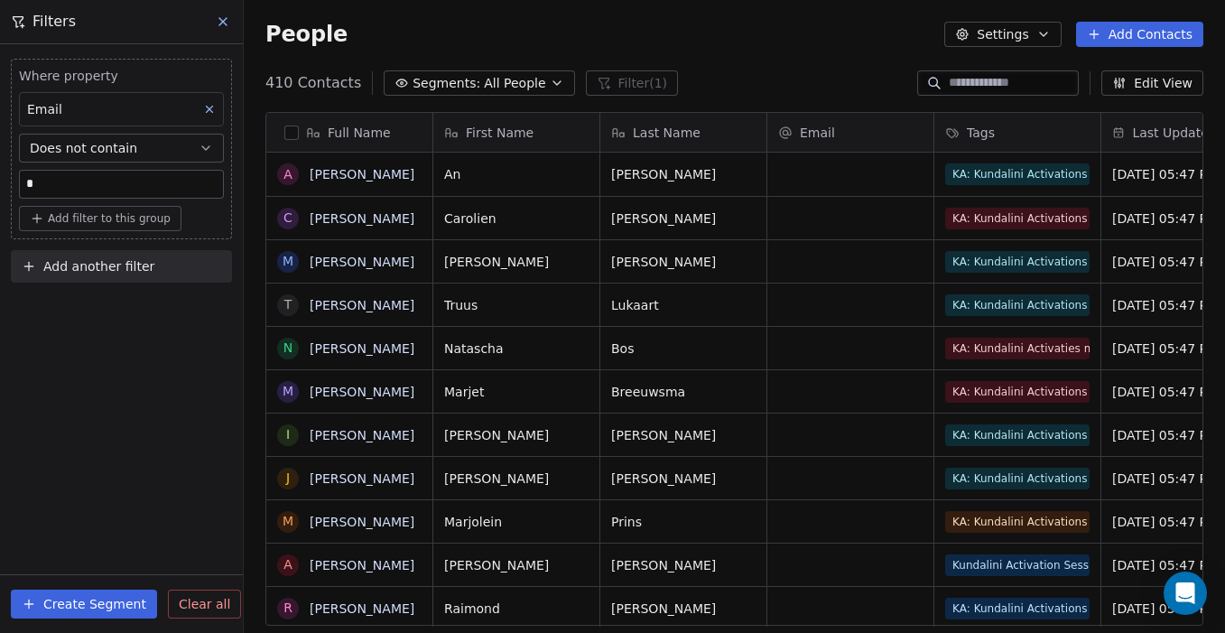
click at [209, 115] on icon at bounding box center [209, 109] width 13 height 13
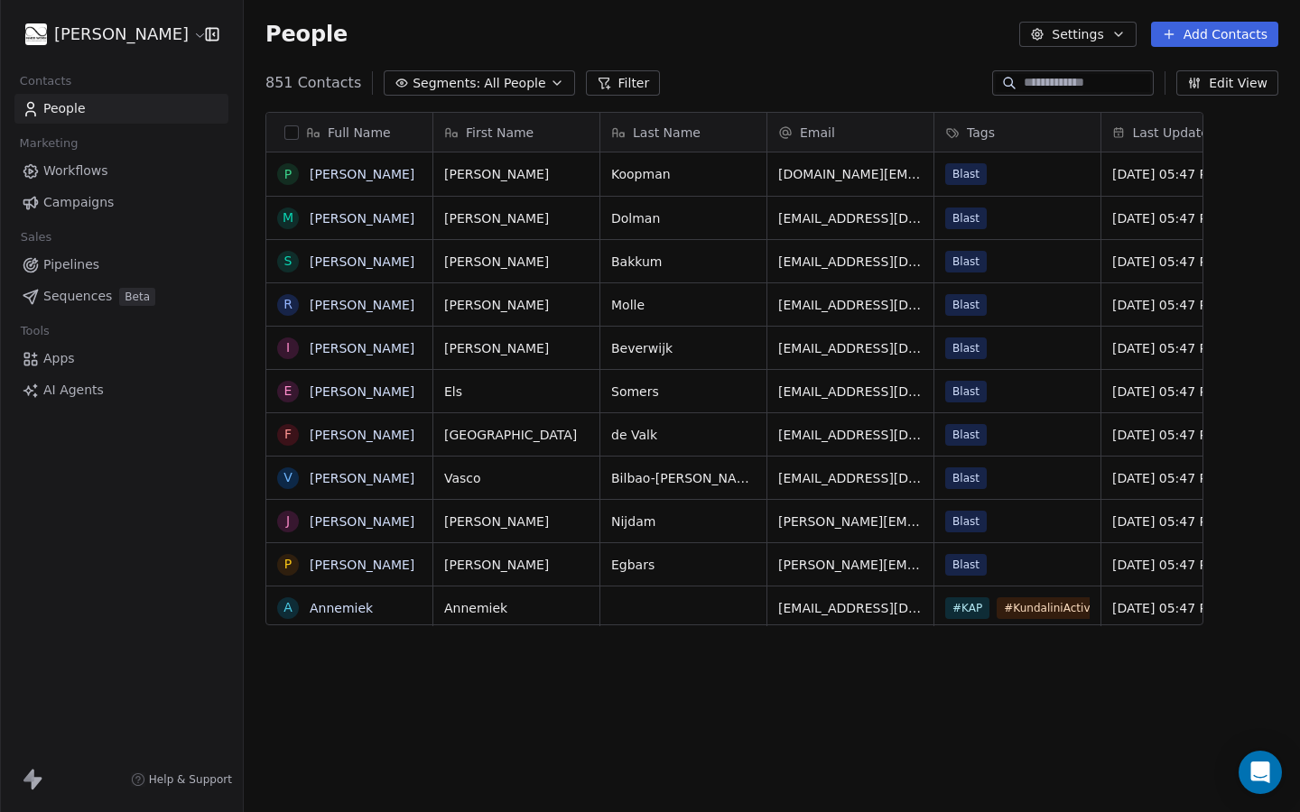
scroll to position [715, 1056]
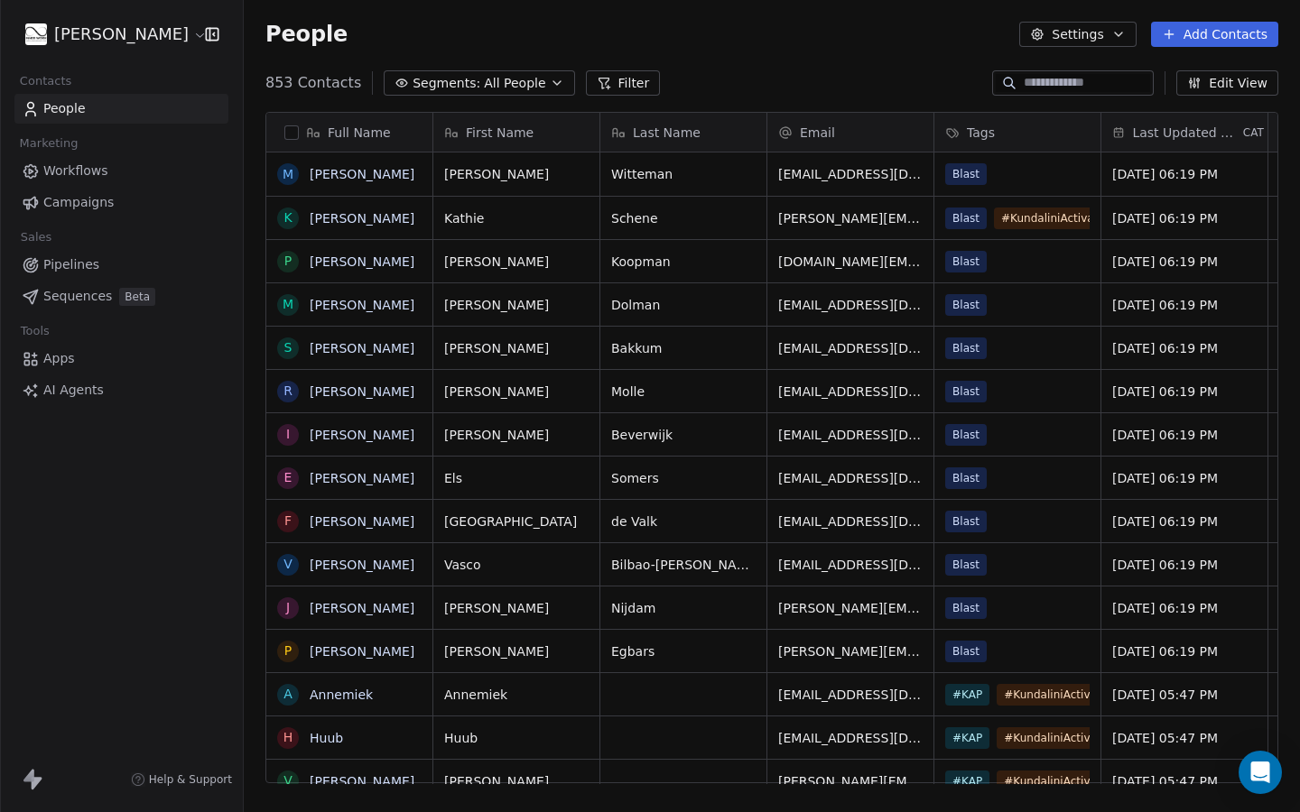
click at [545, 91] on button "Segments: All People" at bounding box center [479, 82] width 190 height 25
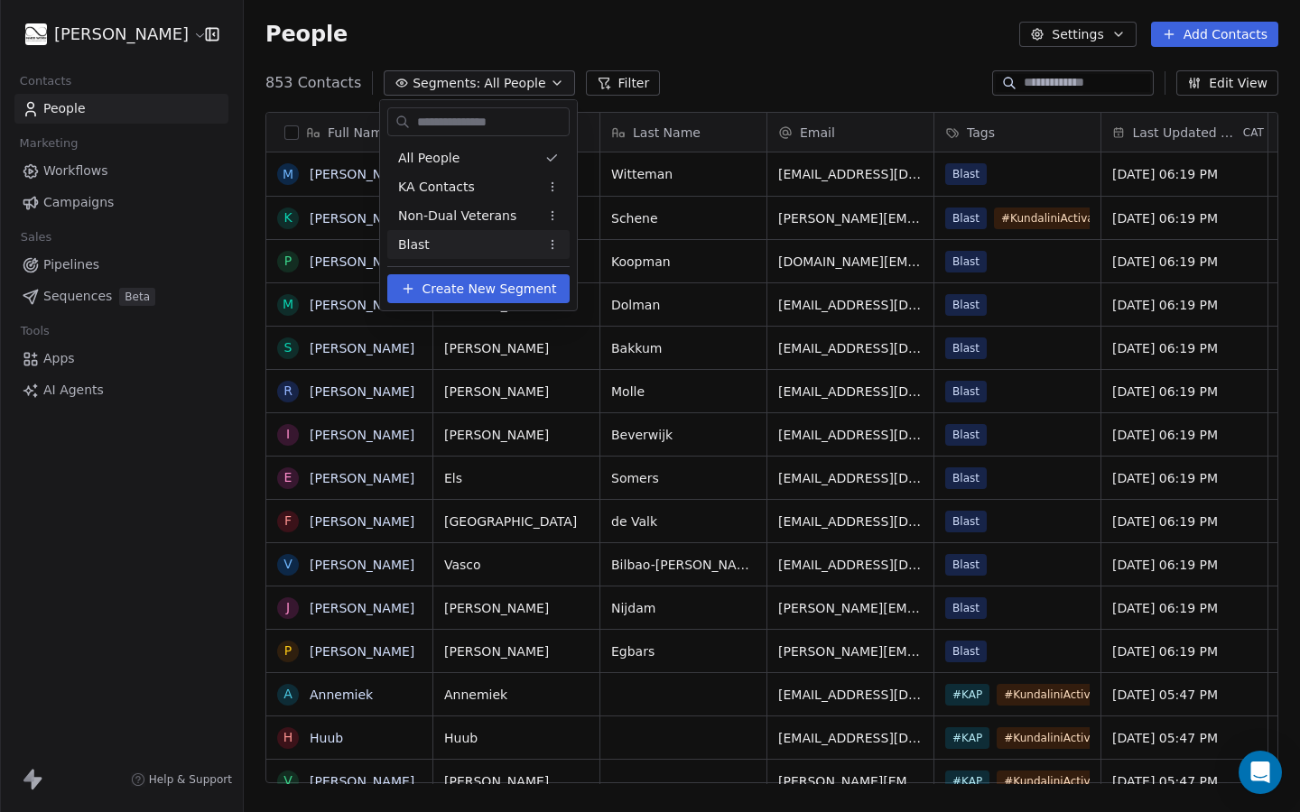
click at [449, 238] on div "Blast" at bounding box center [478, 244] width 182 height 29
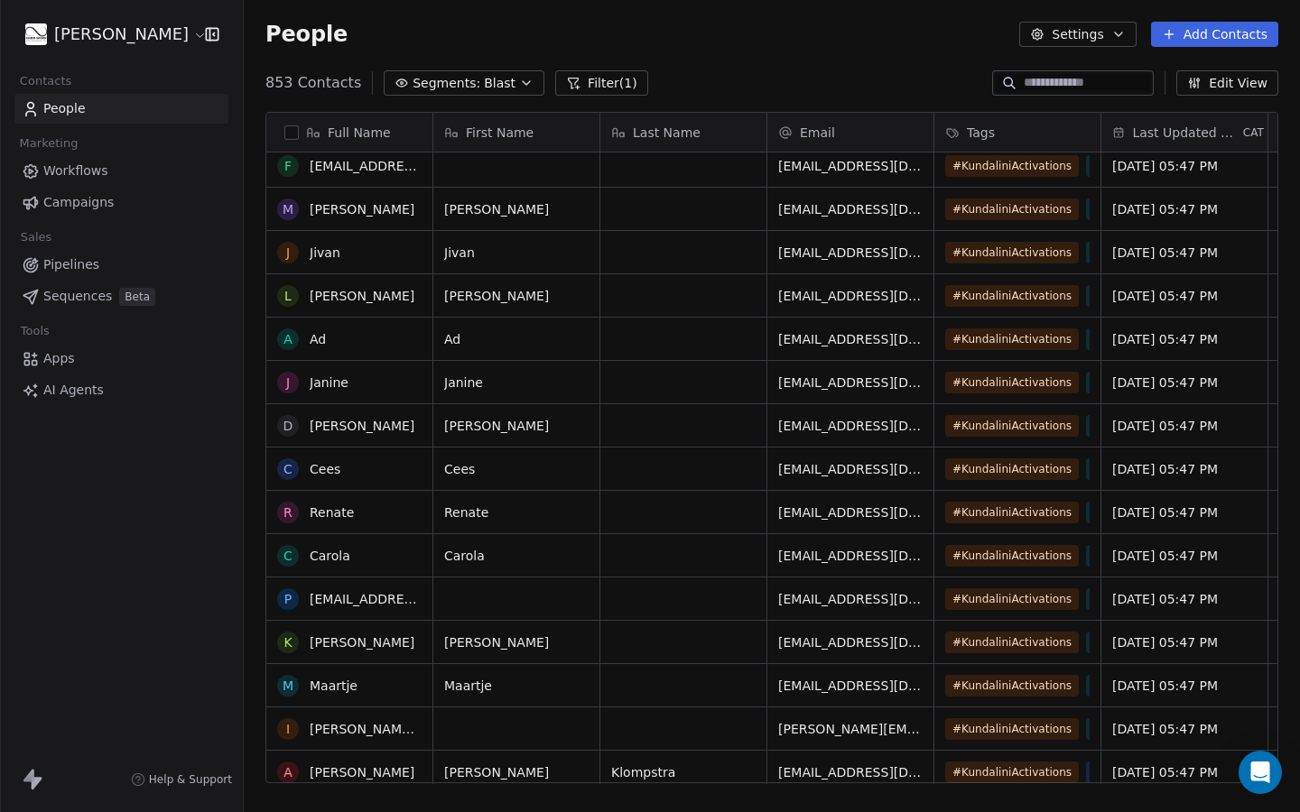
scroll to position [0, 0]
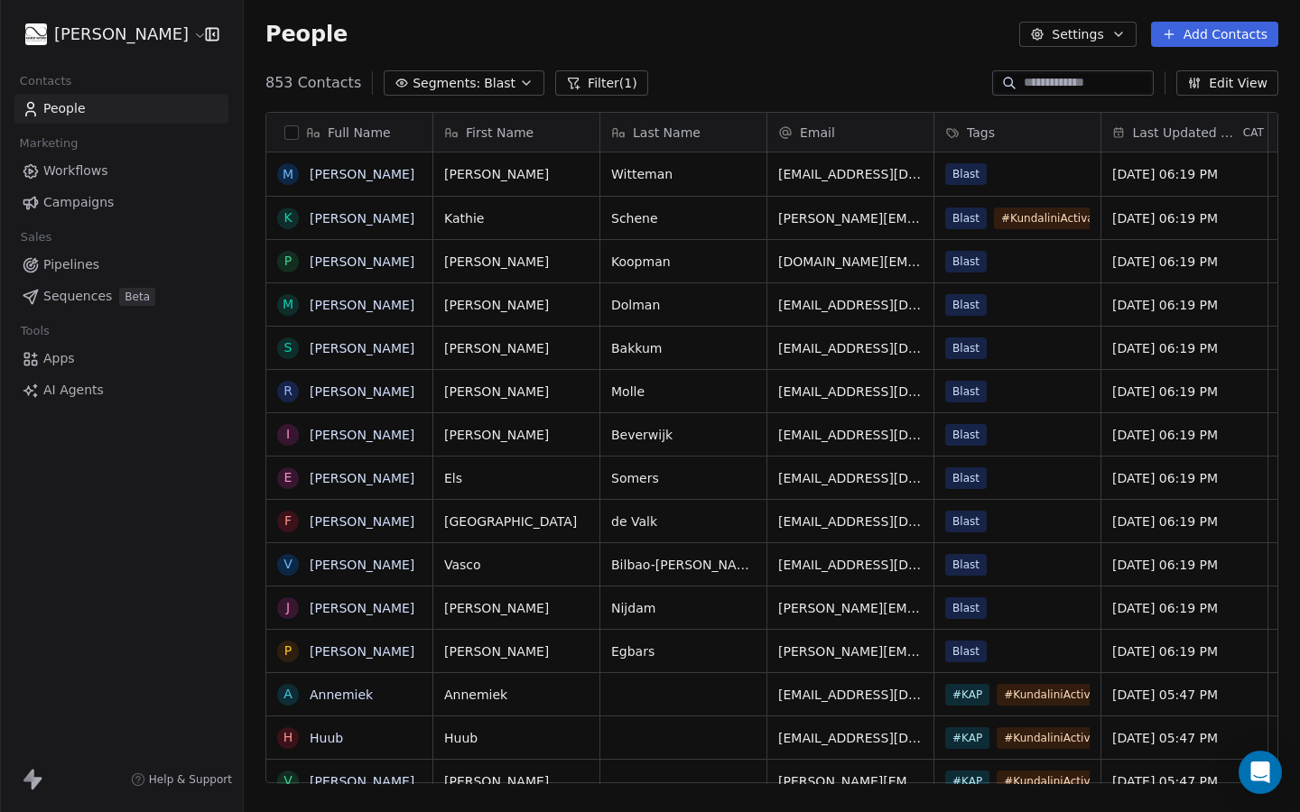
click at [67, 204] on span "Campaigns" at bounding box center [78, 202] width 70 height 19
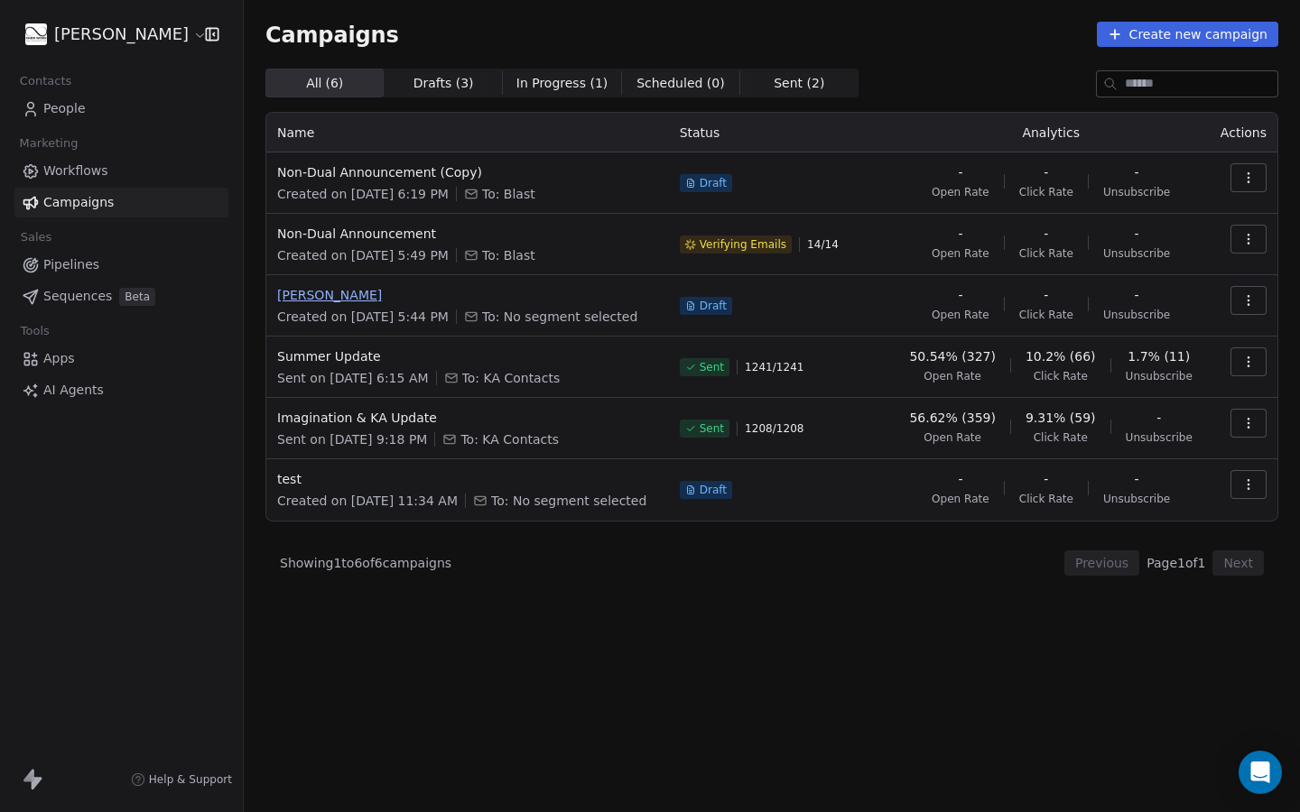
click at [310, 301] on span "[PERSON_NAME]" at bounding box center [467, 295] width 381 height 18
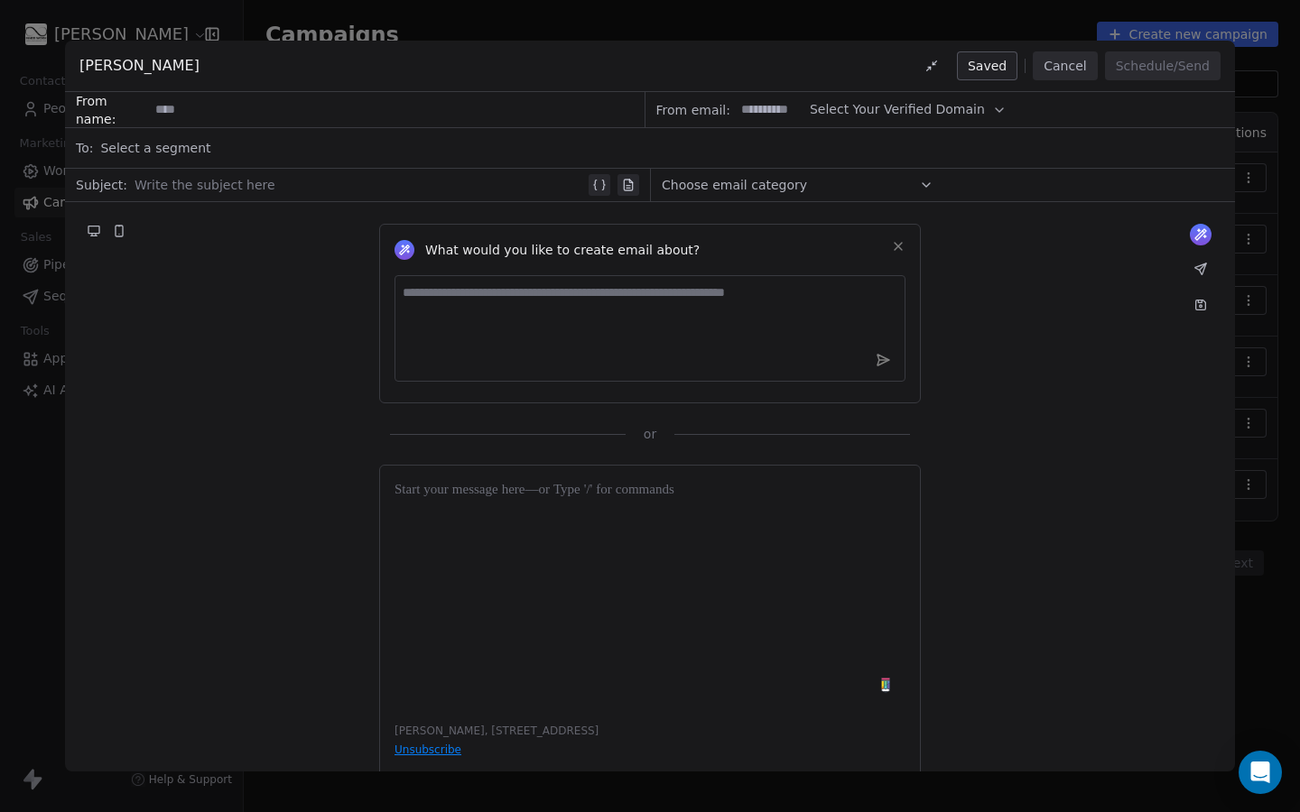
click at [349, 141] on div "Select a segment" at bounding box center [662, 148] width 1124 height 40
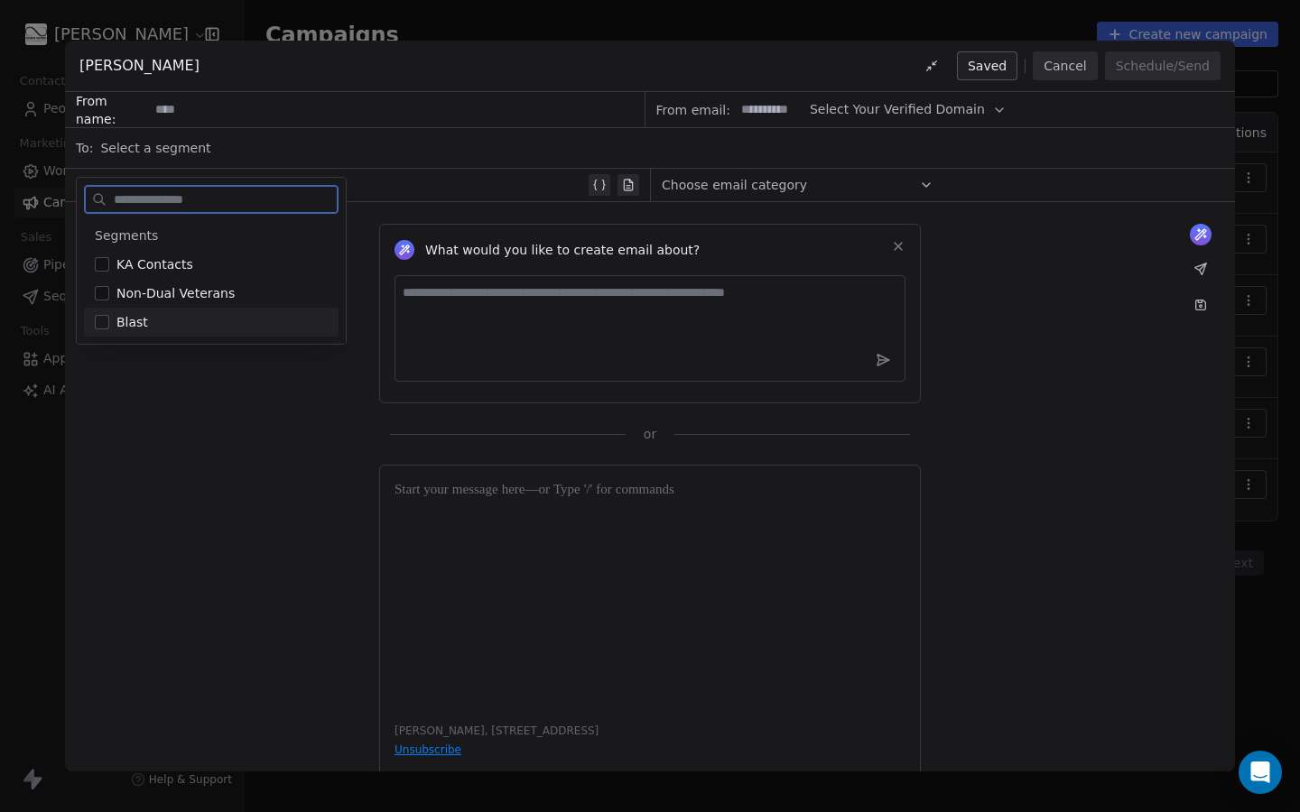
click at [101, 318] on button "Suggestions" at bounding box center [102, 322] width 14 height 14
click at [153, 371] on div "What would you like to create email about? or" at bounding box center [650, 322] width 1170 height 241
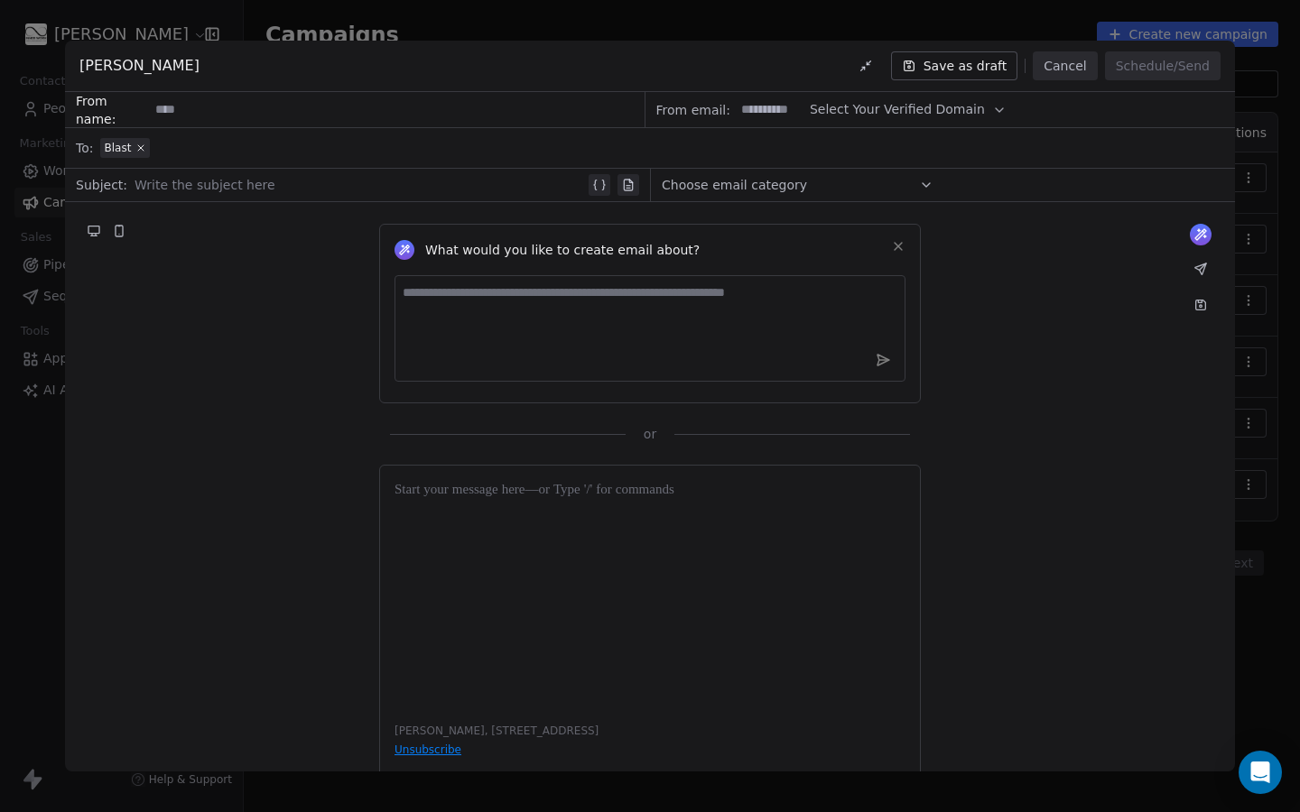
click at [1072, 73] on button "Cancel" at bounding box center [1065, 65] width 64 height 29
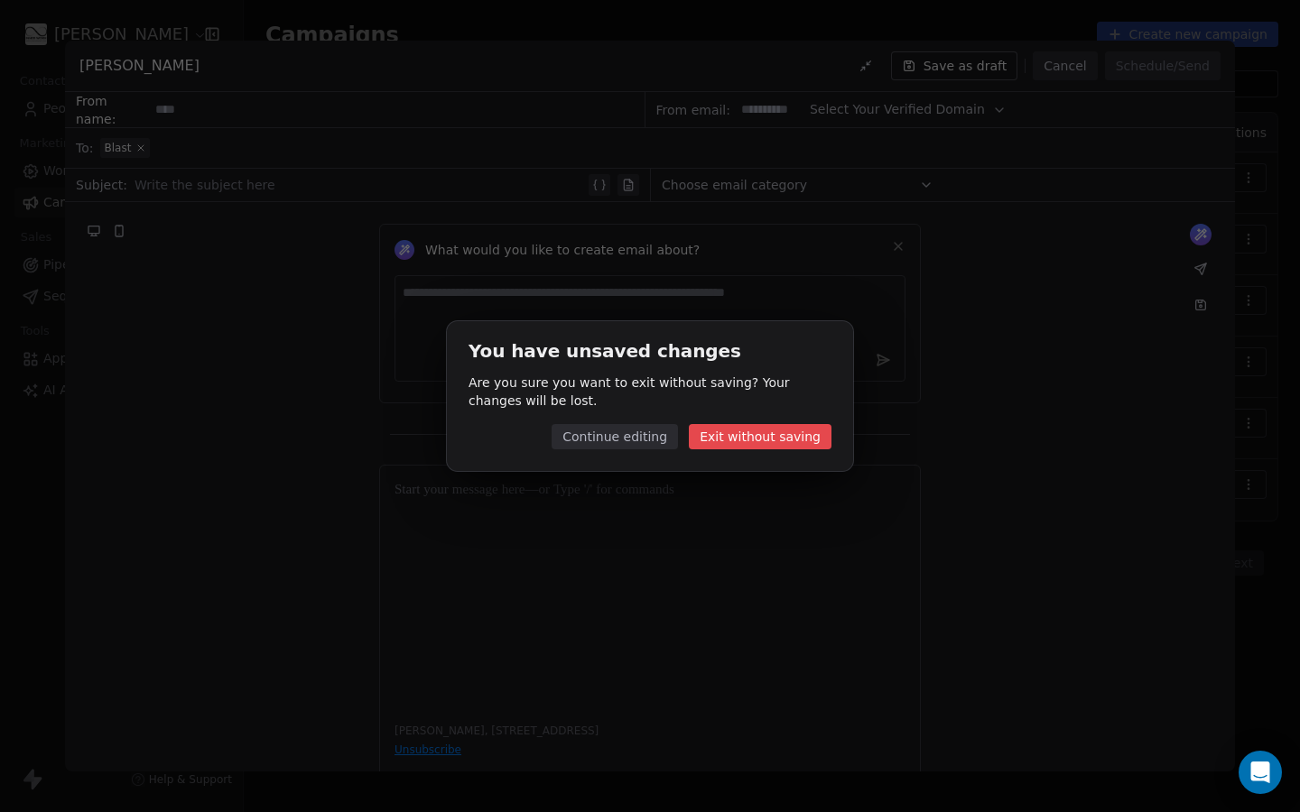
click at [732, 440] on button "Exit without saving" at bounding box center [760, 436] width 143 height 25
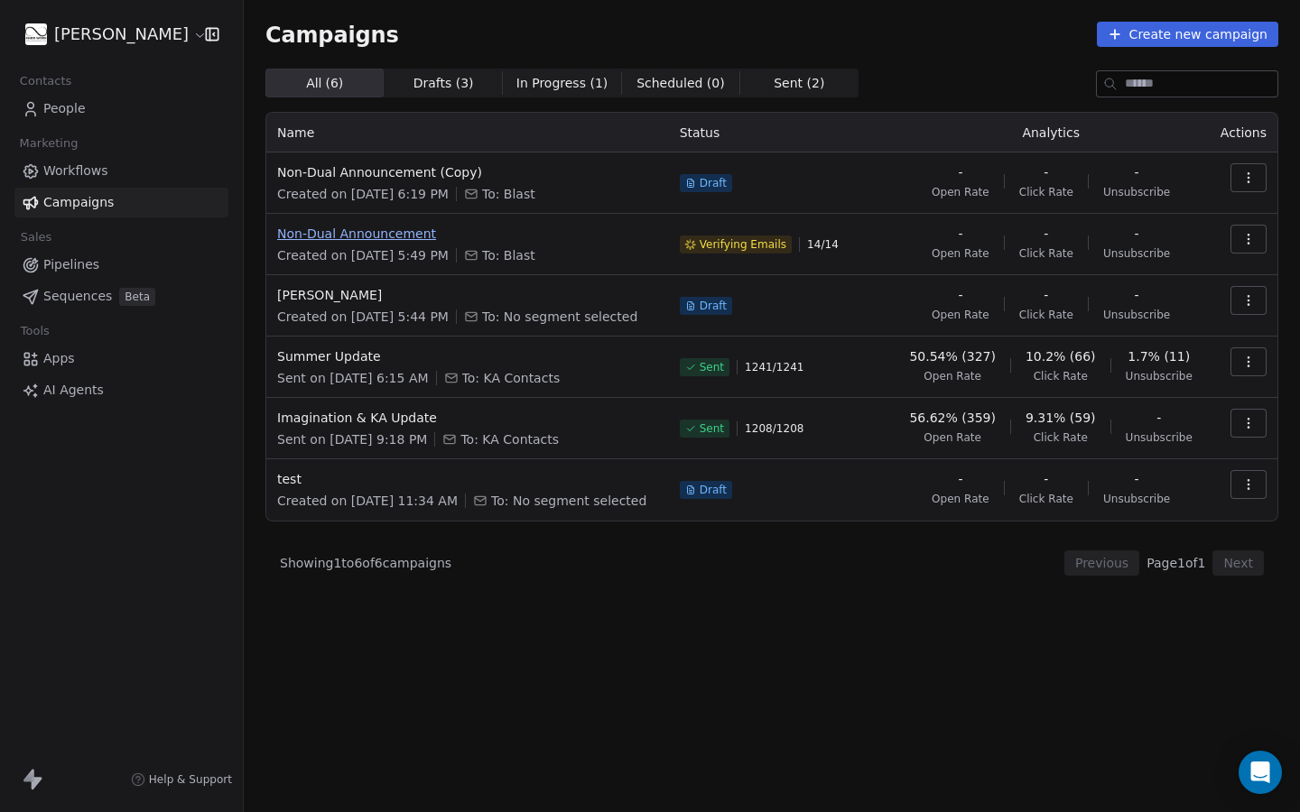
click at [360, 231] on span "Non-Dual Announcement" at bounding box center [467, 234] width 381 height 18
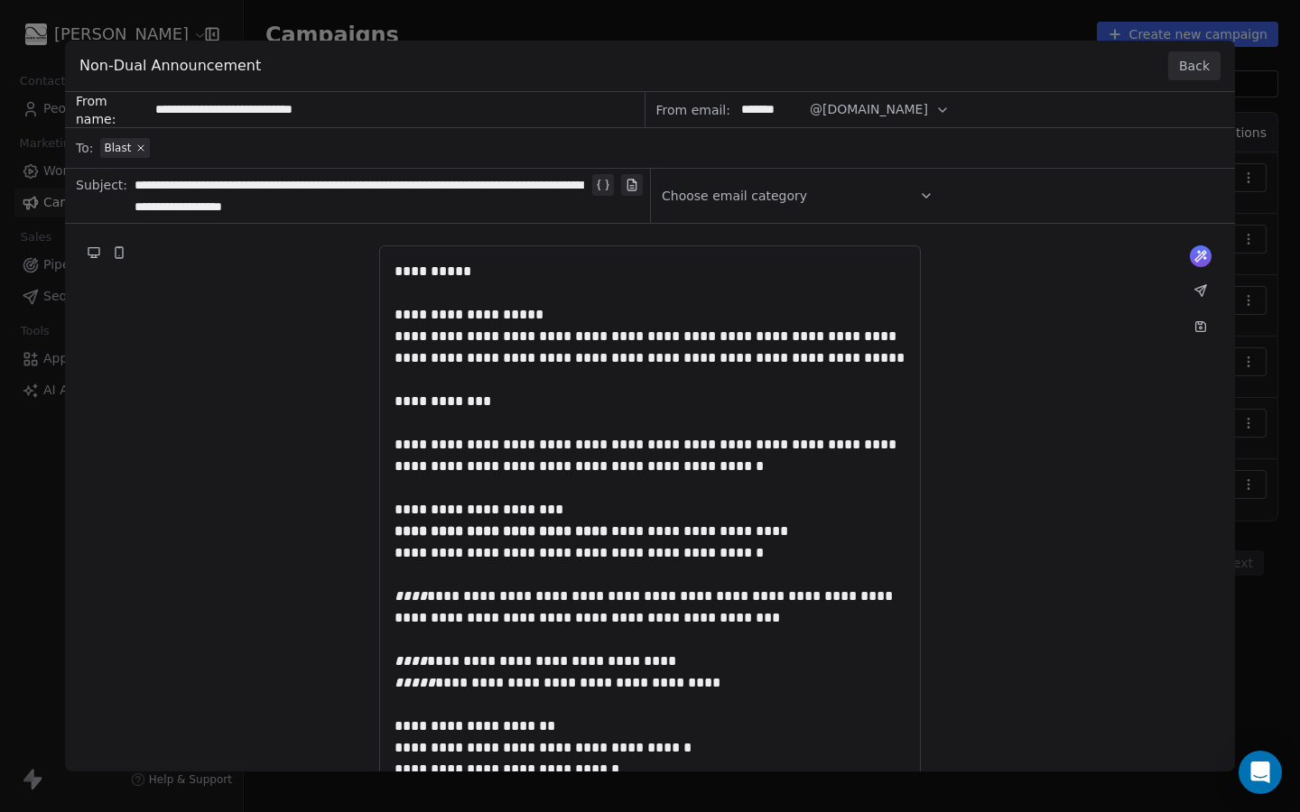
click at [1205, 70] on button "Back" at bounding box center [1194, 65] width 52 height 29
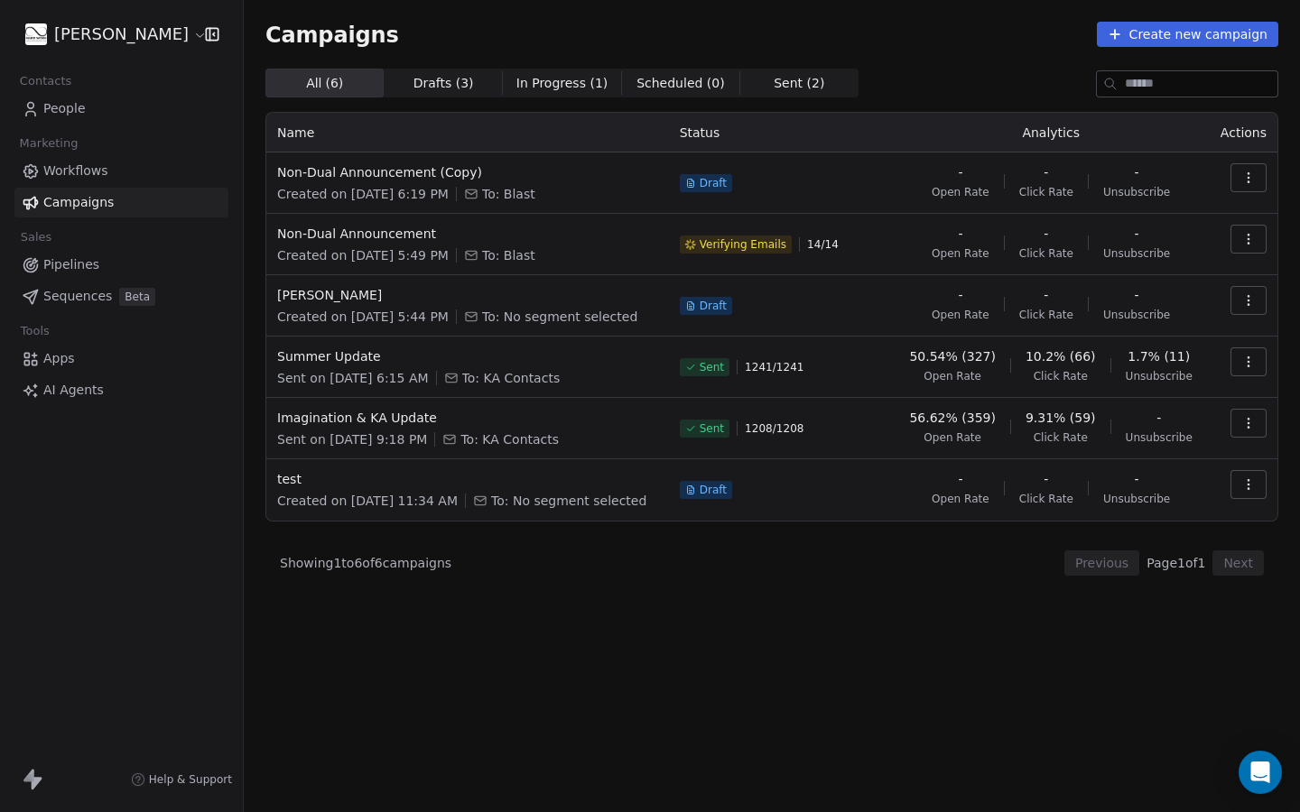
click at [1224, 246] on button "button" at bounding box center [1248, 239] width 36 height 29
click at [1129, 282] on span "View" at bounding box center [1122, 280] width 34 height 22
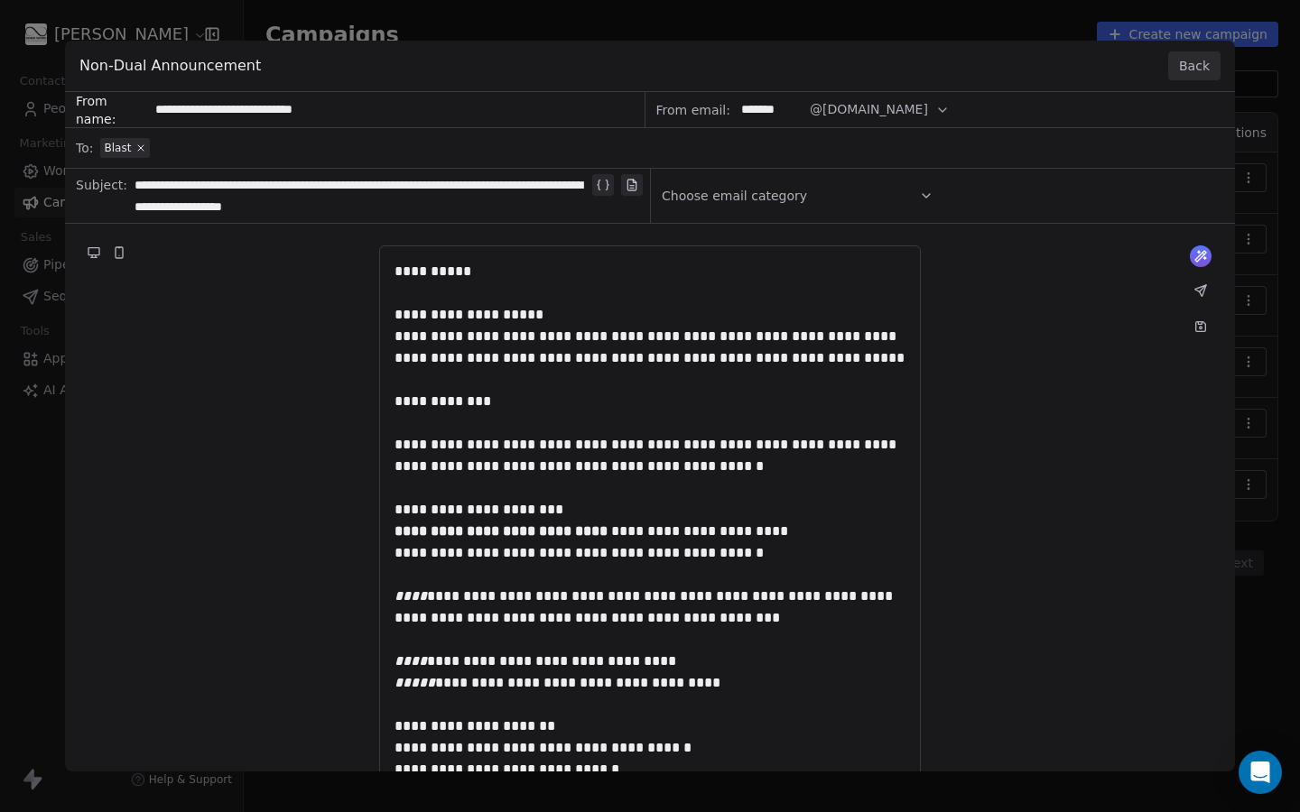
click at [13, 443] on div "**********" at bounding box center [650, 406] width 1300 height 812
click at [1199, 74] on button "Back" at bounding box center [1194, 65] width 52 height 29
